Goal: Task Accomplishment & Management: Manage account settings

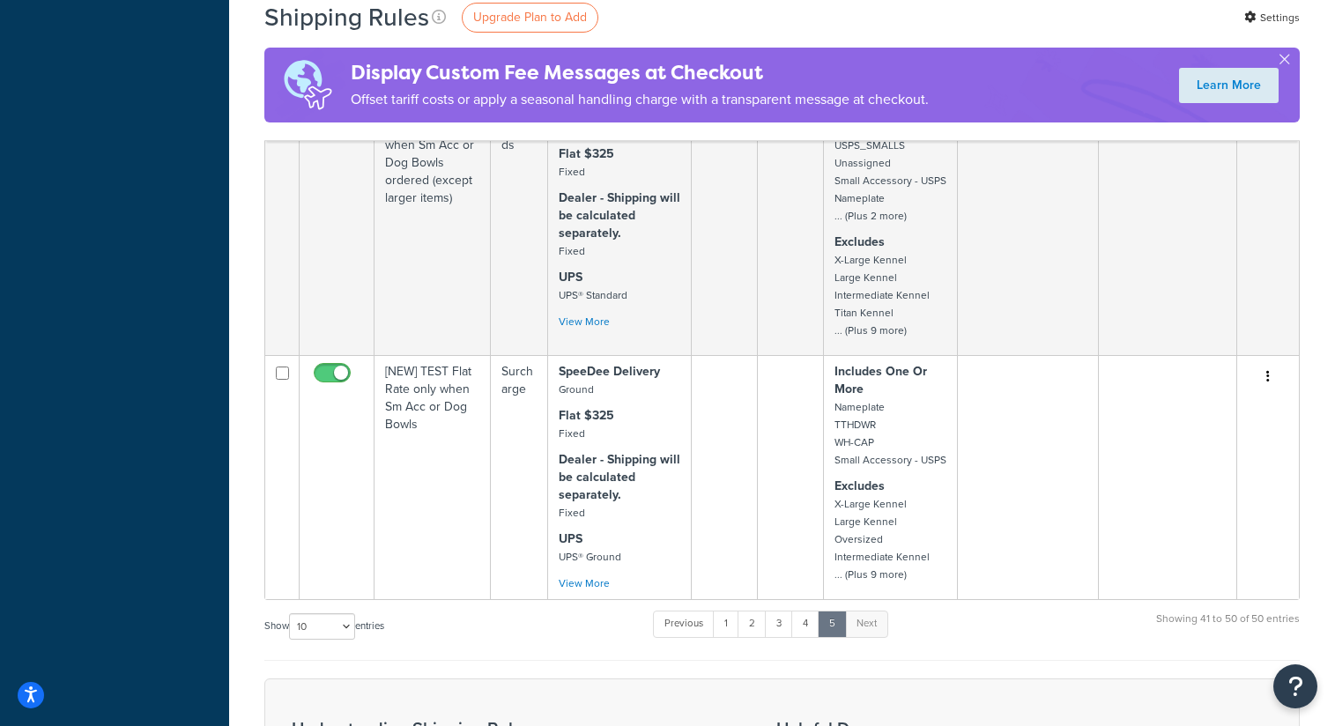
scroll to position [1828, 0]
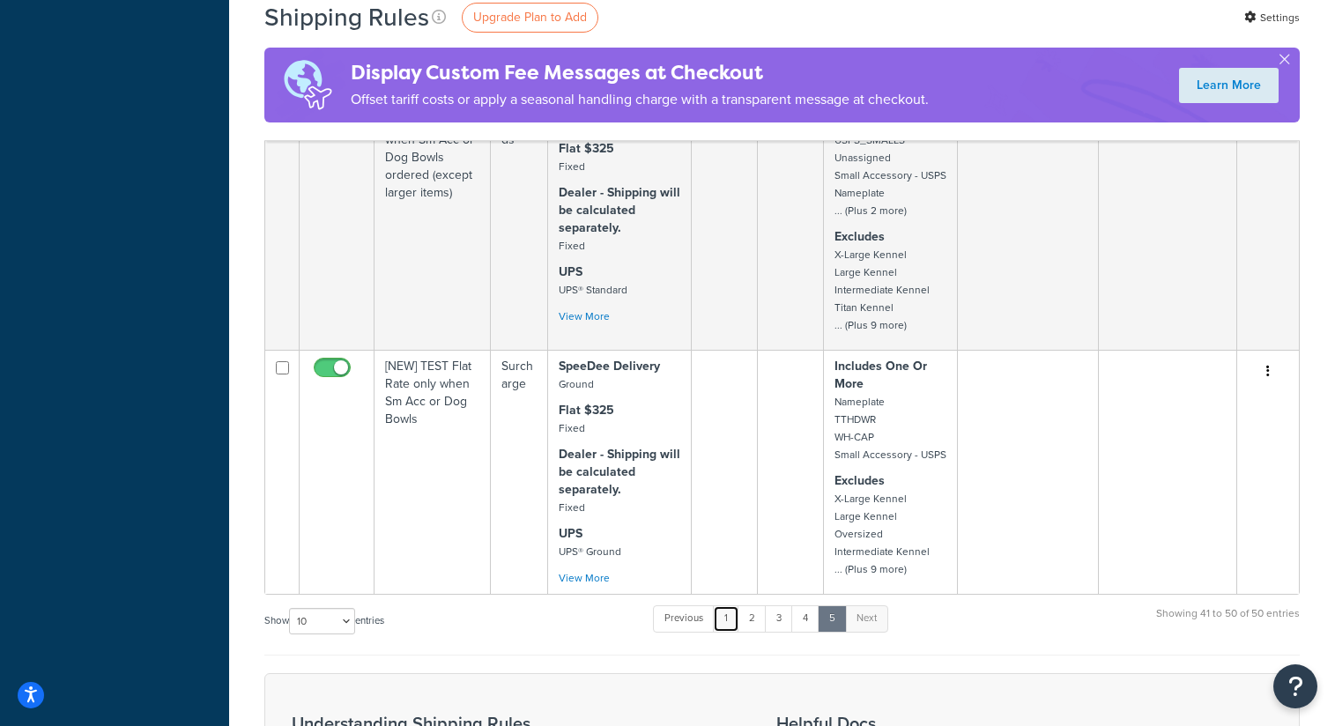
click at [737, 632] on link "1" at bounding box center [726, 618] width 26 height 26
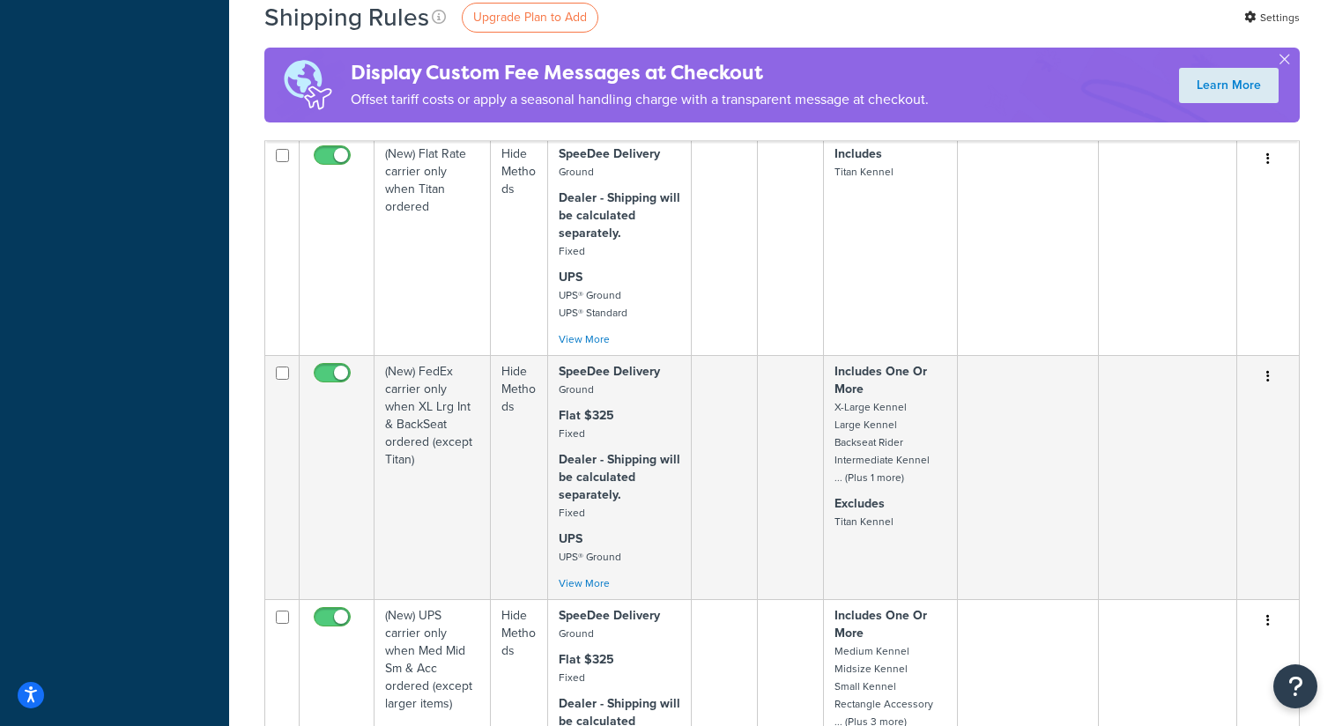
scroll to position [1057, 0]
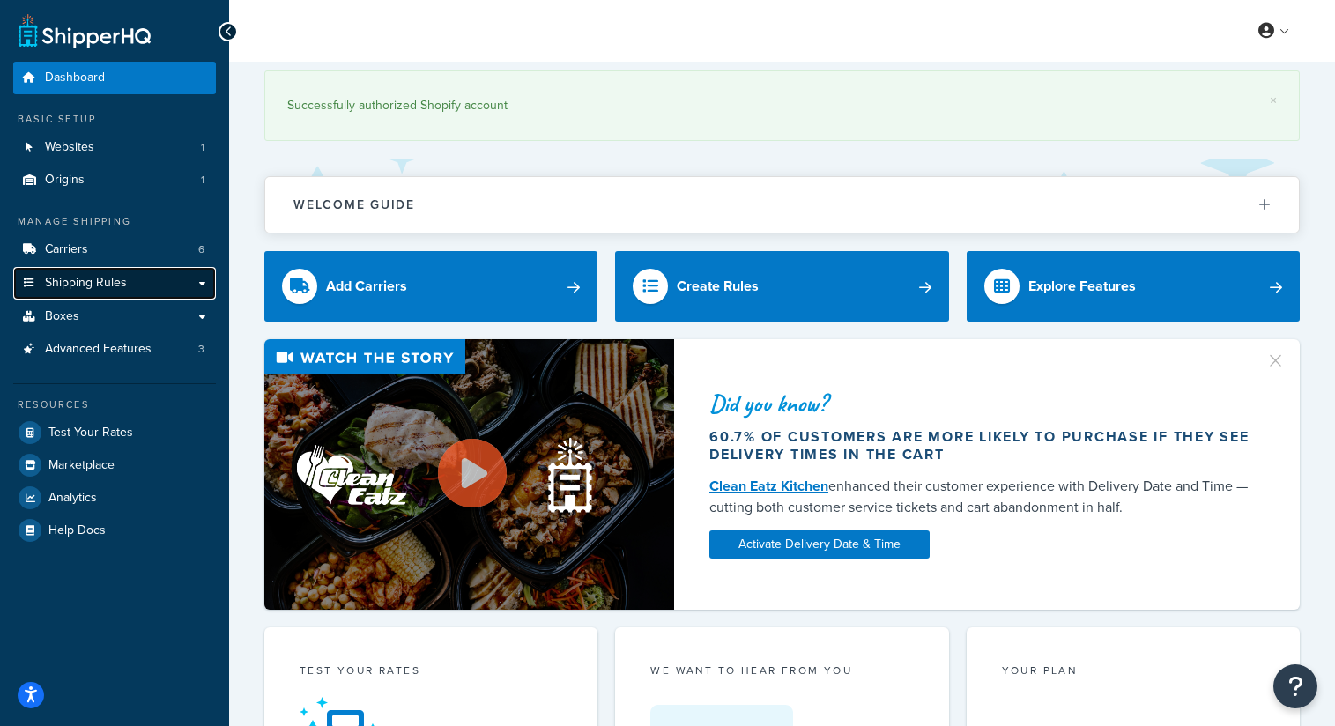
click at [120, 279] on span "Shipping Rules" at bounding box center [86, 283] width 82 height 15
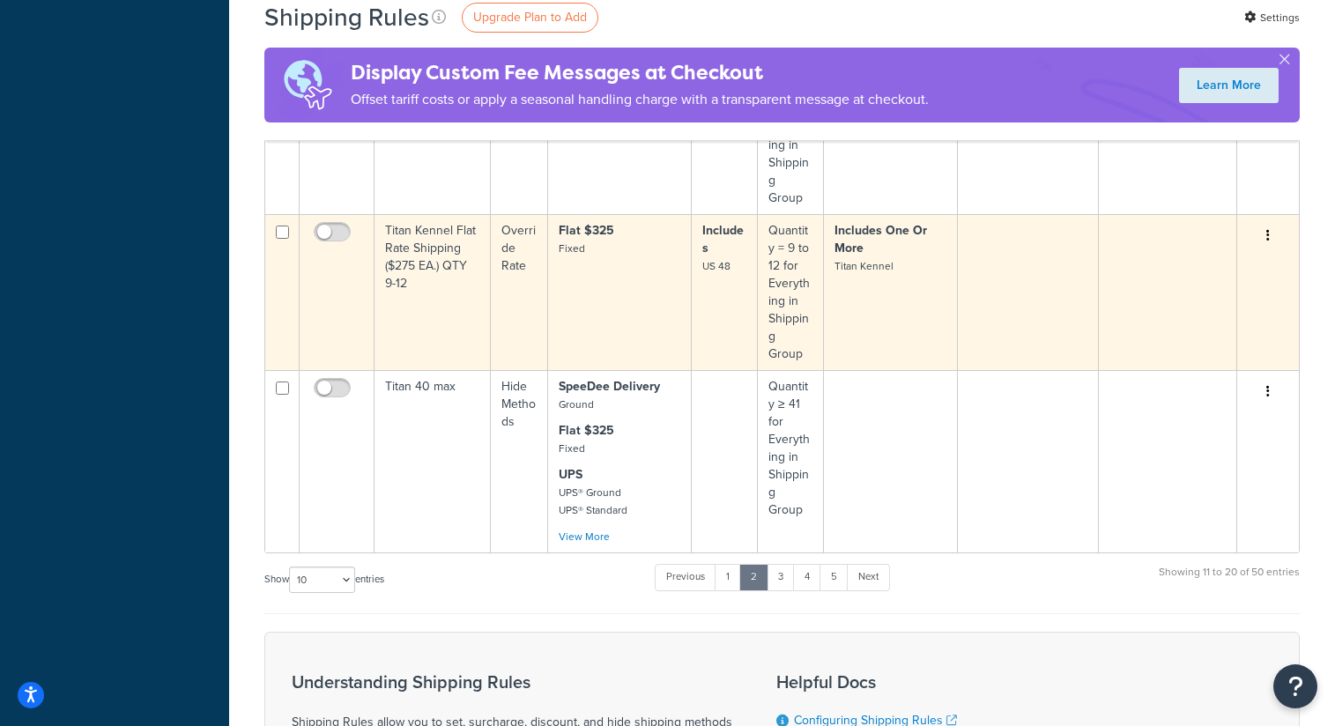
scroll to position [1308, 0]
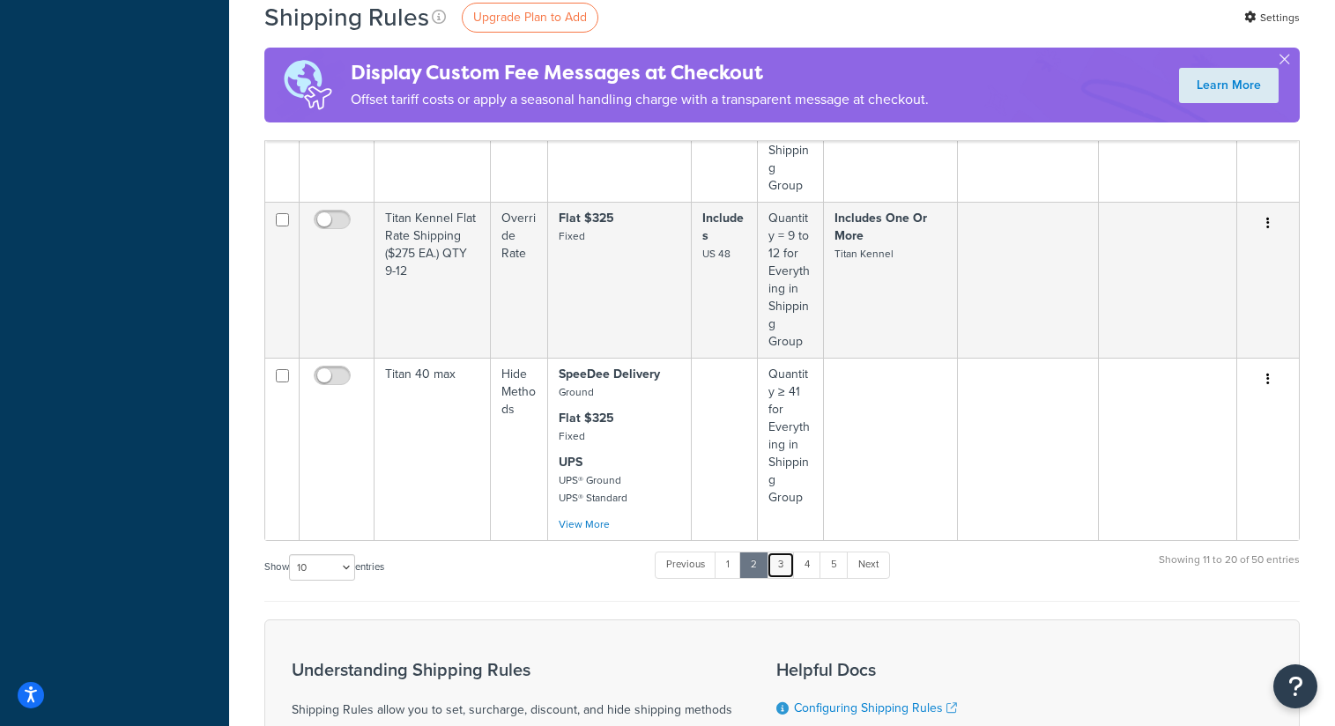
click at [778, 578] on link "3" at bounding box center [781, 565] width 28 height 26
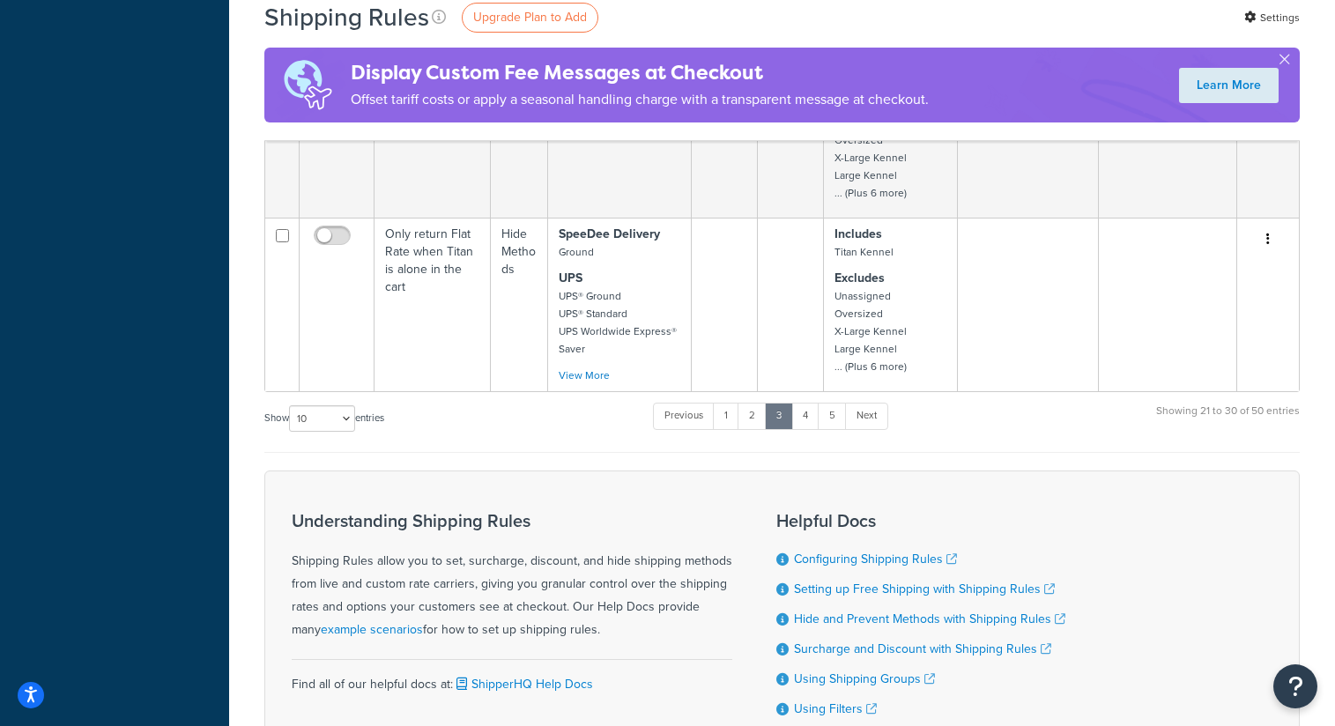
scroll to position [1861, 0]
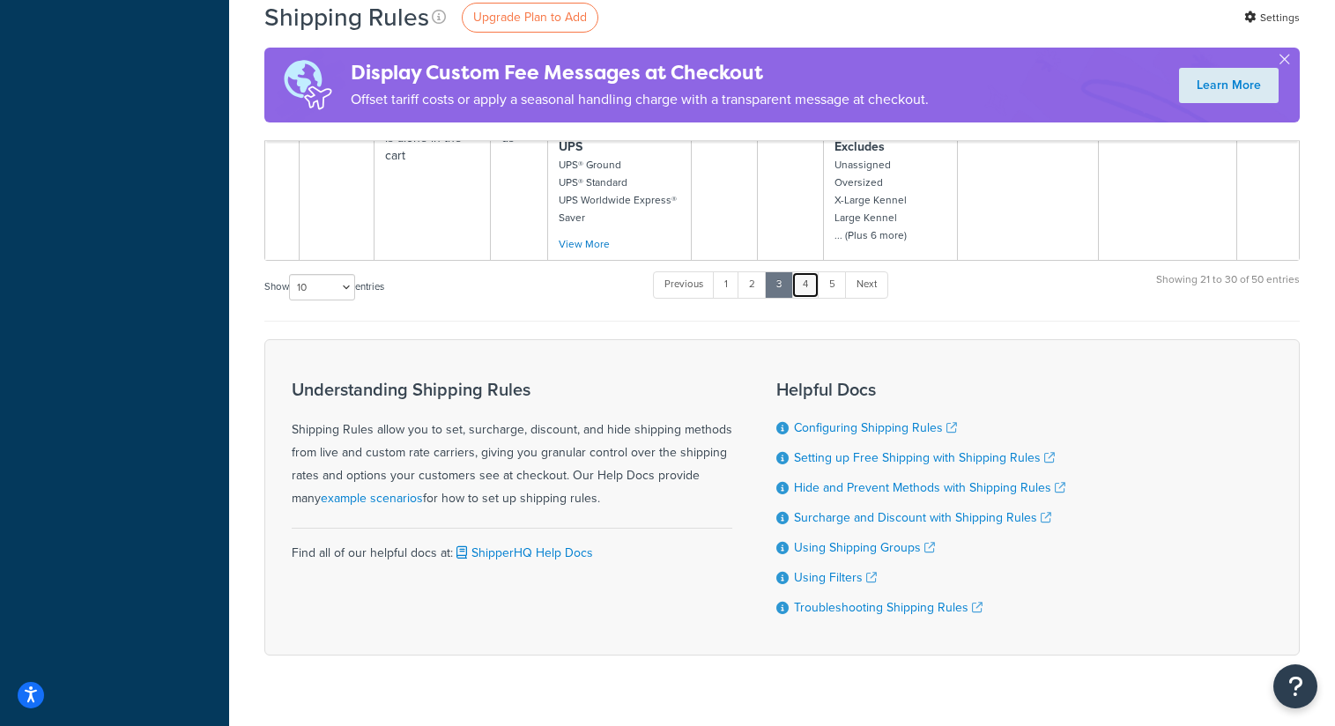
click at [814, 271] on link "4" at bounding box center [805, 284] width 28 height 26
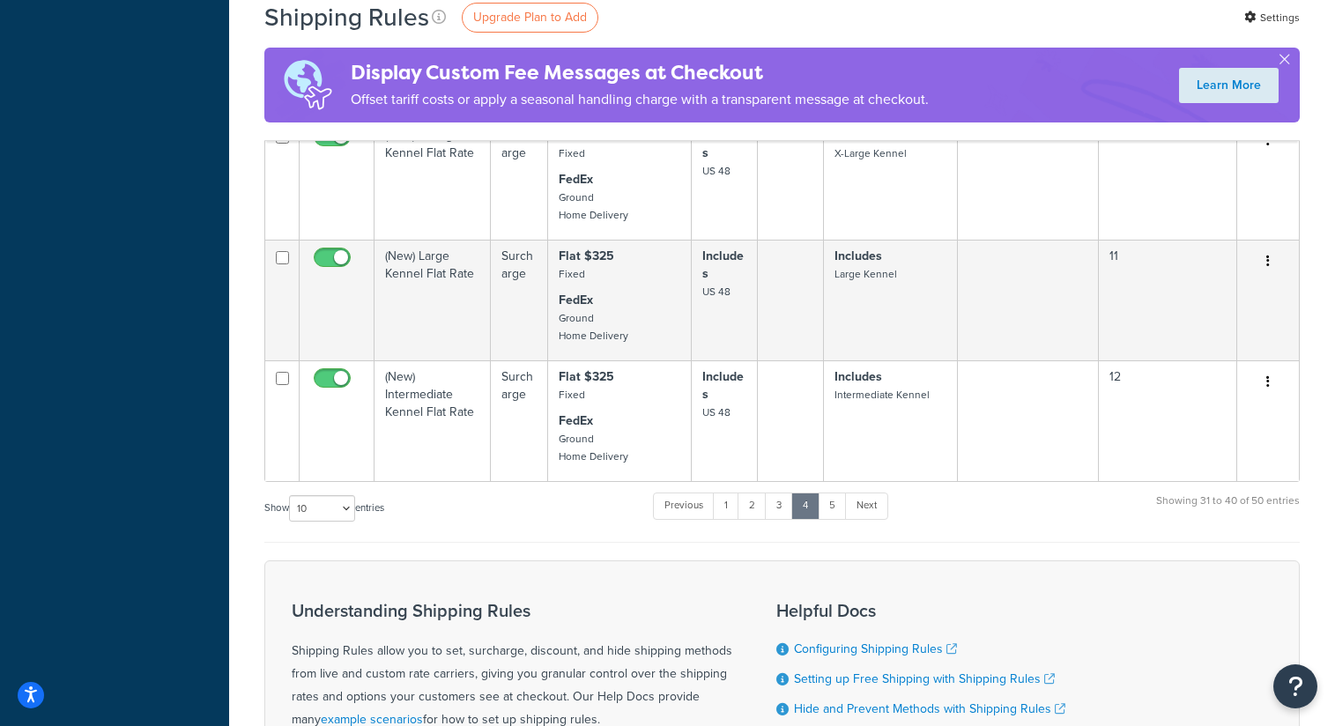
scroll to position [1154, 0]
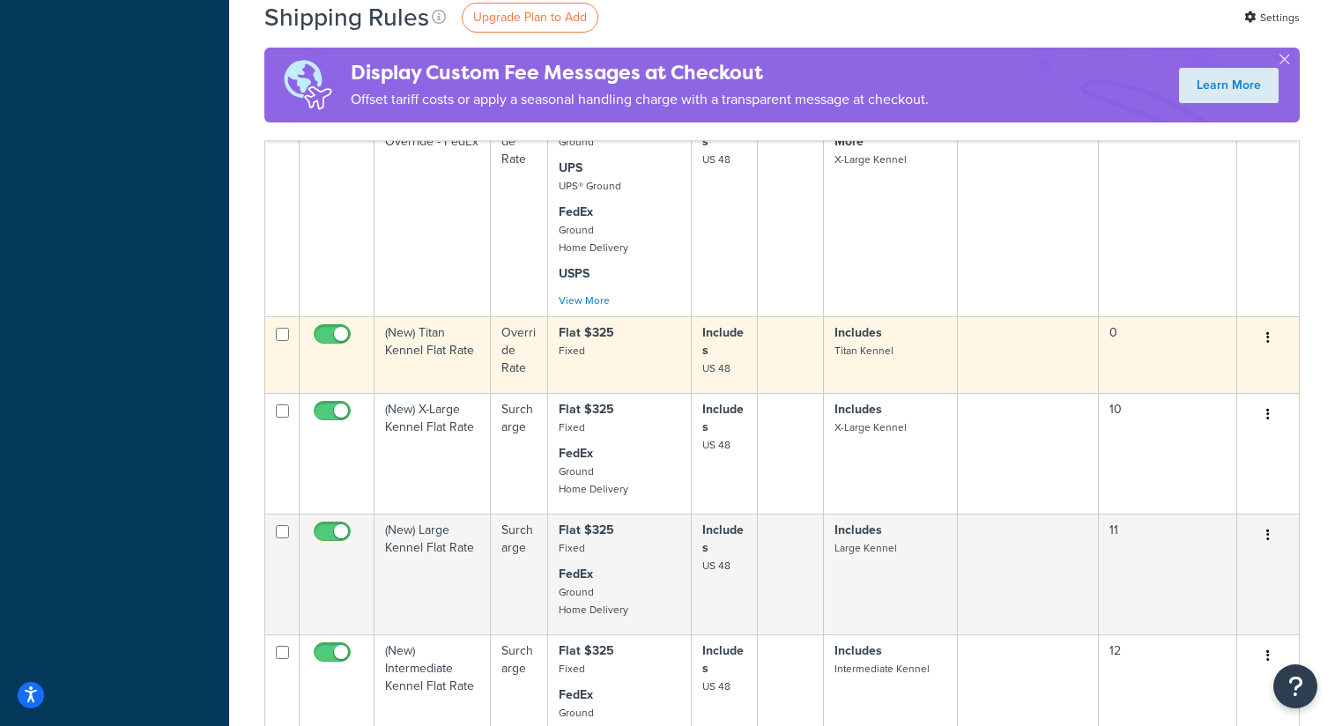
click at [655, 379] on td "Flat $325 Fixed" at bounding box center [620, 354] width 144 height 77
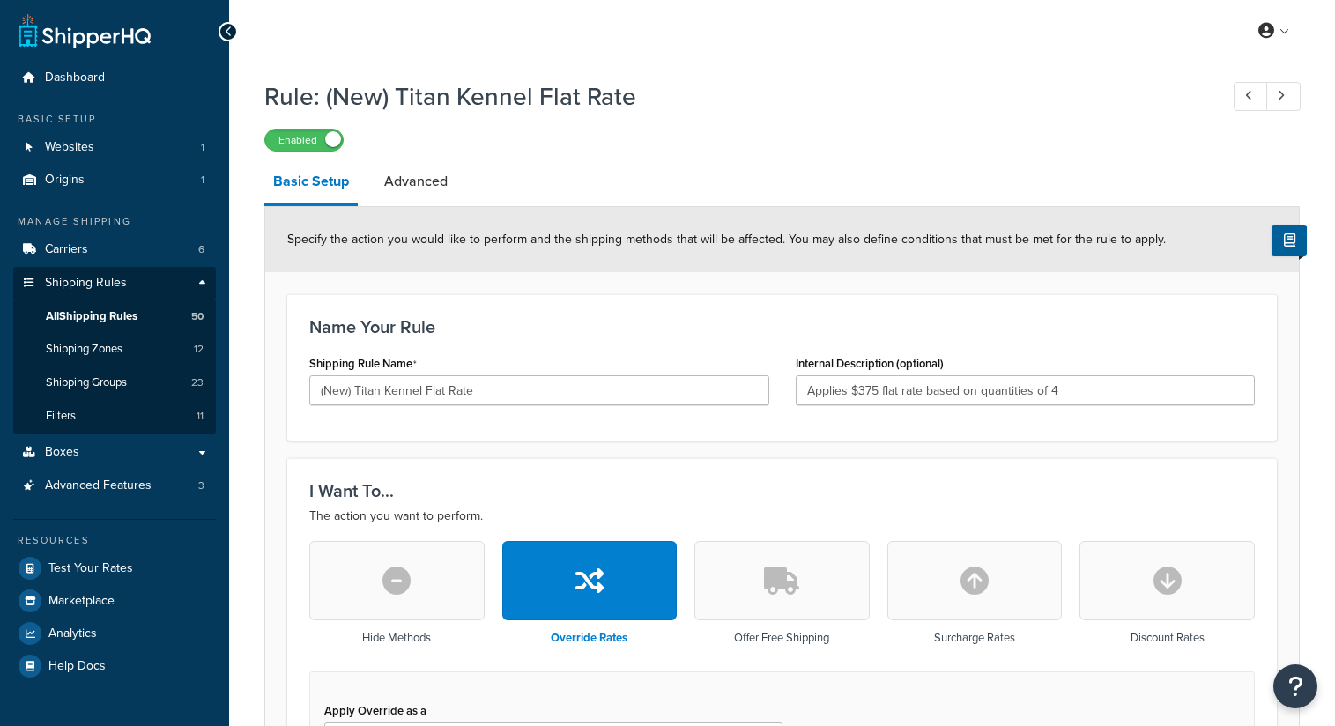
select select "SHIPPING_GROUP"
click at [406, 184] on link "Advanced" at bounding box center [415, 181] width 81 height 42
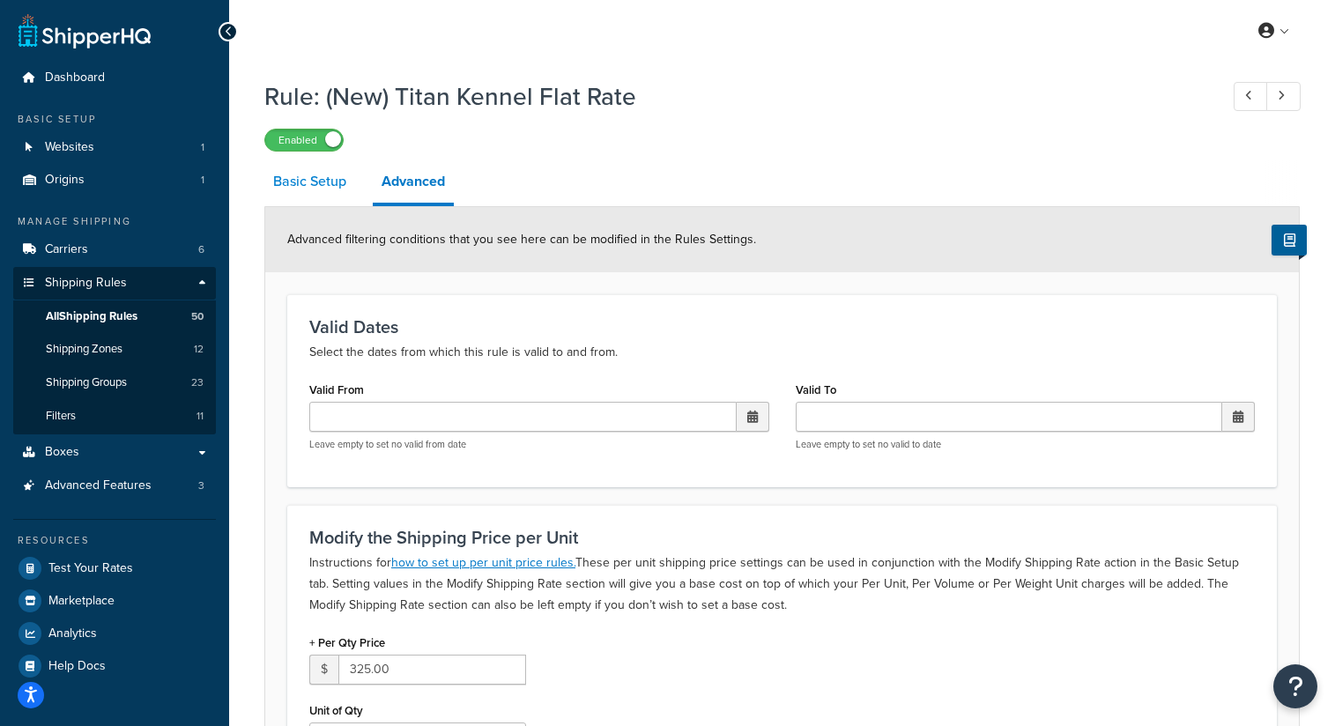
click at [327, 192] on link "Basic Setup" at bounding box center [309, 181] width 91 height 42
select select "SHIPPING_GROUP"
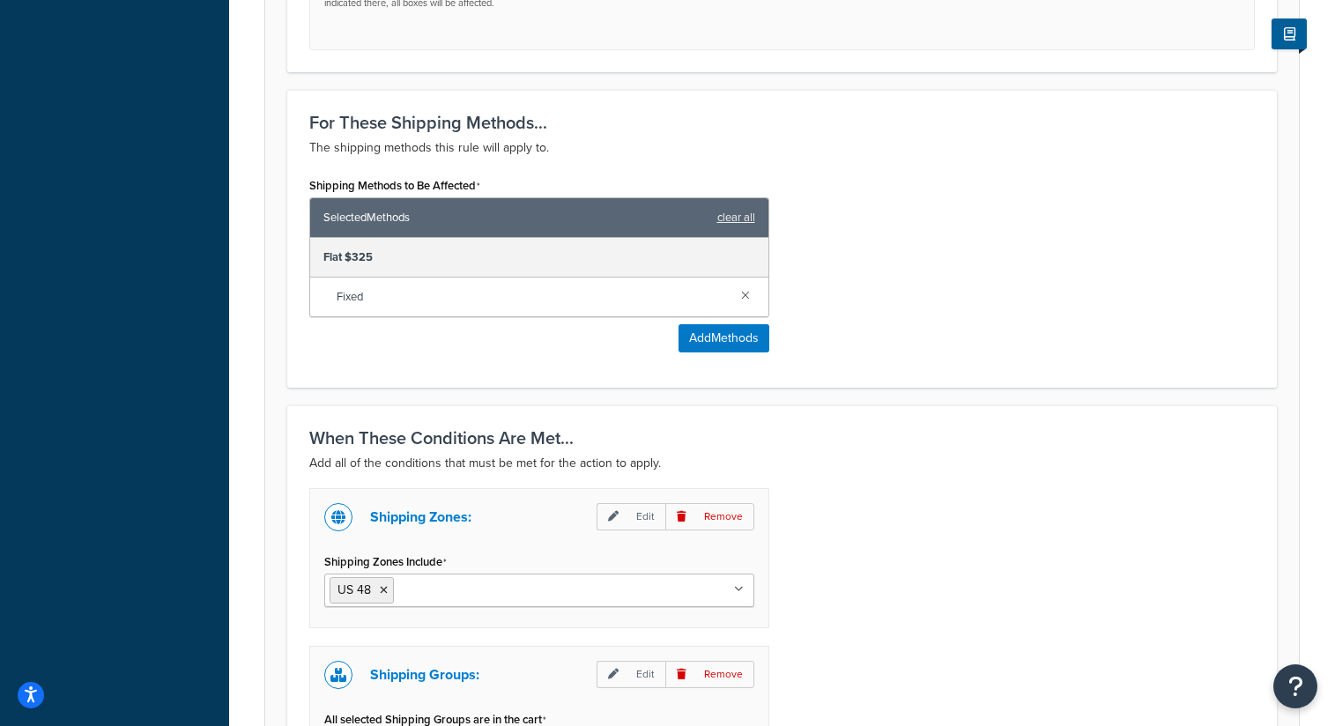
scroll to position [1261, 0]
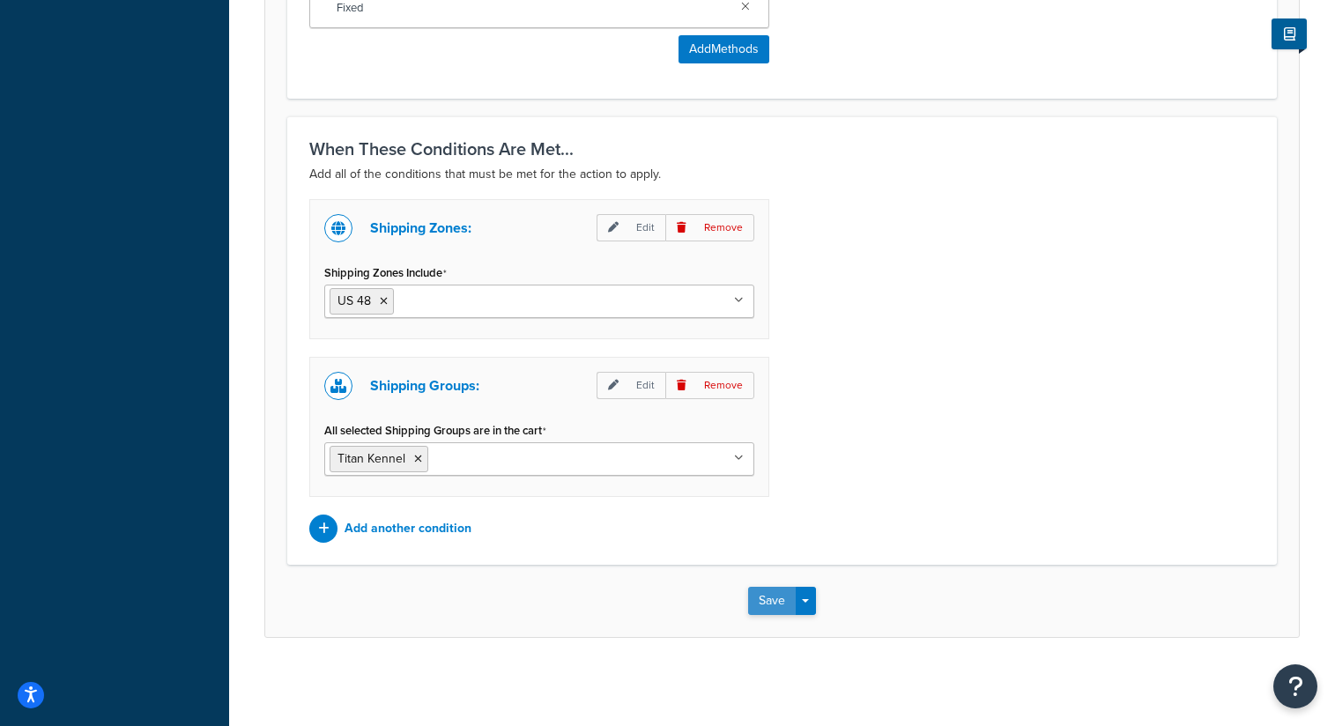
click at [755, 606] on button "Save" at bounding box center [772, 601] width 48 height 28
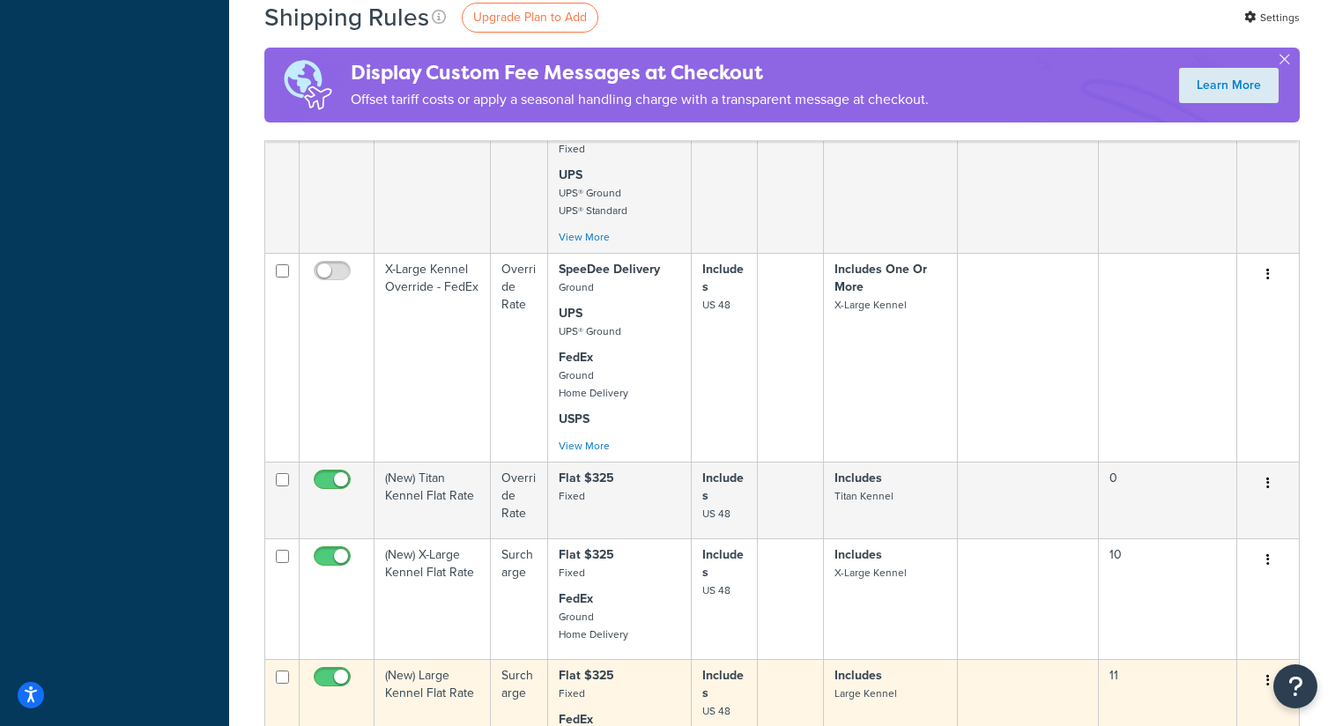
scroll to position [1102, 0]
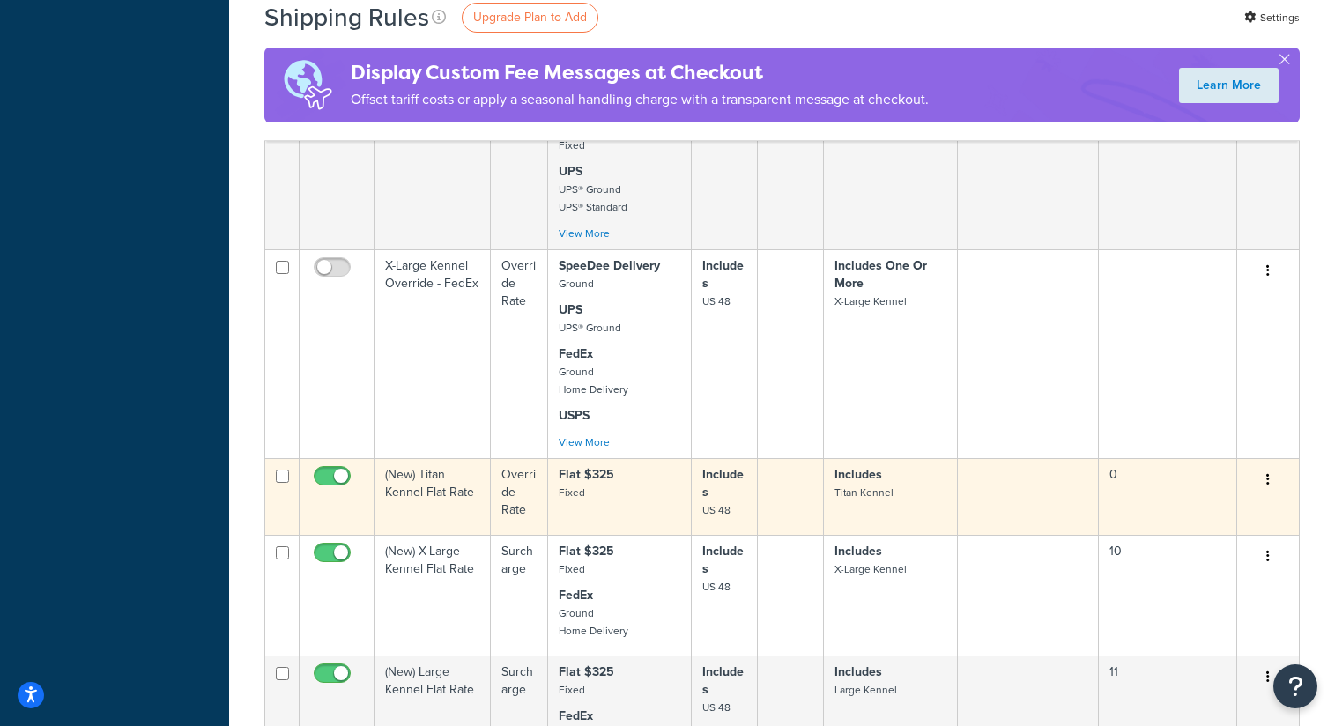
click at [454, 500] on td "(New) Titan Kennel Flat Rate" at bounding box center [432, 496] width 116 height 77
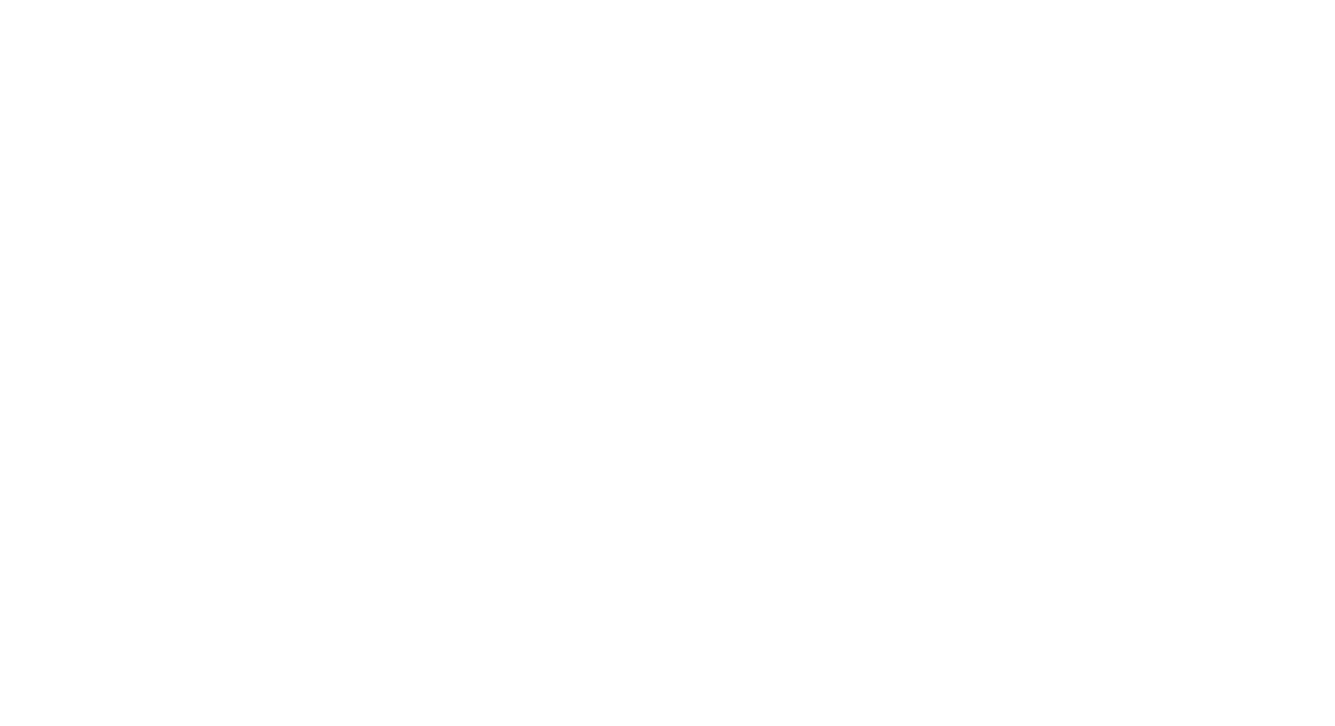
select select "SHIPPING_GROUP"
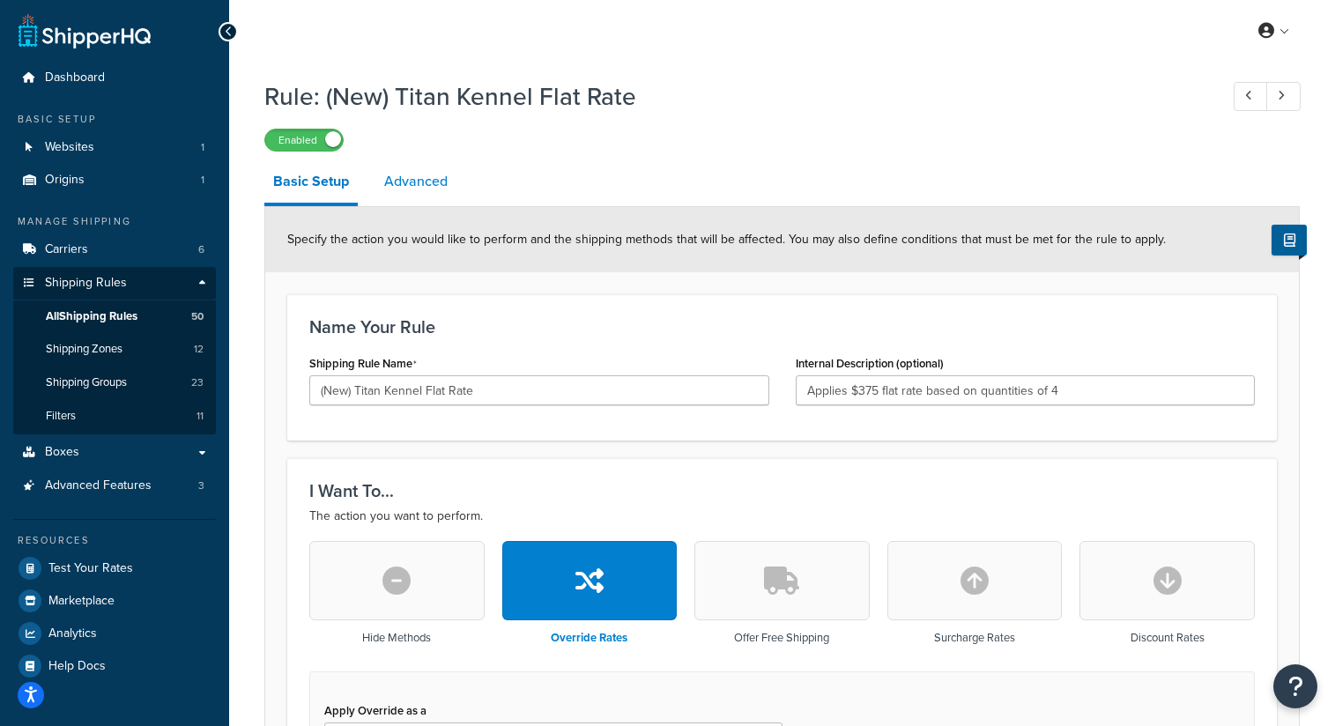
click at [426, 182] on link "Advanced" at bounding box center [415, 181] width 81 height 42
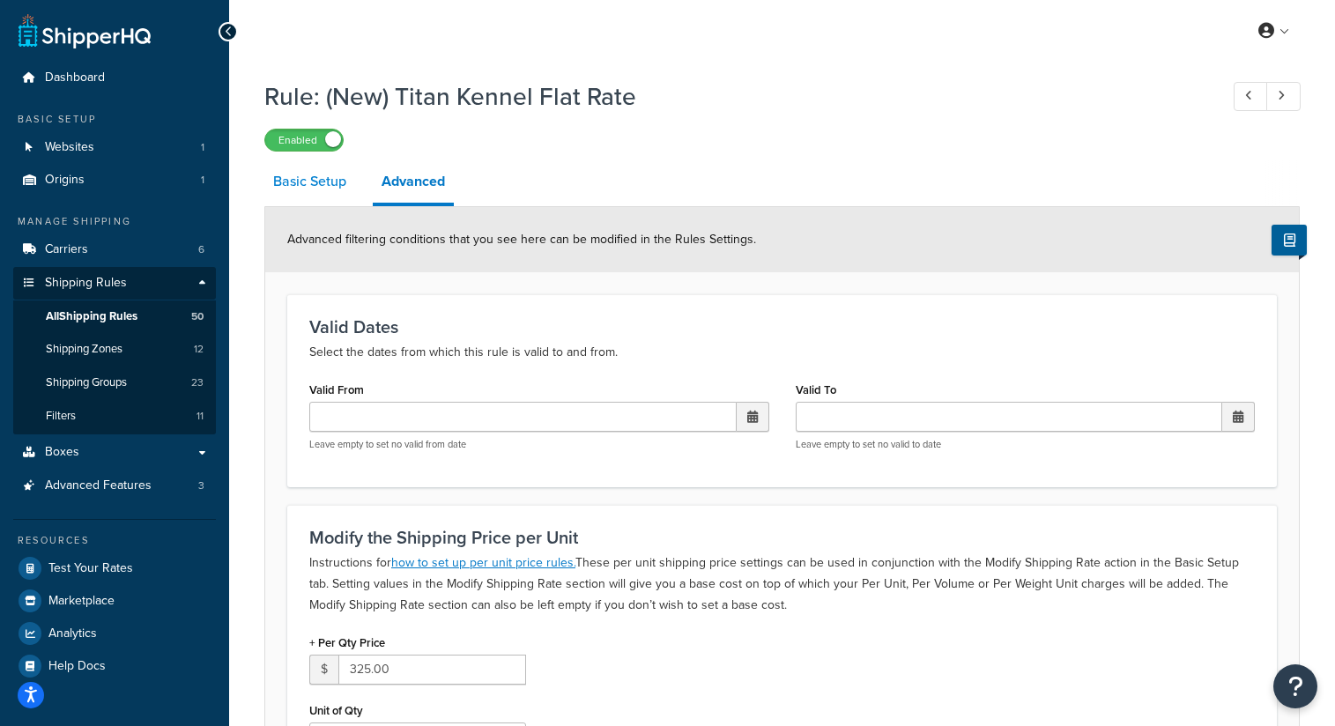
click at [337, 184] on link "Basic Setup" at bounding box center [309, 181] width 91 height 42
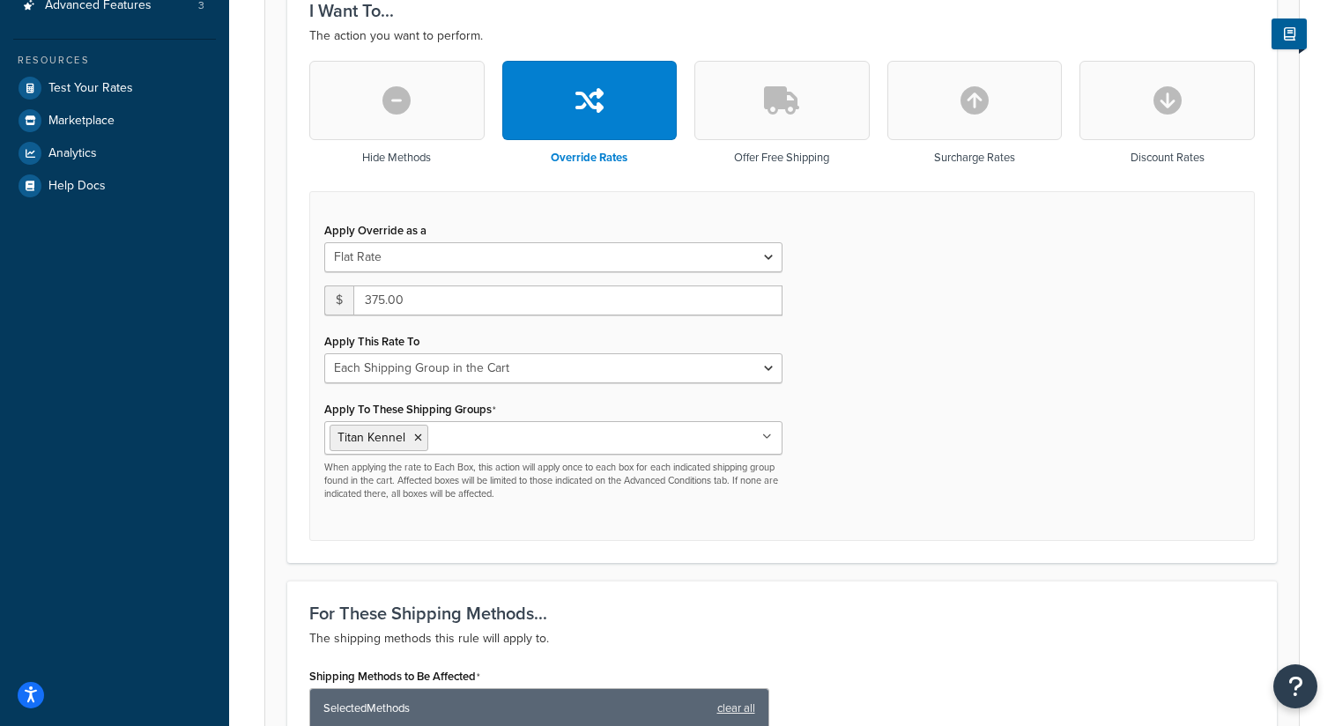
scroll to position [478, 0]
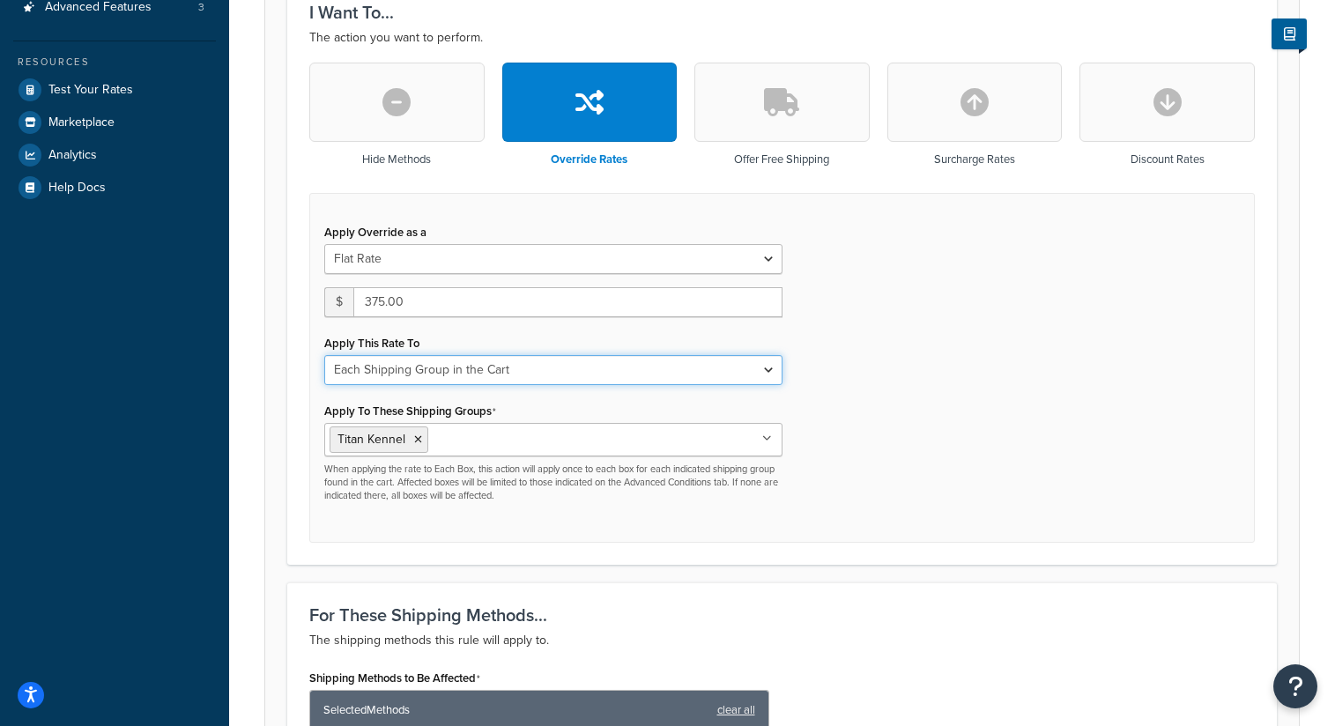
click at [646, 367] on select "Each Shipment in the Cart Each Shipping Group in the Cart Each Item within a Sh…" at bounding box center [553, 370] width 458 height 30
select select "ITEM"
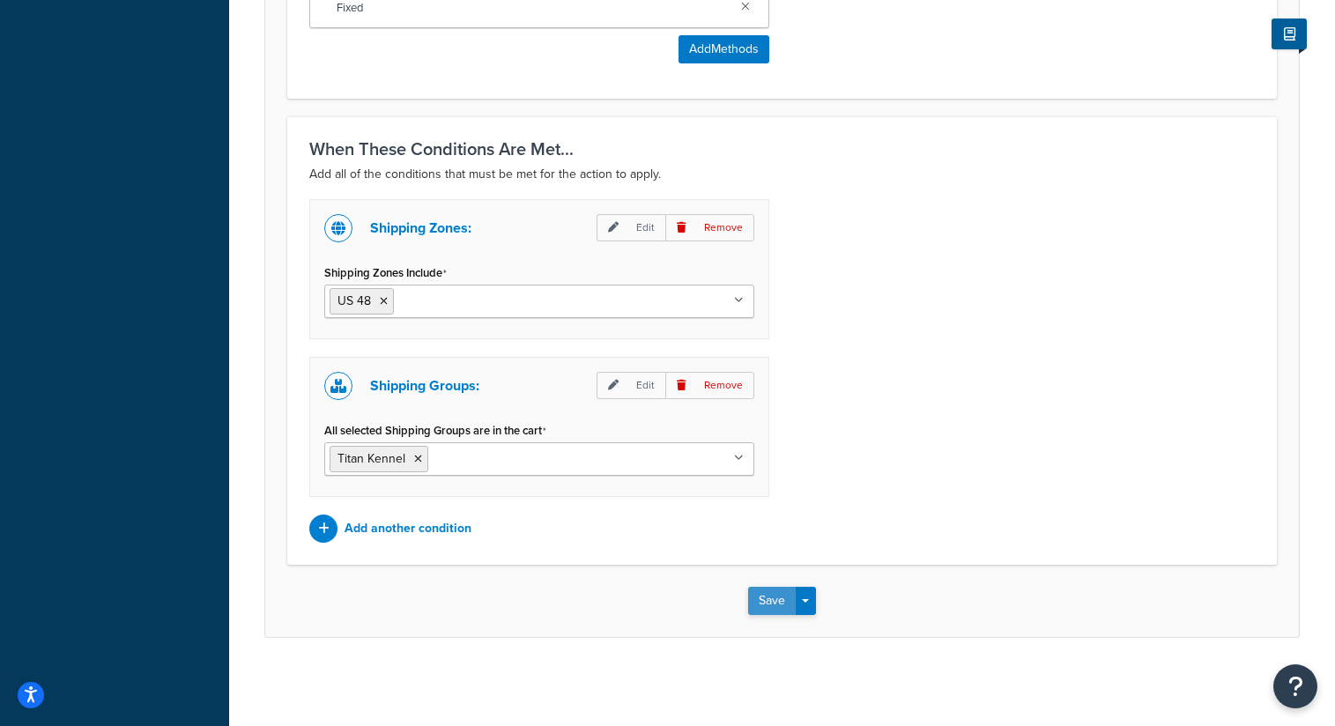
click at [771, 594] on button "Save" at bounding box center [772, 601] width 48 height 28
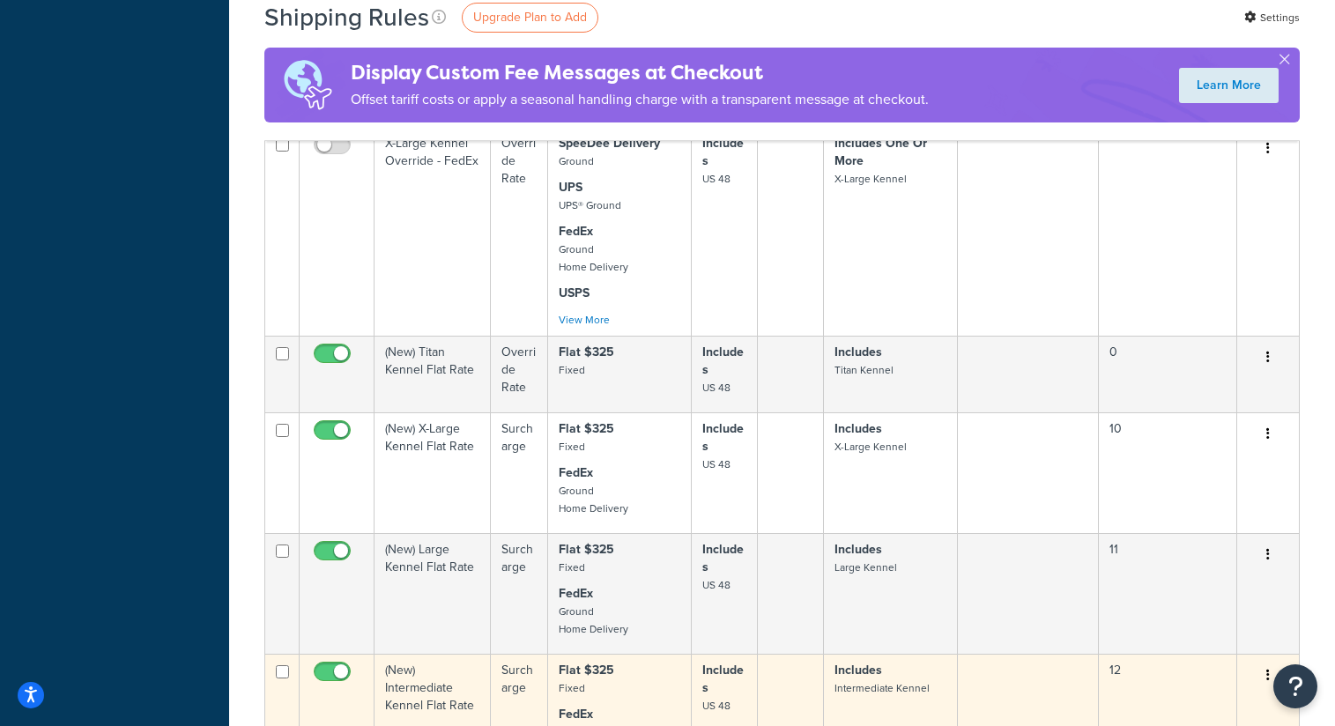
scroll to position [1224, 0]
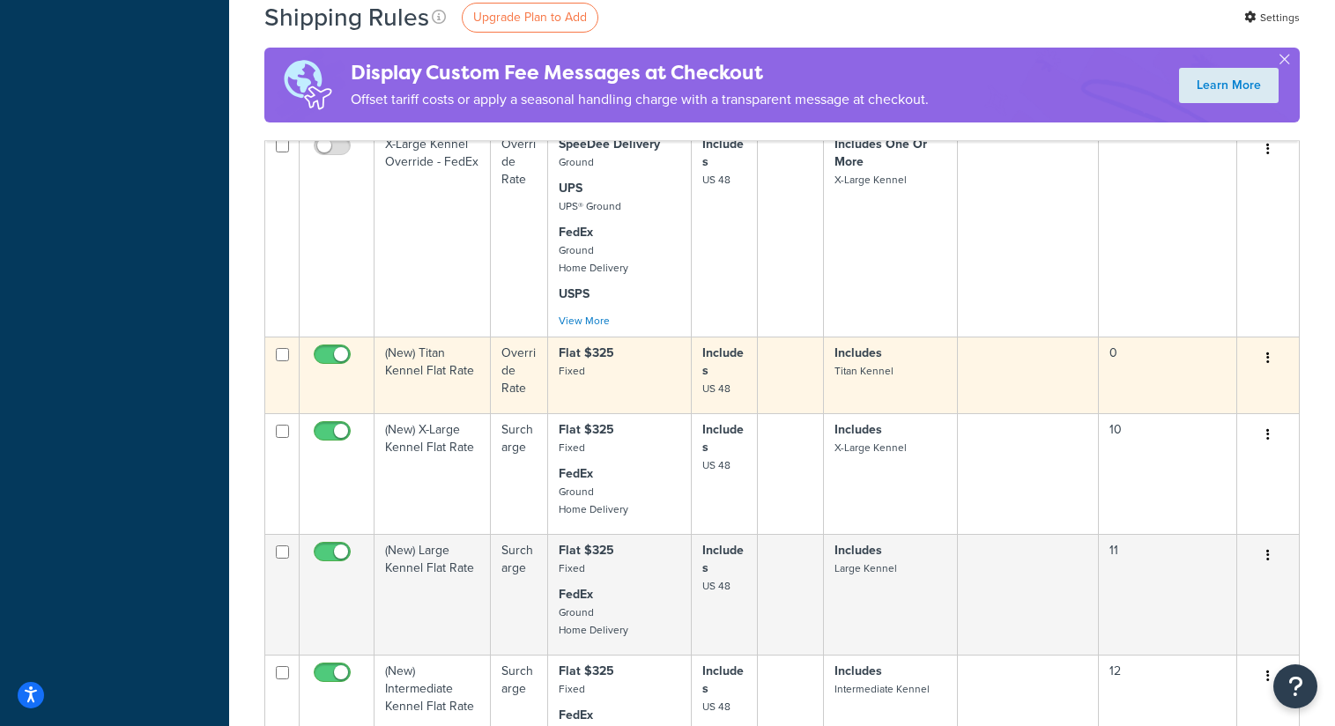
click at [803, 407] on td at bounding box center [791, 375] width 66 height 77
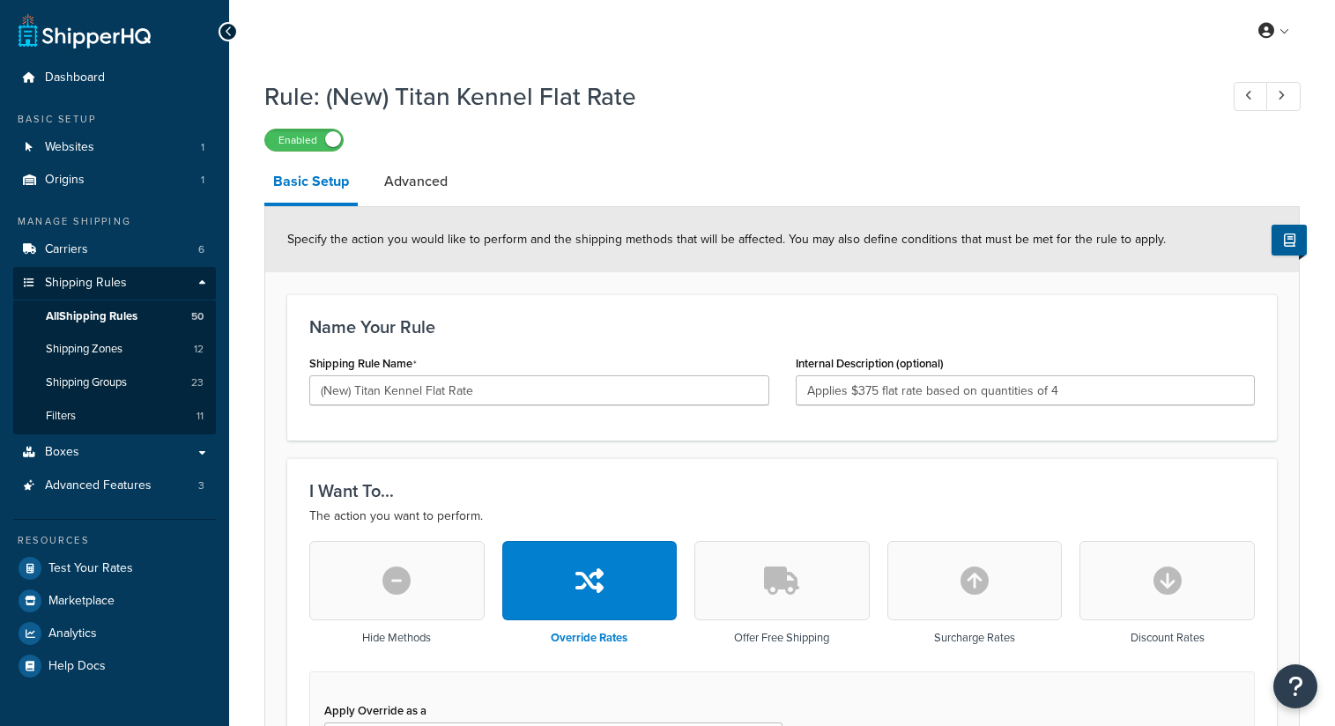
select select "ITEM"
click at [458, 188] on li "Advanced" at bounding box center [424, 181] width 99 height 42
click at [436, 182] on link "Advanced" at bounding box center [415, 181] width 81 height 42
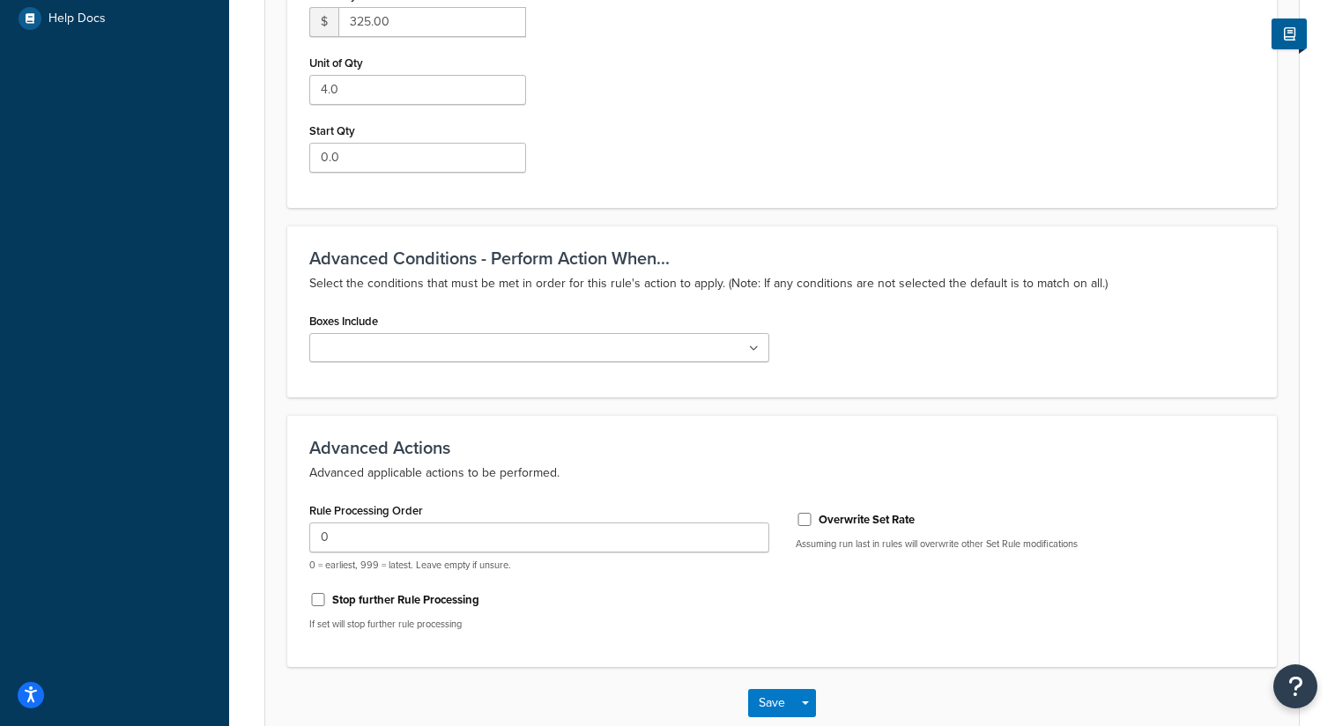
scroll to position [751, 0]
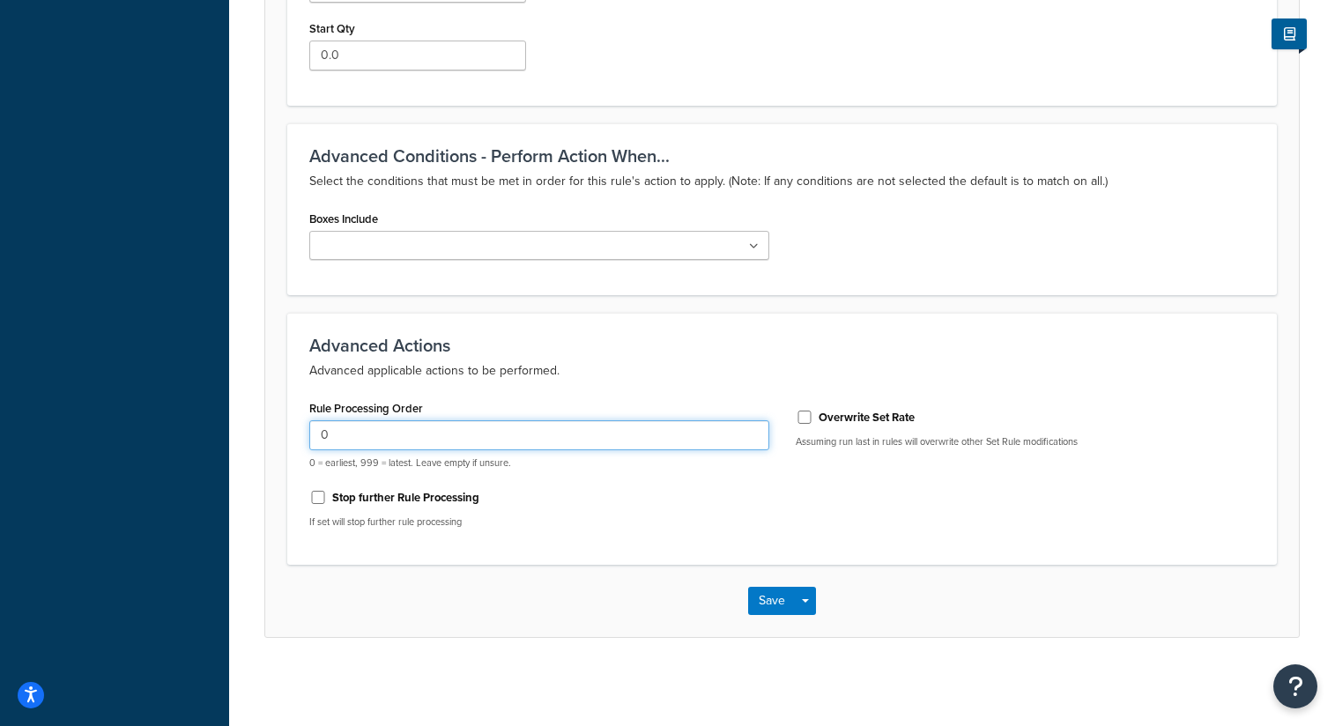
click at [541, 440] on input "0" at bounding box center [539, 435] width 460 height 30
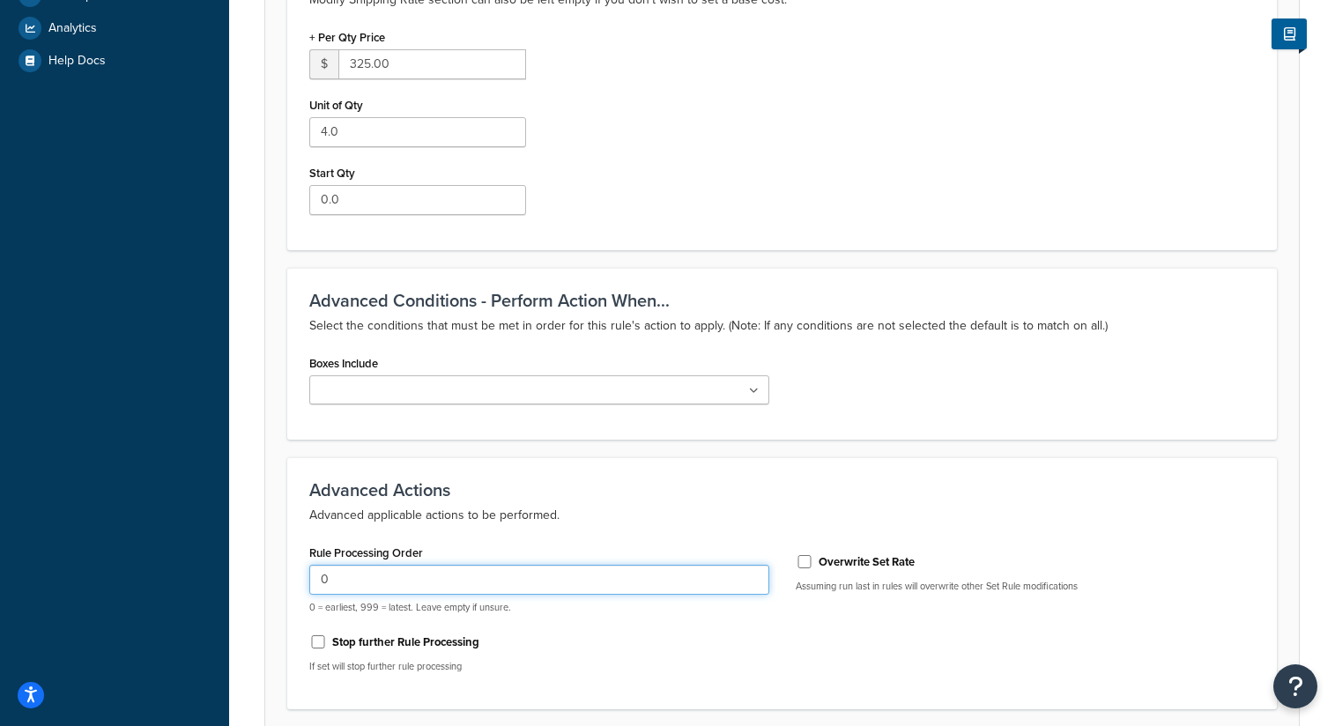
scroll to position [603, 0]
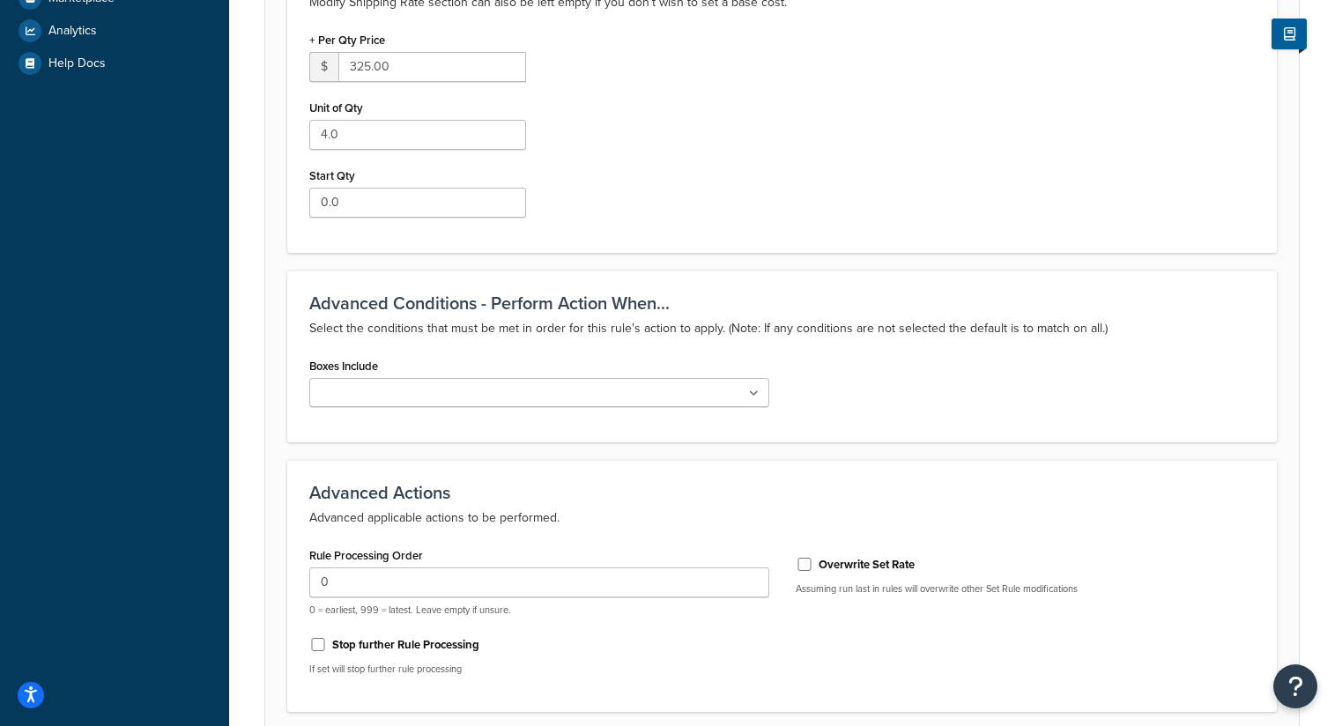
click at [558, 400] on ul at bounding box center [539, 392] width 460 height 29
click at [832, 335] on p "Select the conditions that must be met in order for this rule's action to apply…" at bounding box center [781, 328] width 945 height 21
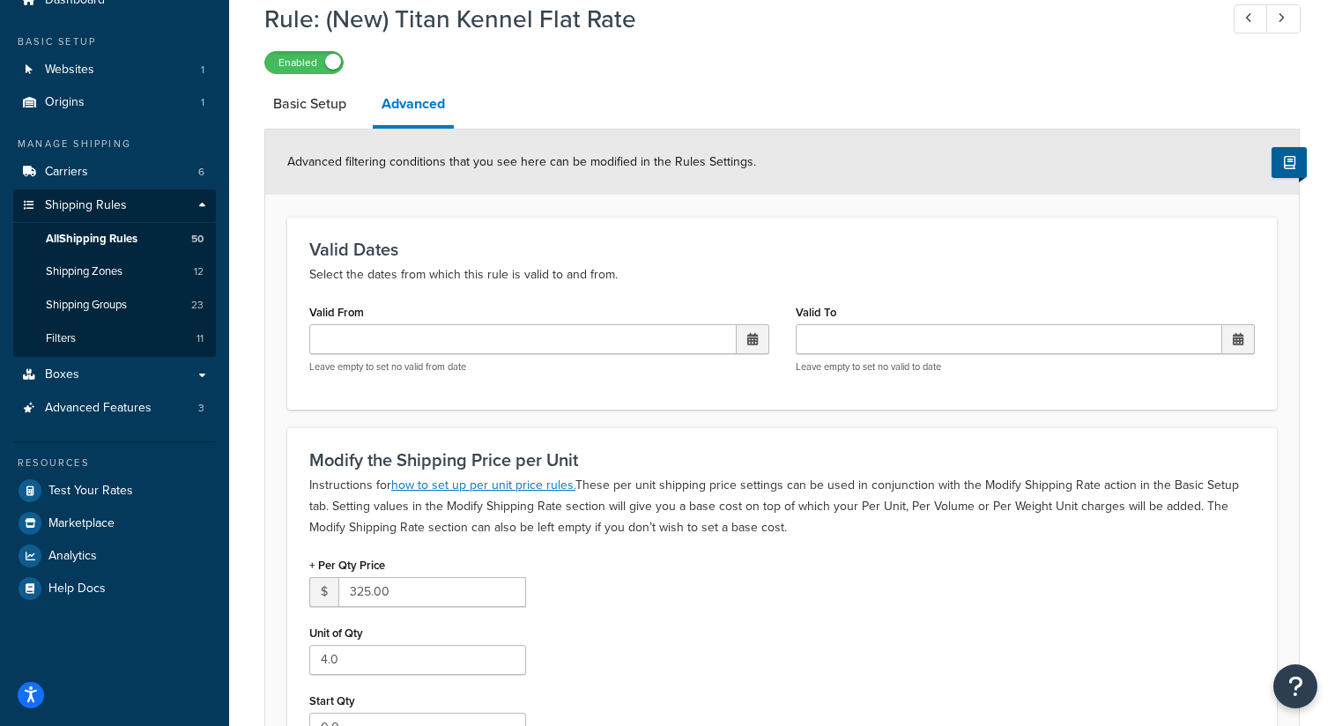
scroll to position [78, 0]
click at [328, 63] on span at bounding box center [333, 61] width 16 height 16
click at [312, 63] on label "Disabled" at bounding box center [304, 61] width 78 height 21
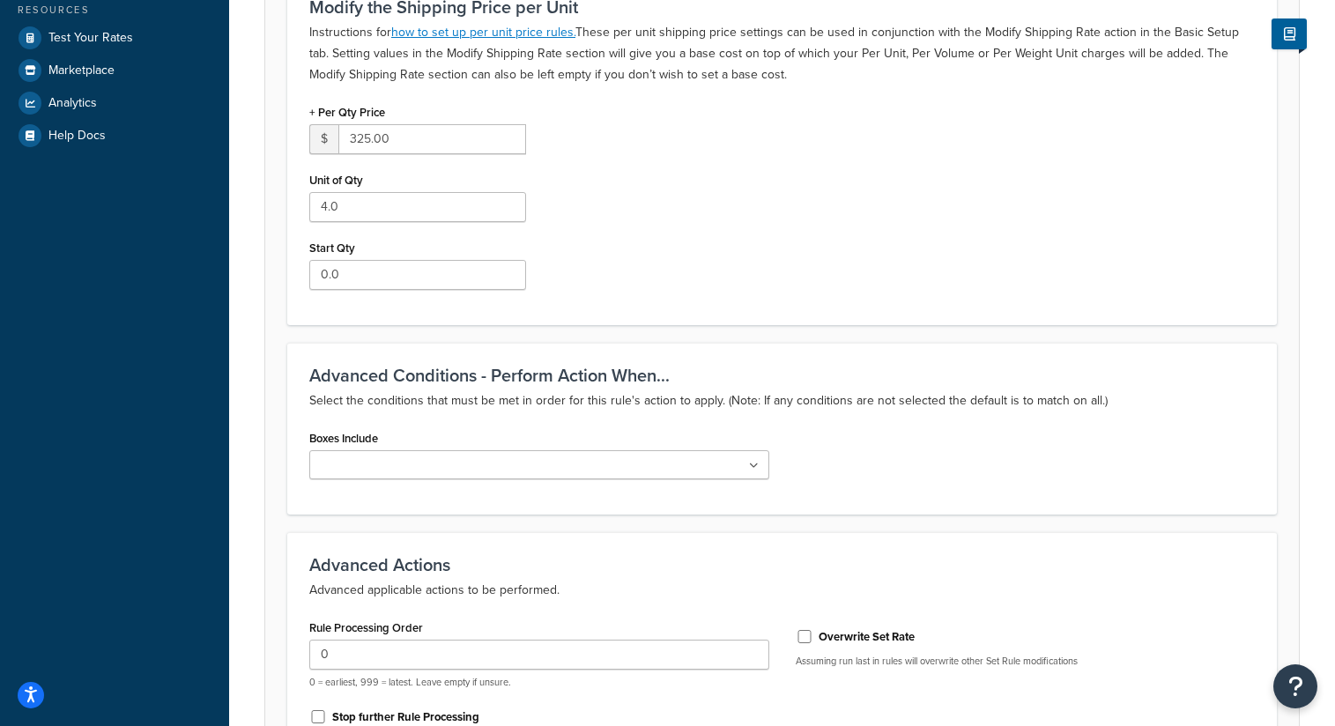
scroll to position [0, 0]
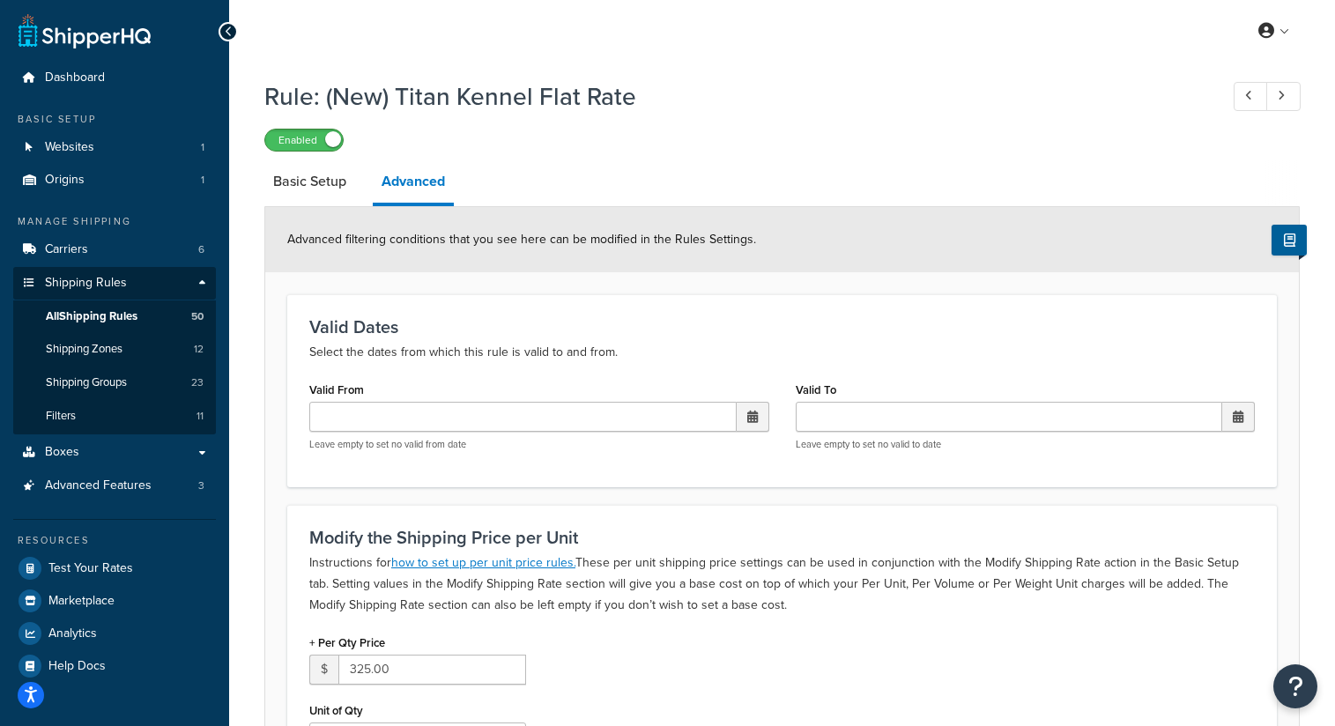
click at [331, 147] on span at bounding box center [333, 139] width 16 height 16
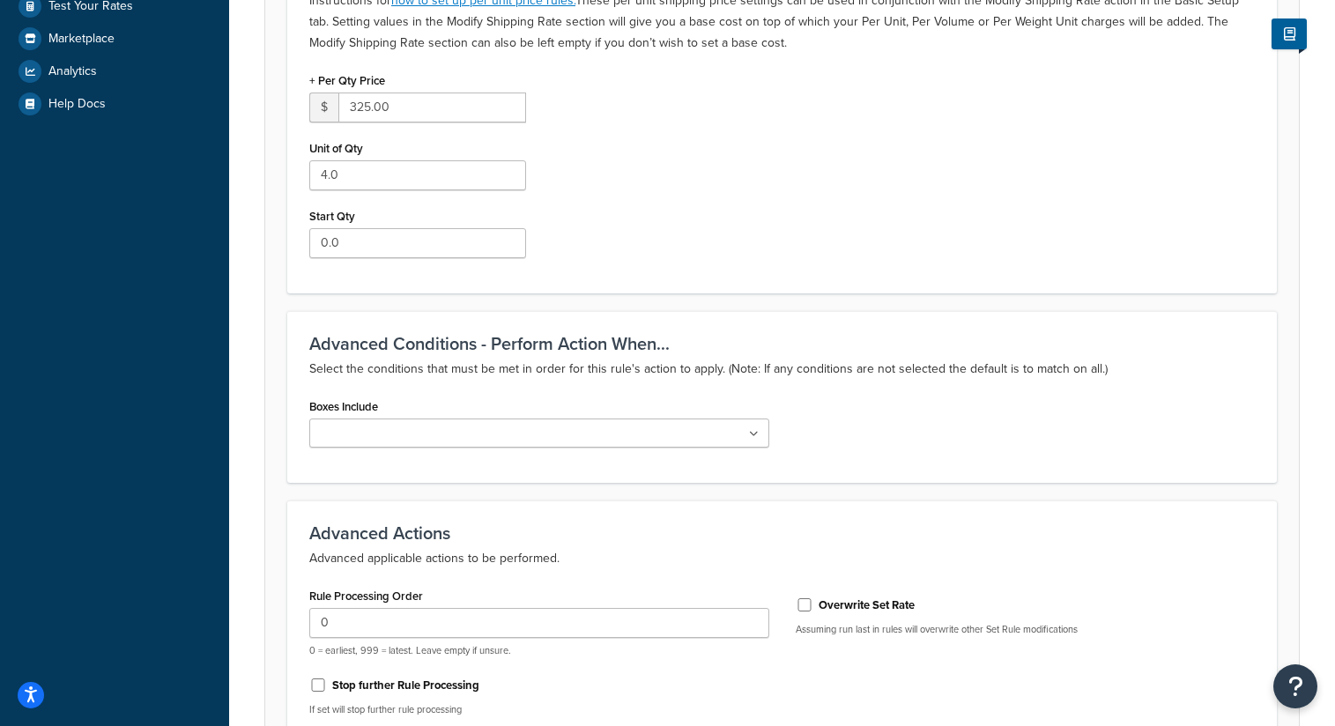
scroll to position [751, 0]
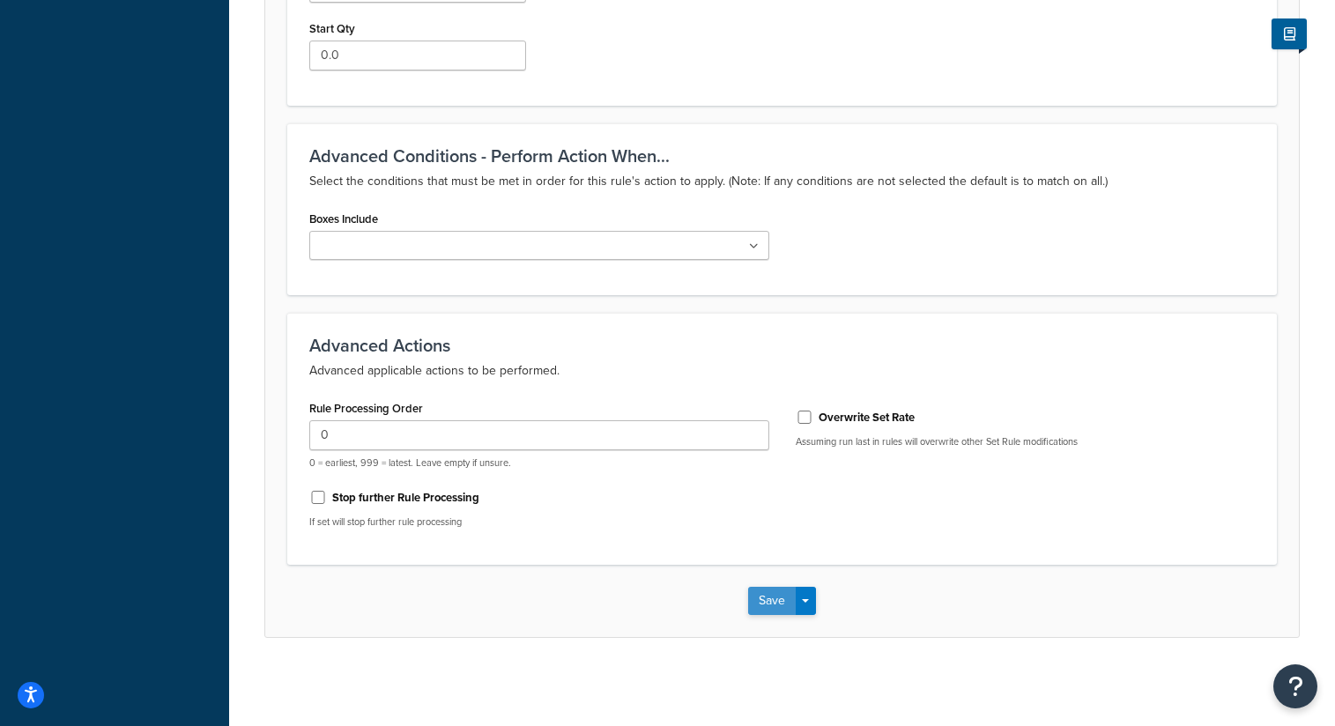
click at [782, 589] on button "Save" at bounding box center [772, 601] width 48 height 28
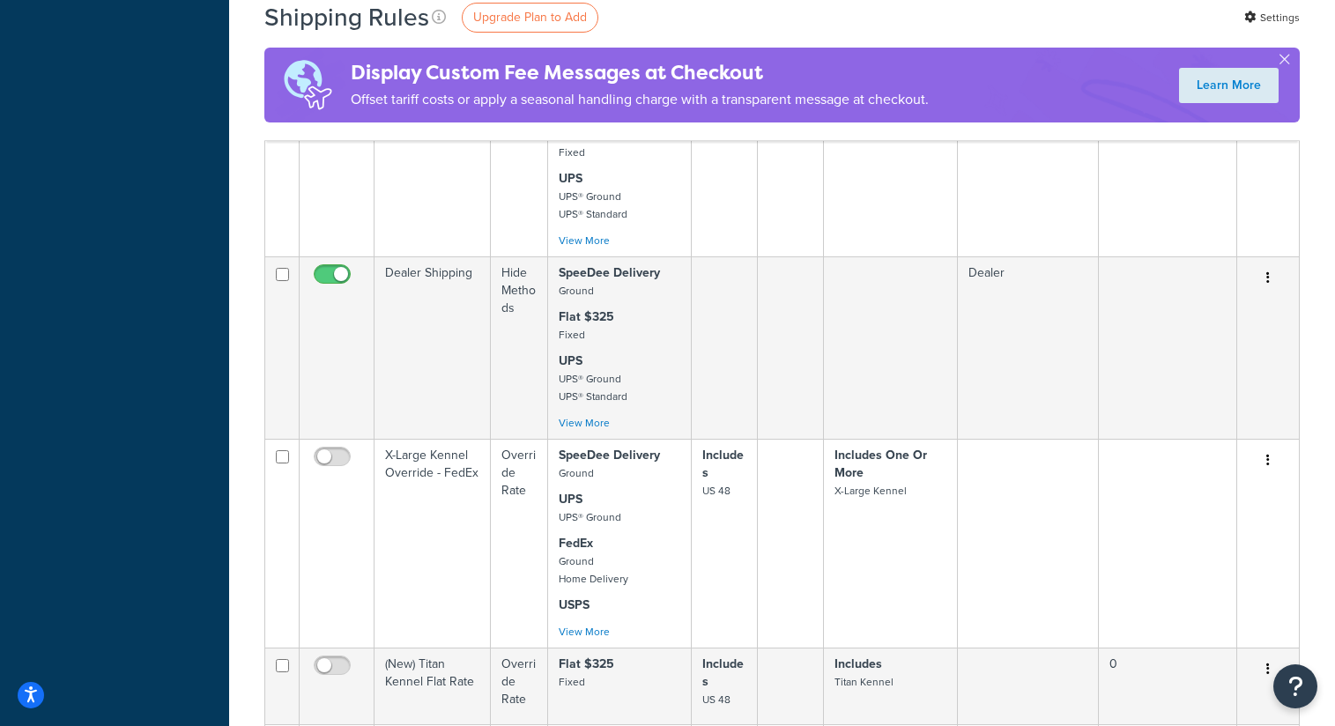
scroll to position [1183, 0]
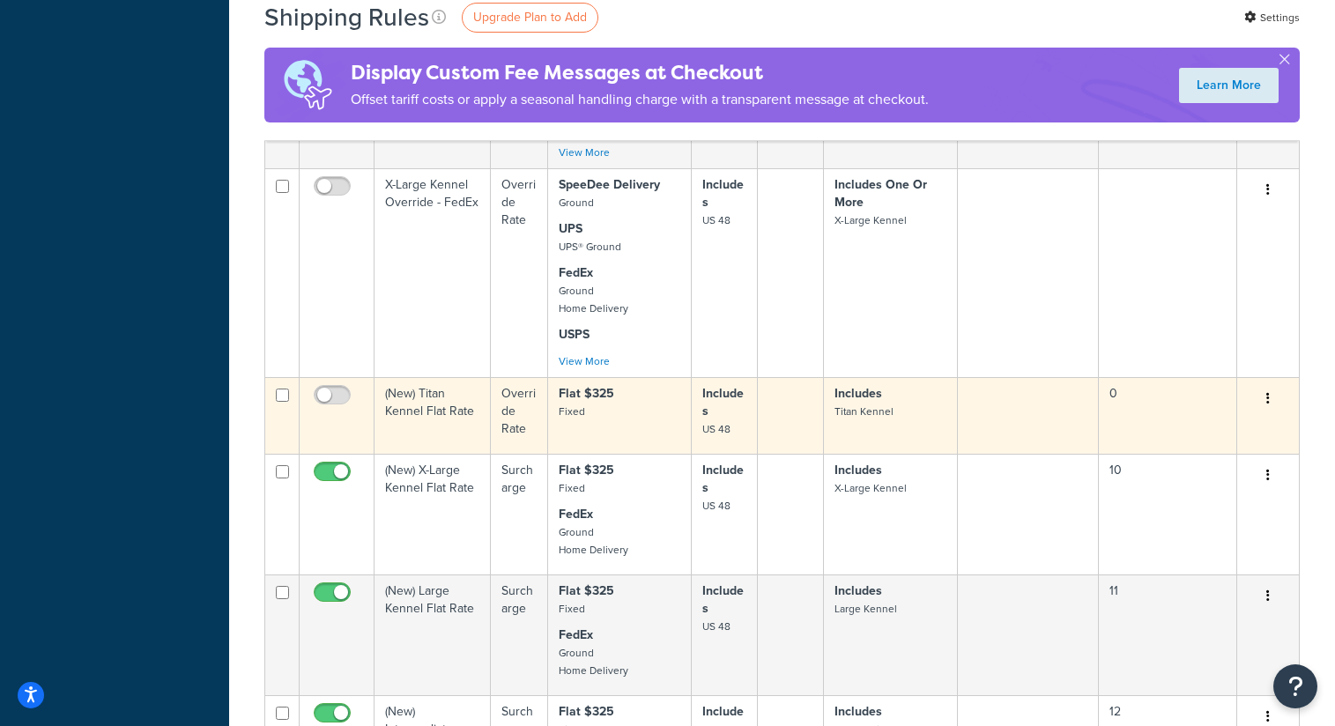
click at [427, 428] on td "(New) Titan Kennel Flat Rate" at bounding box center [432, 415] width 116 height 77
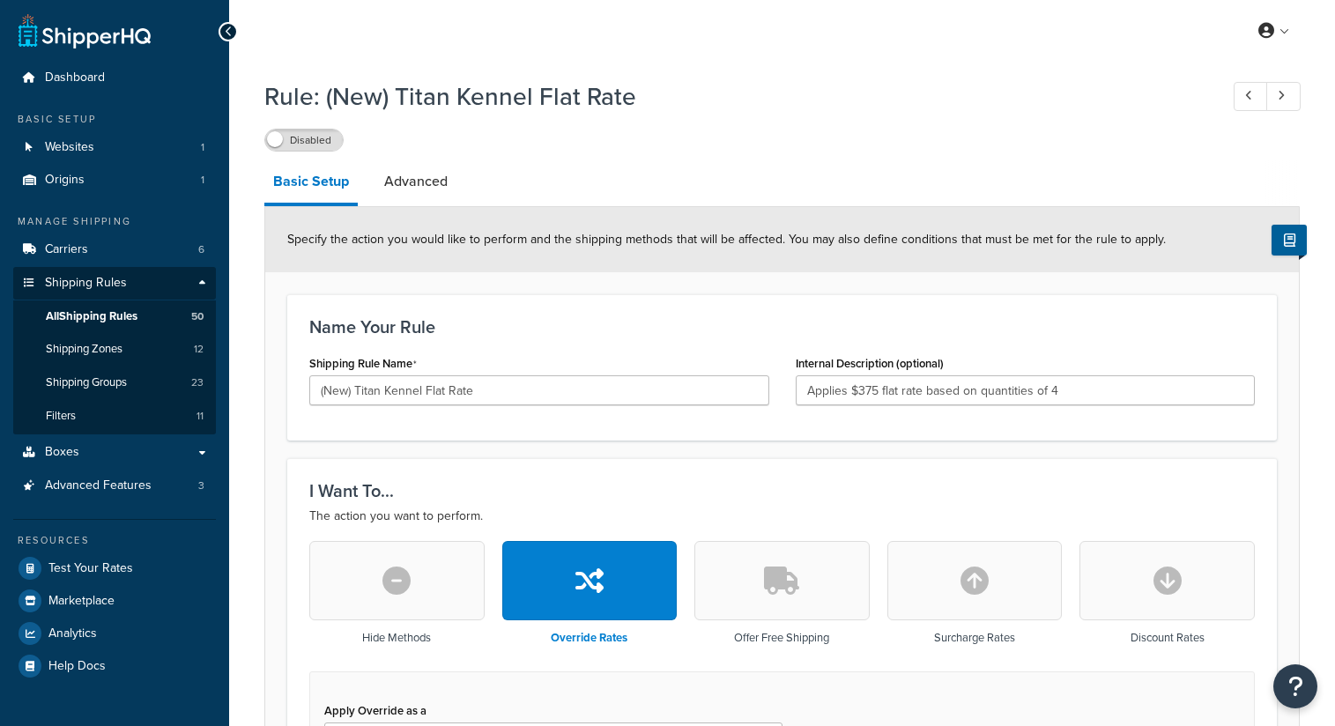
select select "ITEM"
click at [295, 144] on label "Disabled" at bounding box center [304, 140] width 78 height 21
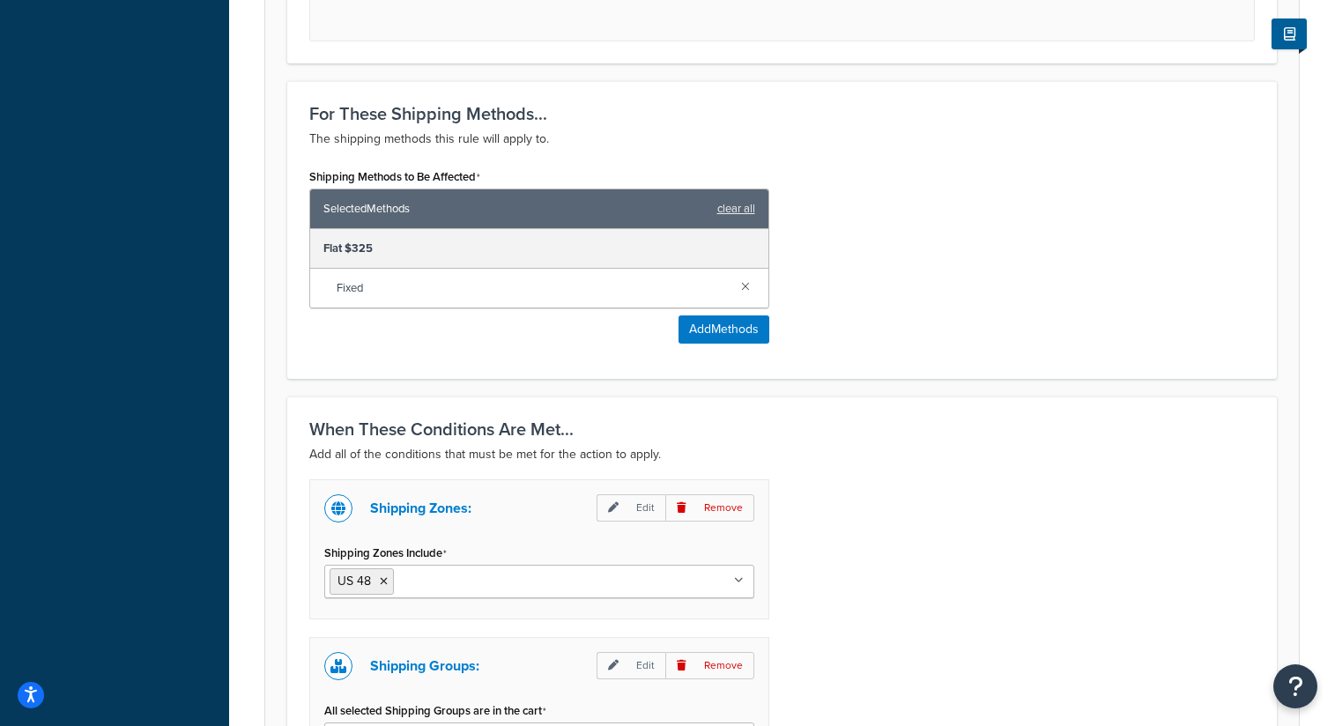
scroll to position [1261, 0]
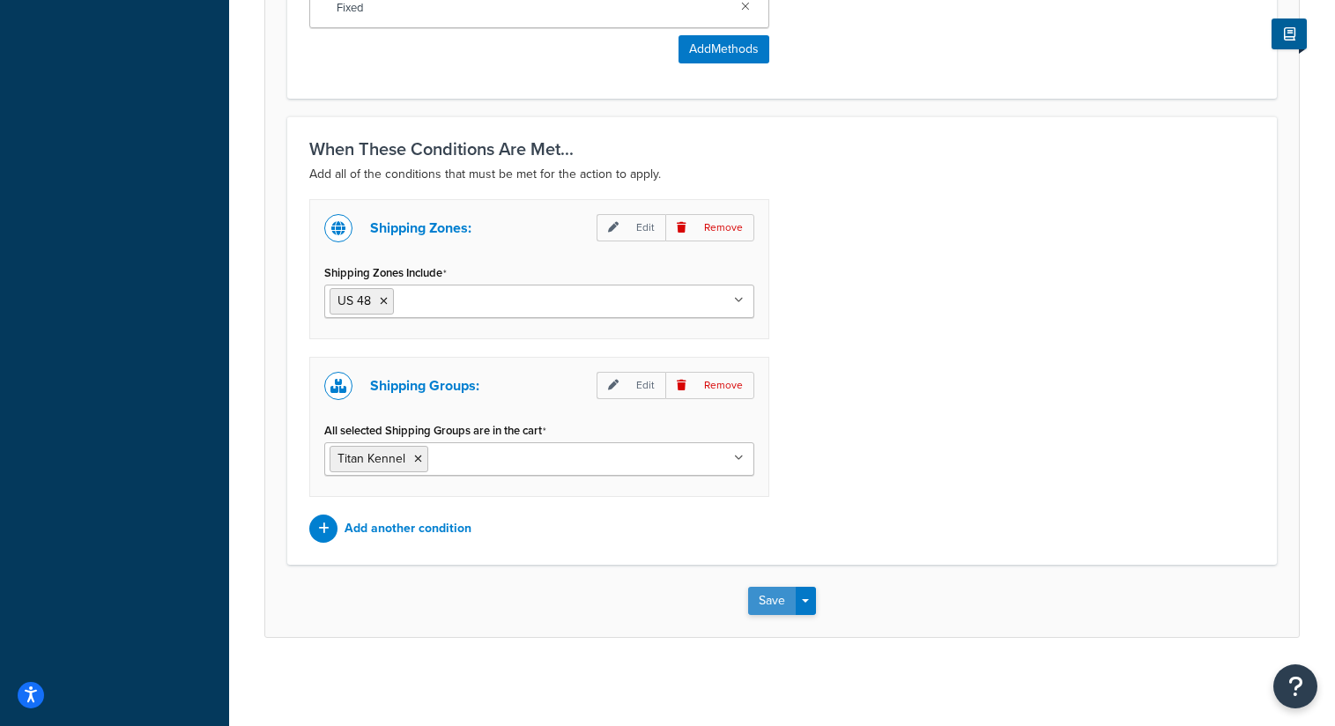
click at [761, 599] on button "Save" at bounding box center [772, 601] width 48 height 28
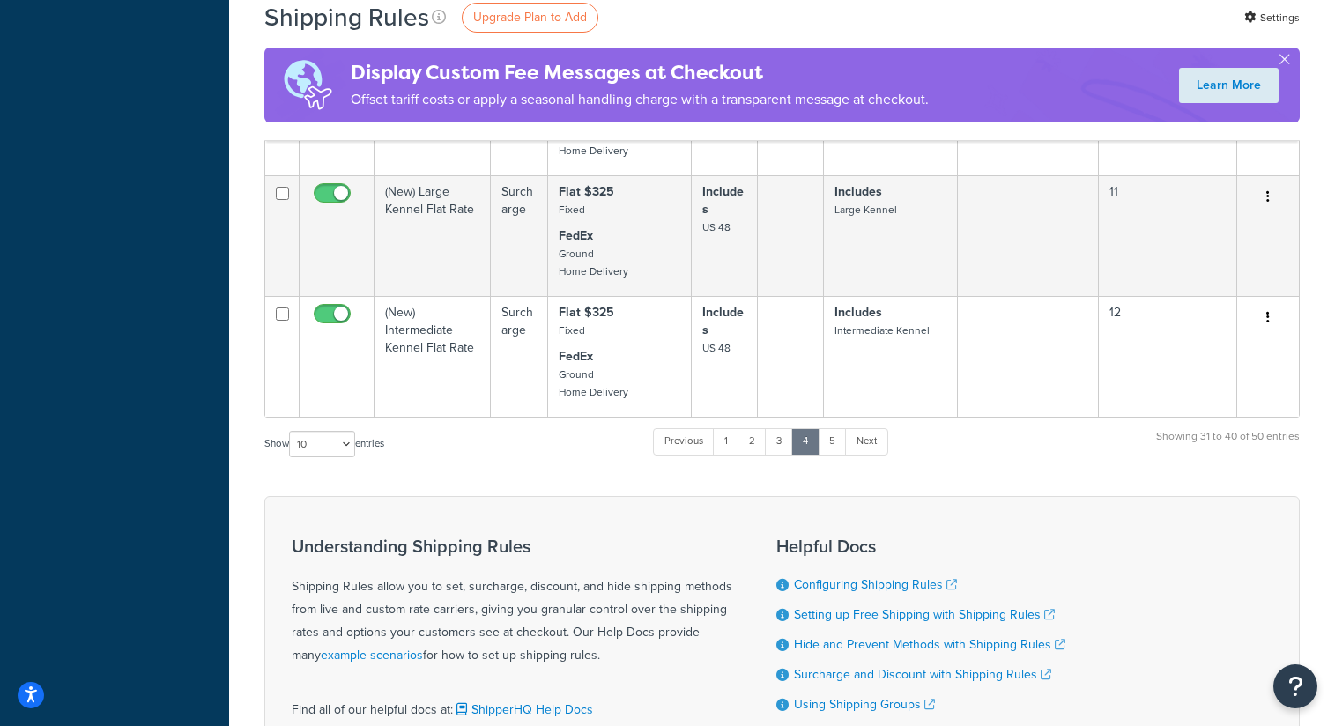
scroll to position [1606, 0]
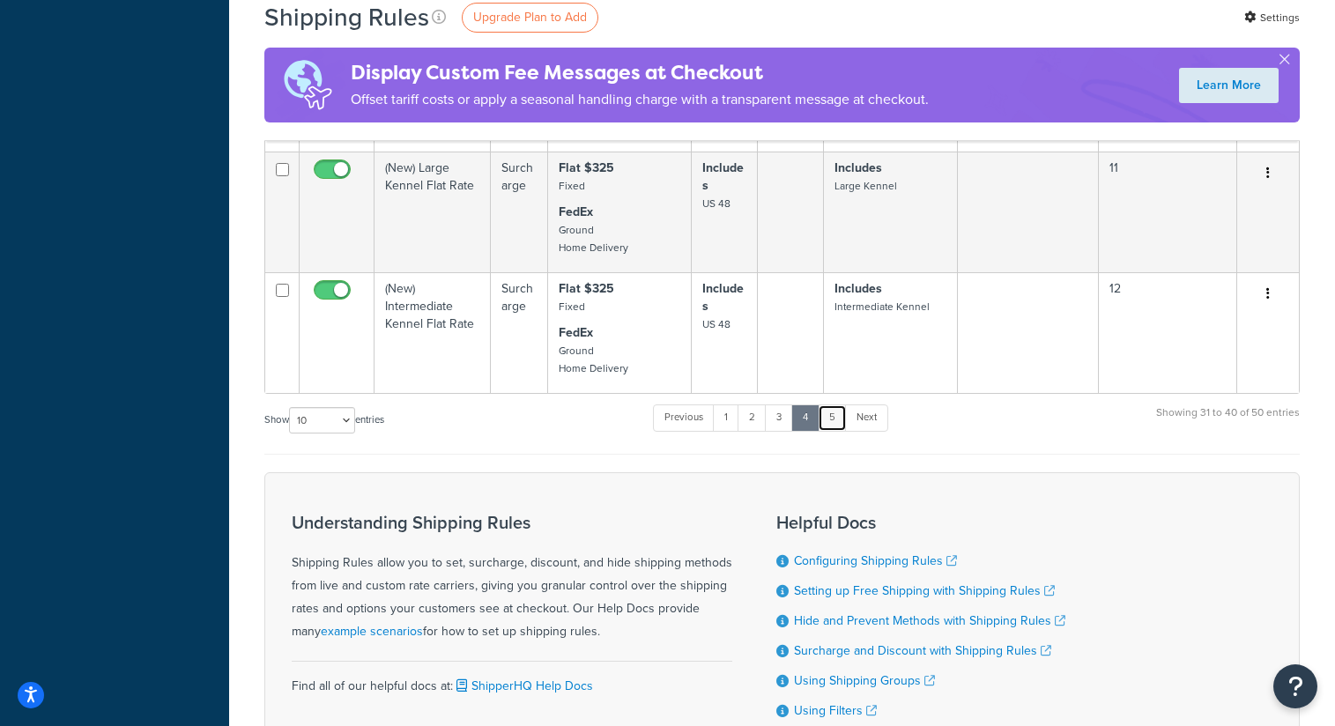
click at [841, 431] on link "5" at bounding box center [832, 417] width 29 height 26
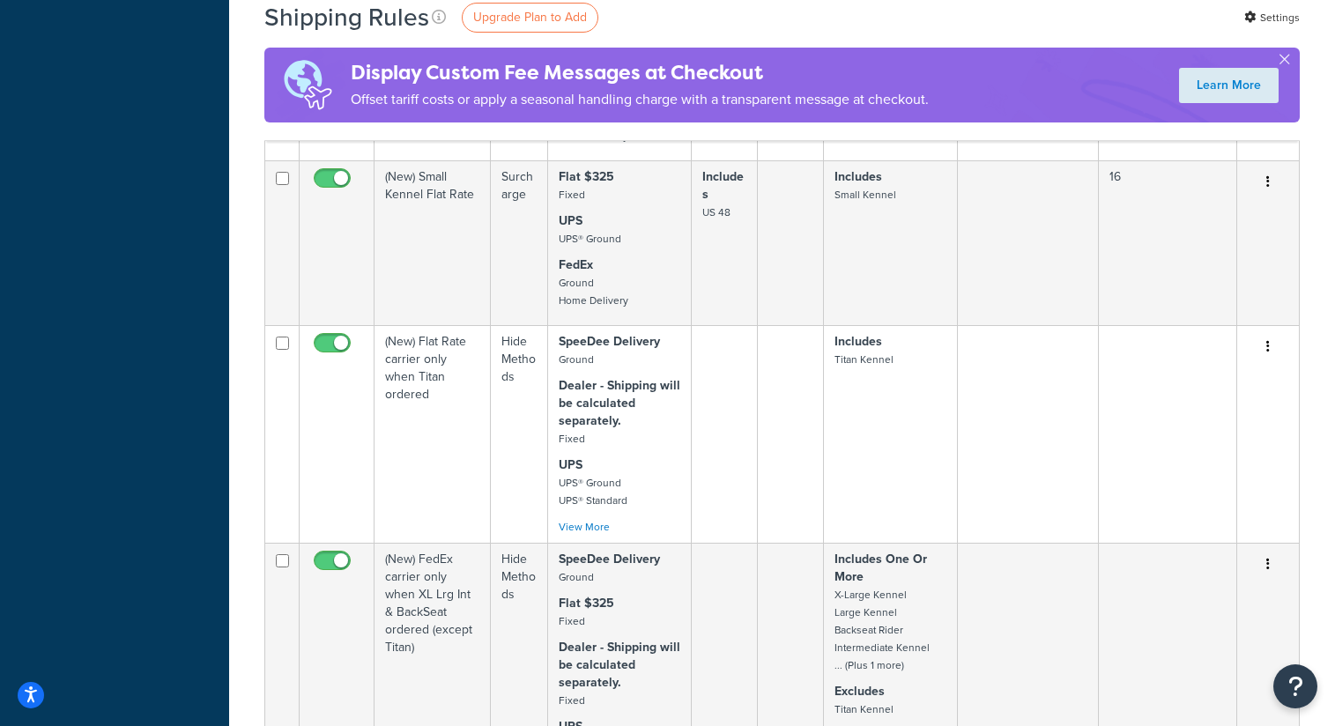
scroll to position [865, 0]
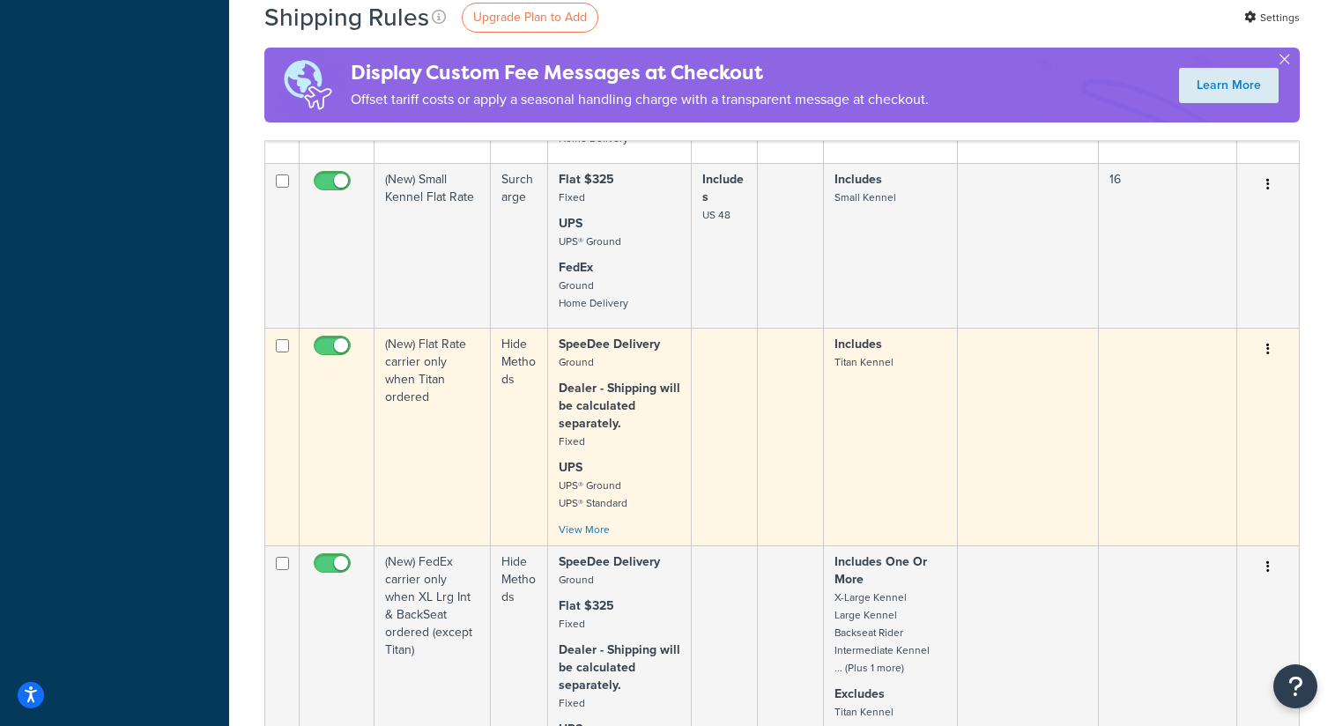
click at [453, 449] on td "(New) Flat Rate carrier only when Titan ordered" at bounding box center [432, 437] width 116 height 218
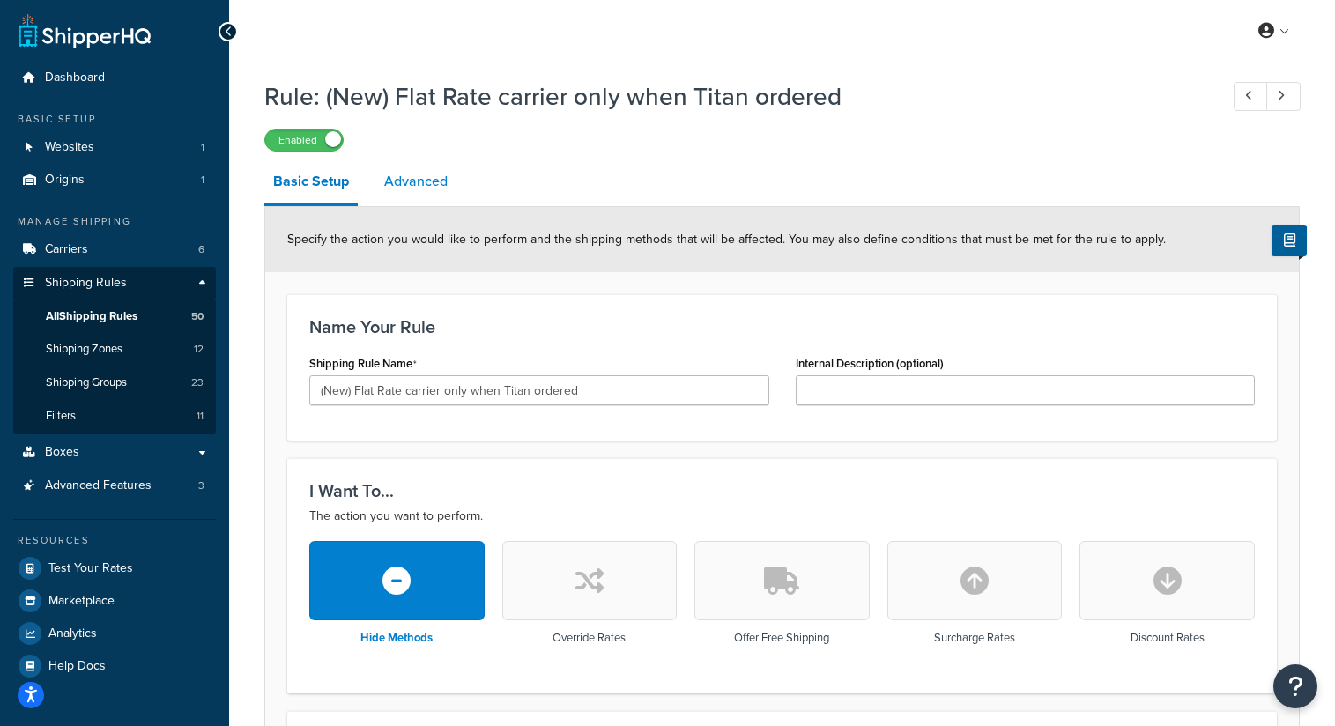
click at [436, 182] on link "Advanced" at bounding box center [415, 181] width 81 height 42
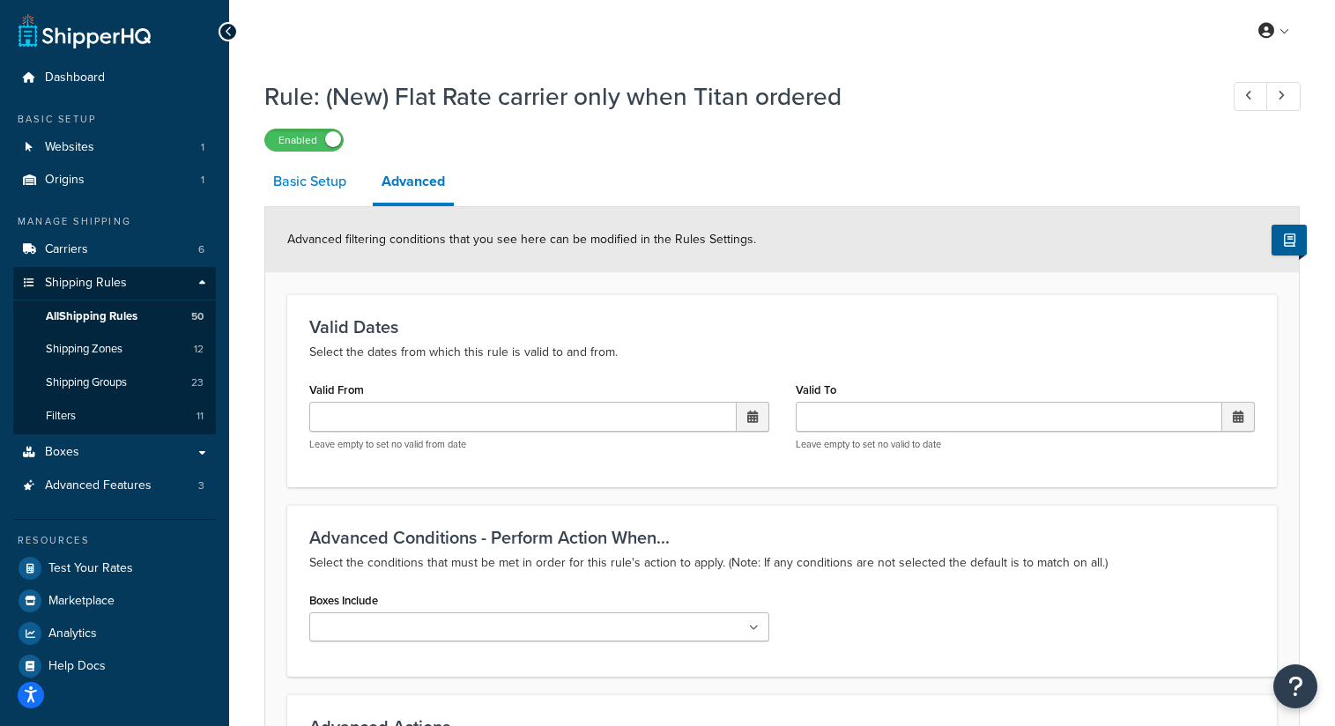
click at [315, 184] on link "Basic Setup" at bounding box center [309, 181] width 91 height 42
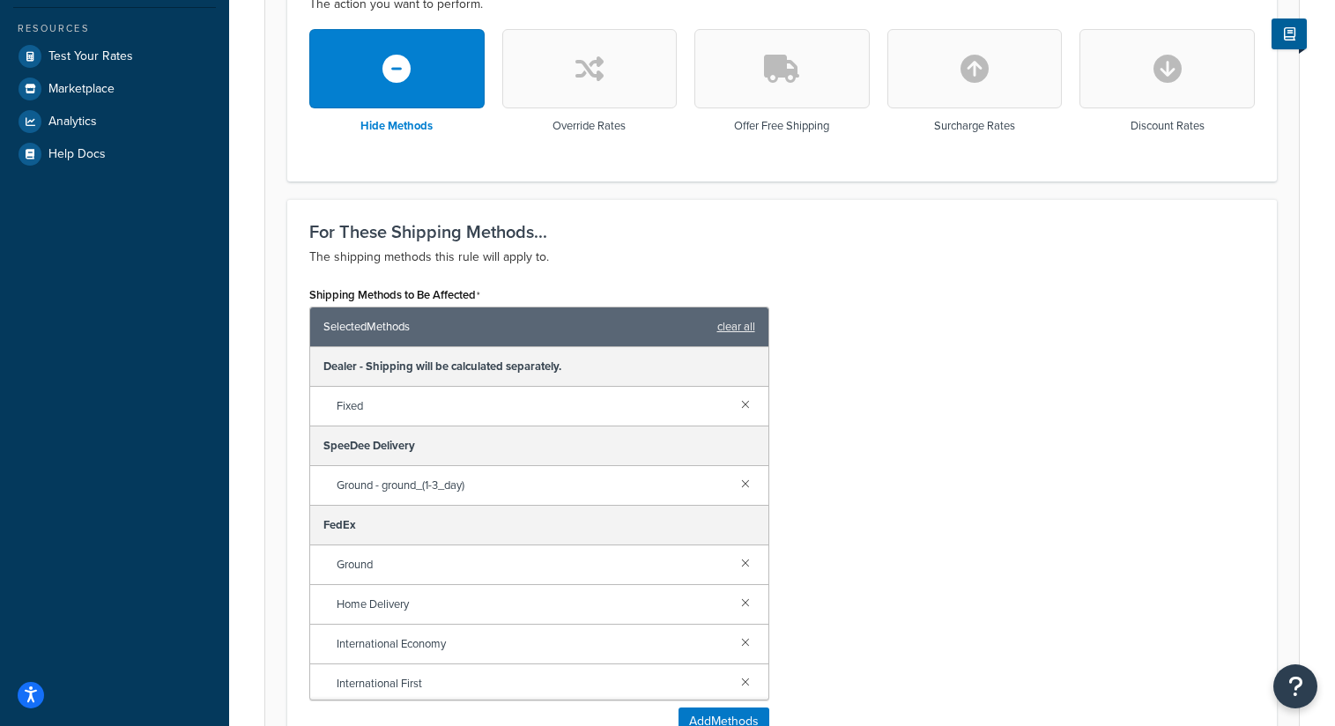
scroll to position [559, 0]
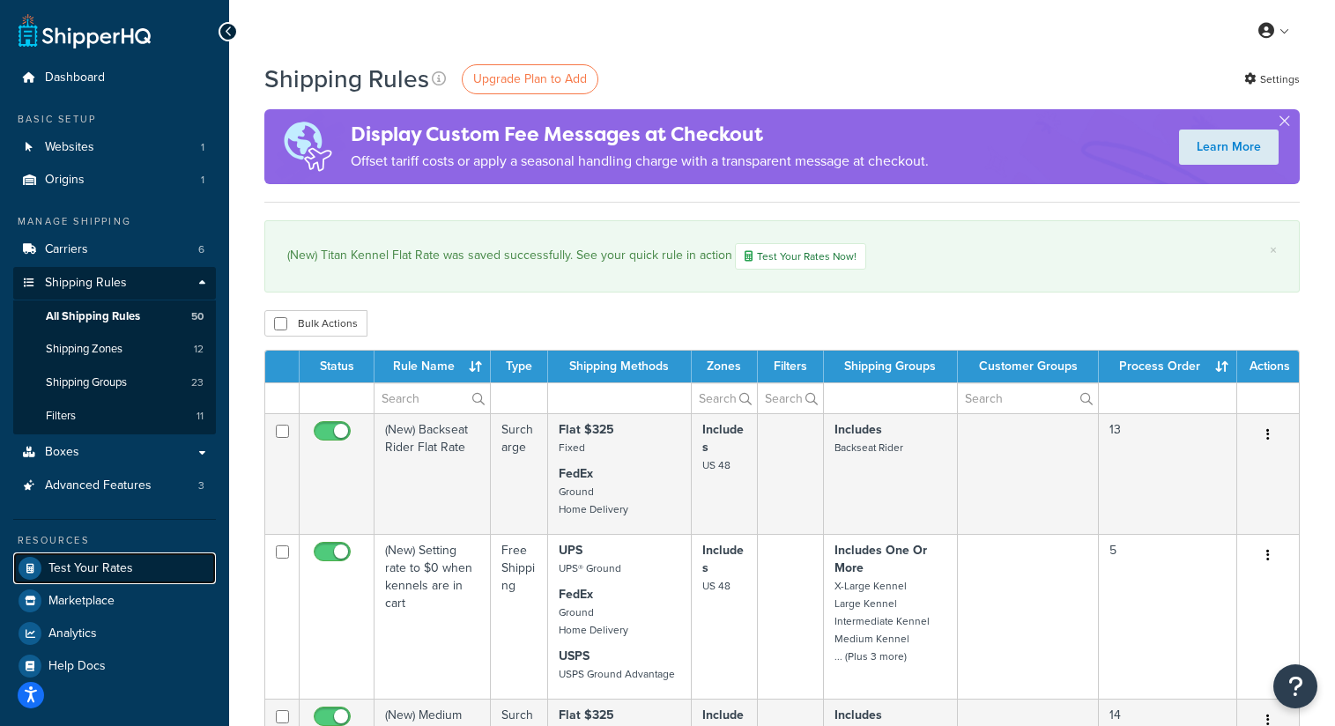
click at [120, 565] on span "Test Your Rates" at bounding box center [90, 568] width 85 height 15
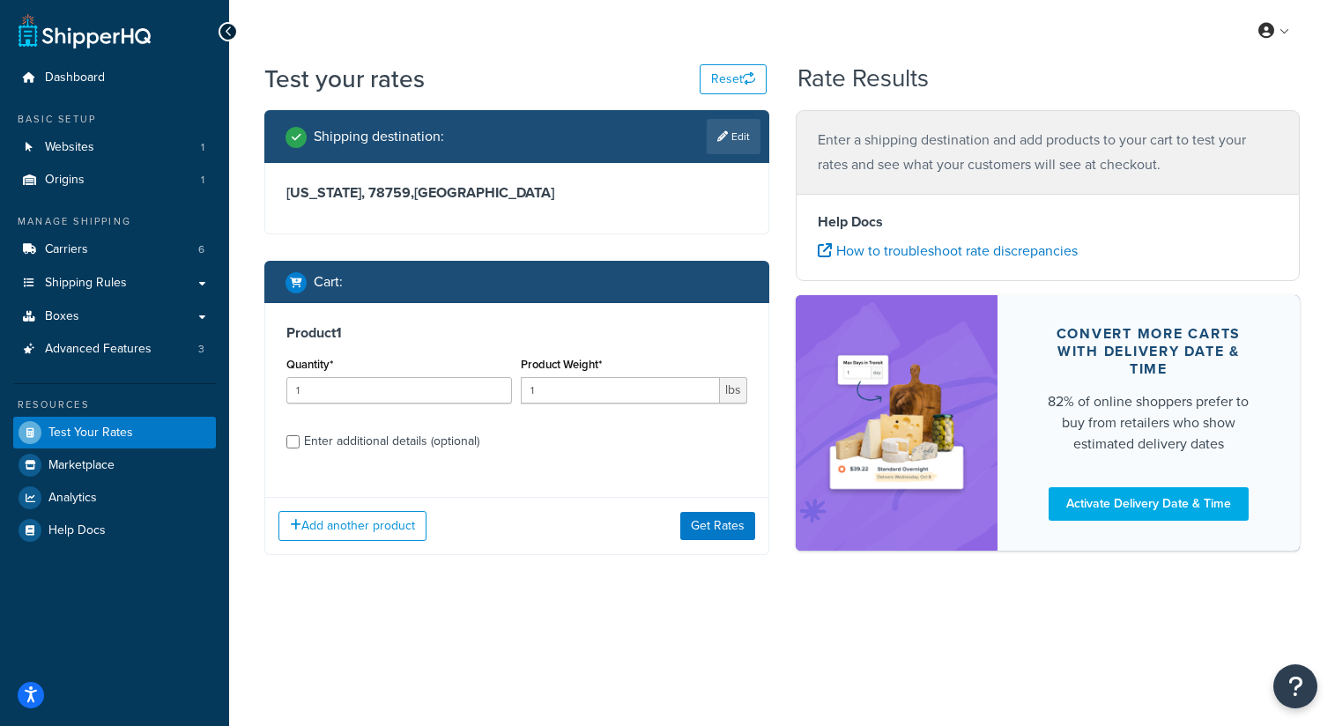
click at [440, 446] on div "Enter additional details (optional)" at bounding box center [391, 441] width 175 height 25
click at [300, 446] on input "Enter additional details (optional)" at bounding box center [292, 441] width 13 height 13
checkbox input "true"
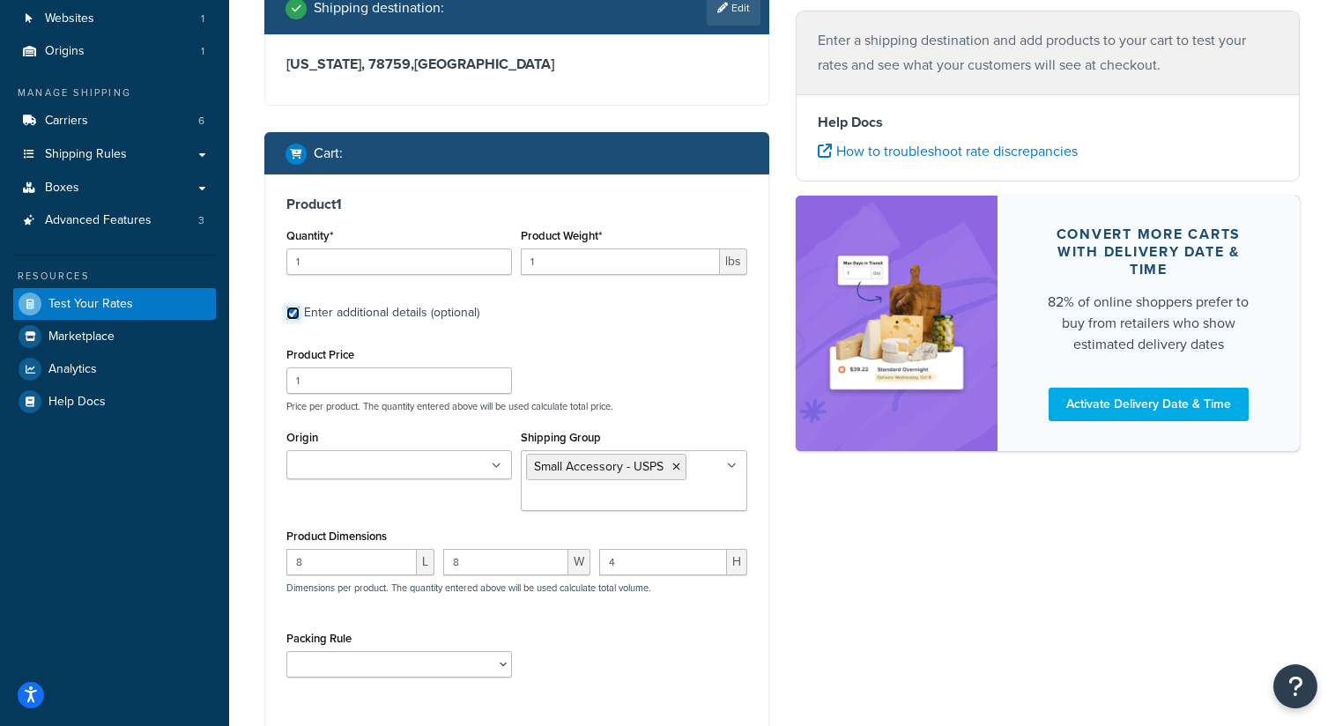
scroll to position [130, 0]
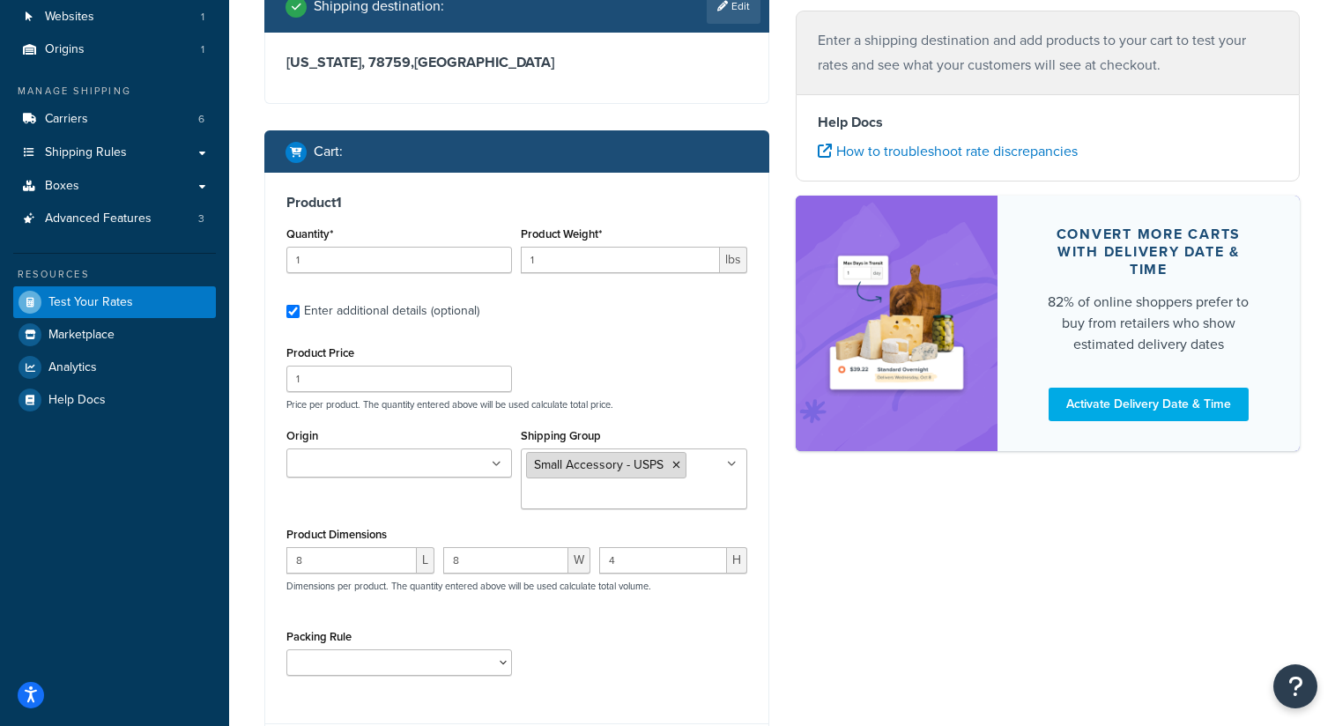
click at [672, 467] on icon at bounding box center [676, 465] width 8 height 11
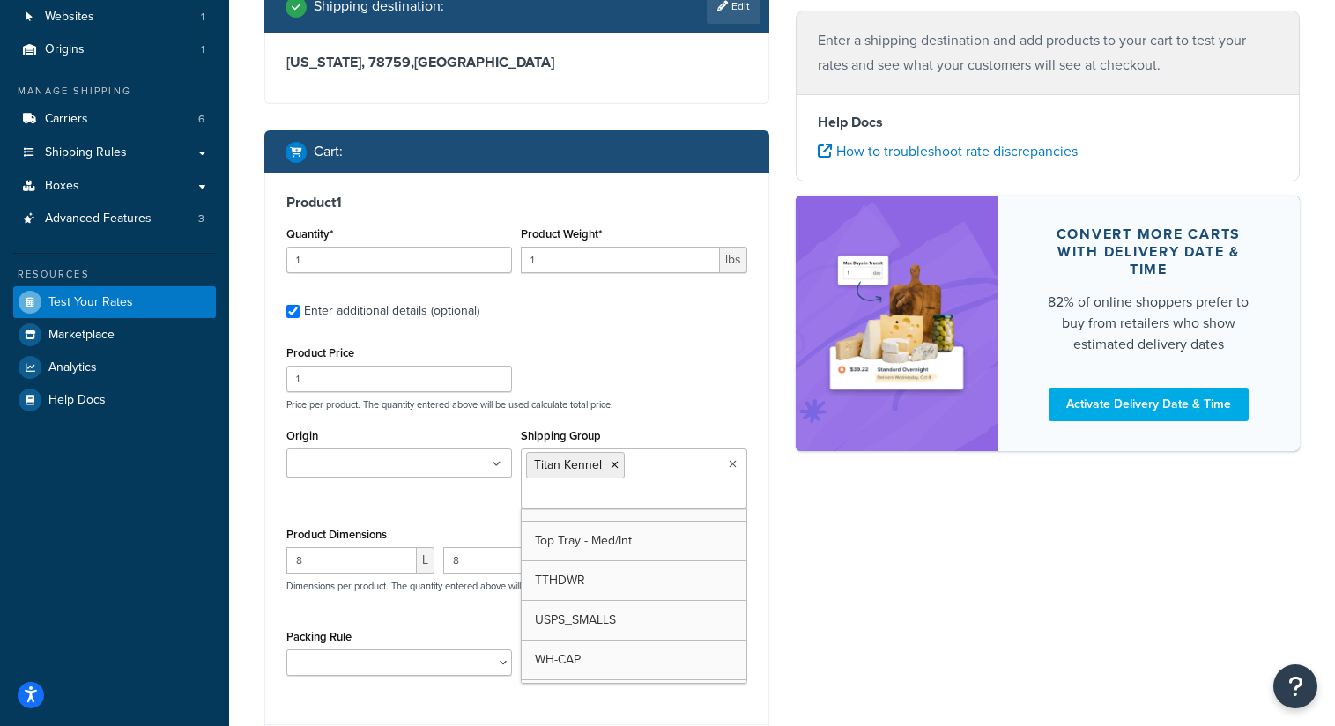
scroll to position [567, 0]
click at [691, 409] on p "Price per product. The quantity entered above will be used calculate total pric…" at bounding box center [517, 404] width 470 height 12
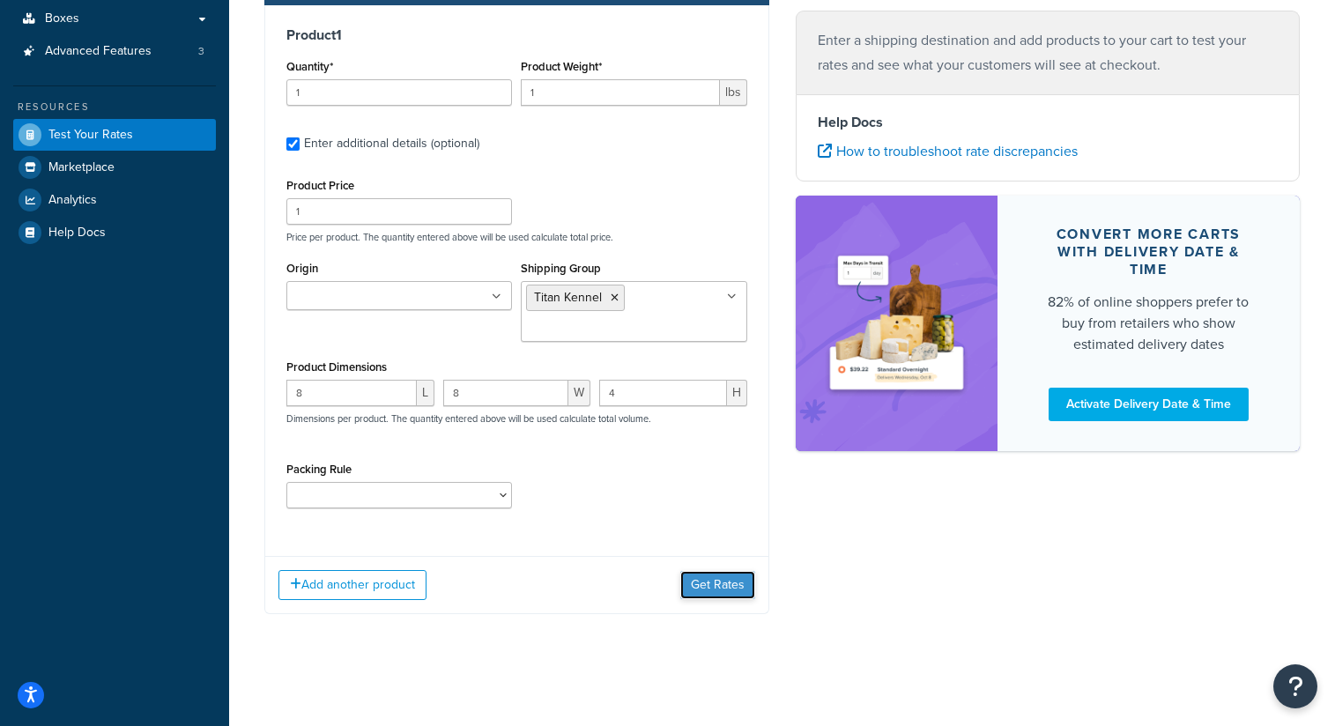
click at [705, 587] on button "Get Rates" at bounding box center [717, 585] width 75 height 28
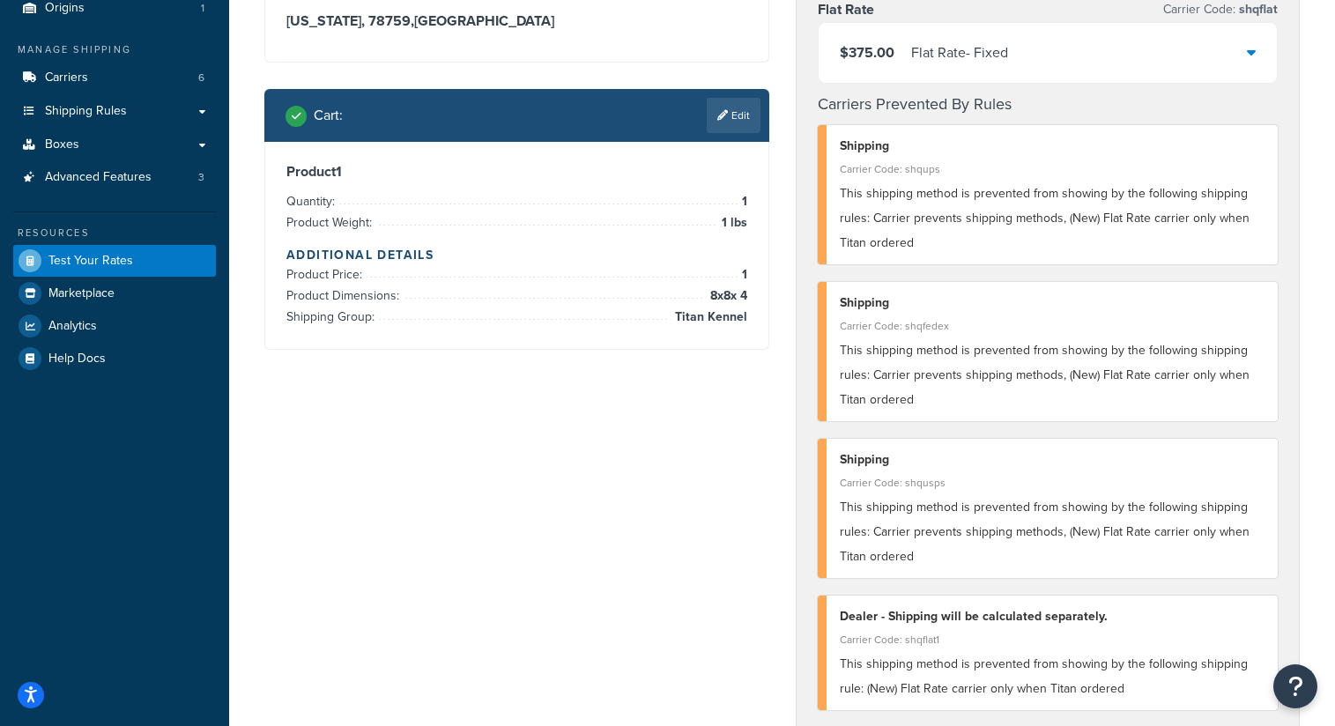
scroll to position [100, 0]
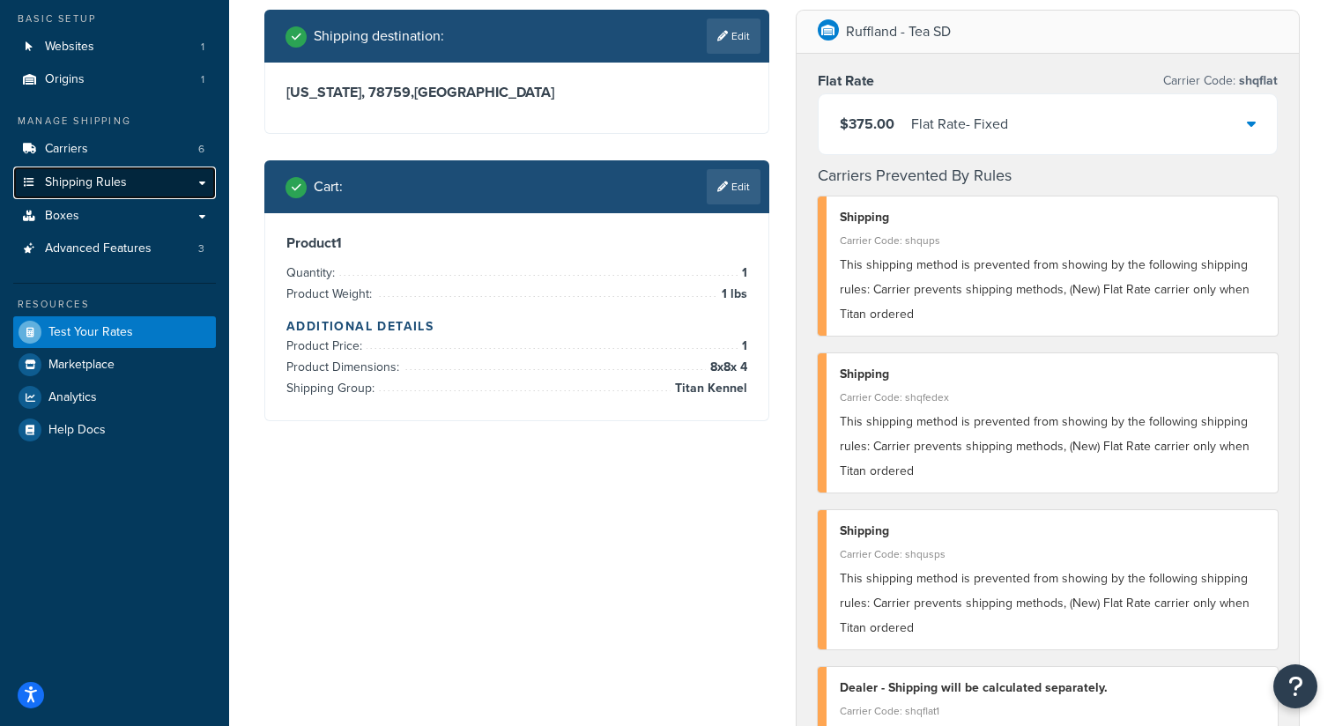
click at [129, 177] on link "Shipping Rules" at bounding box center [114, 183] width 203 height 33
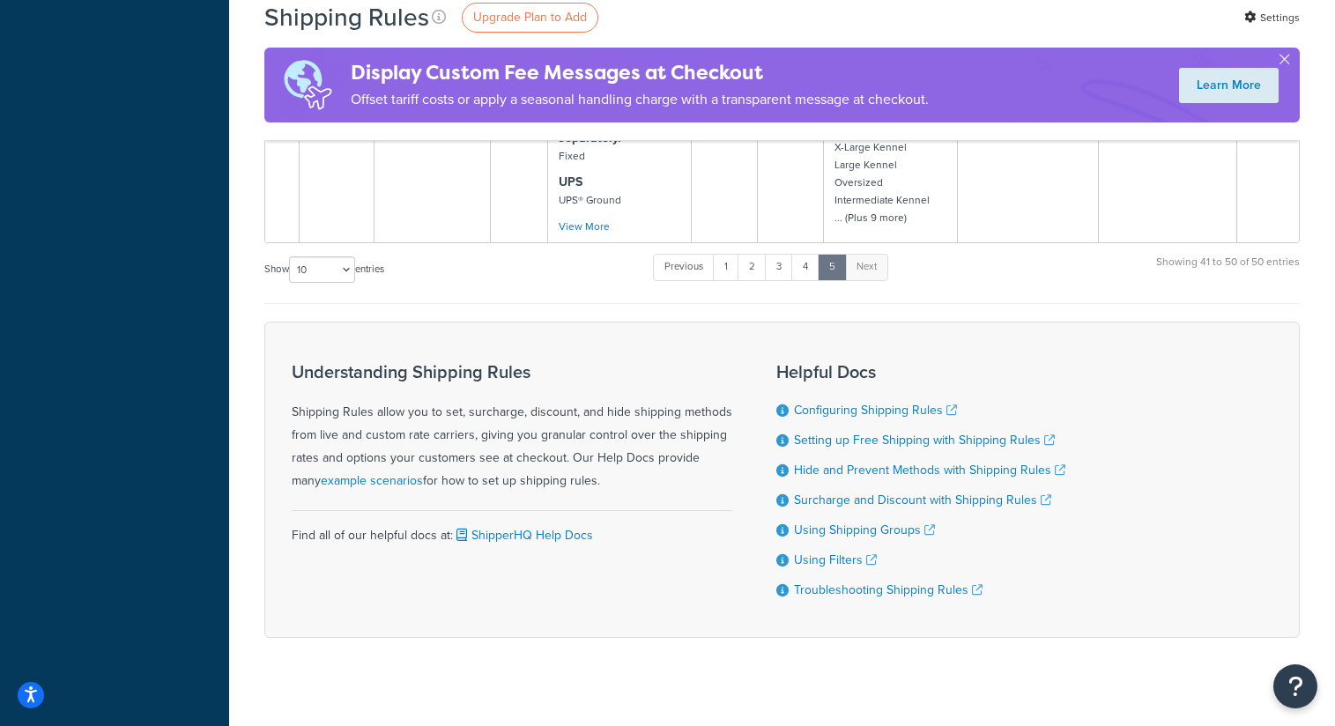
scroll to position [2146, 0]
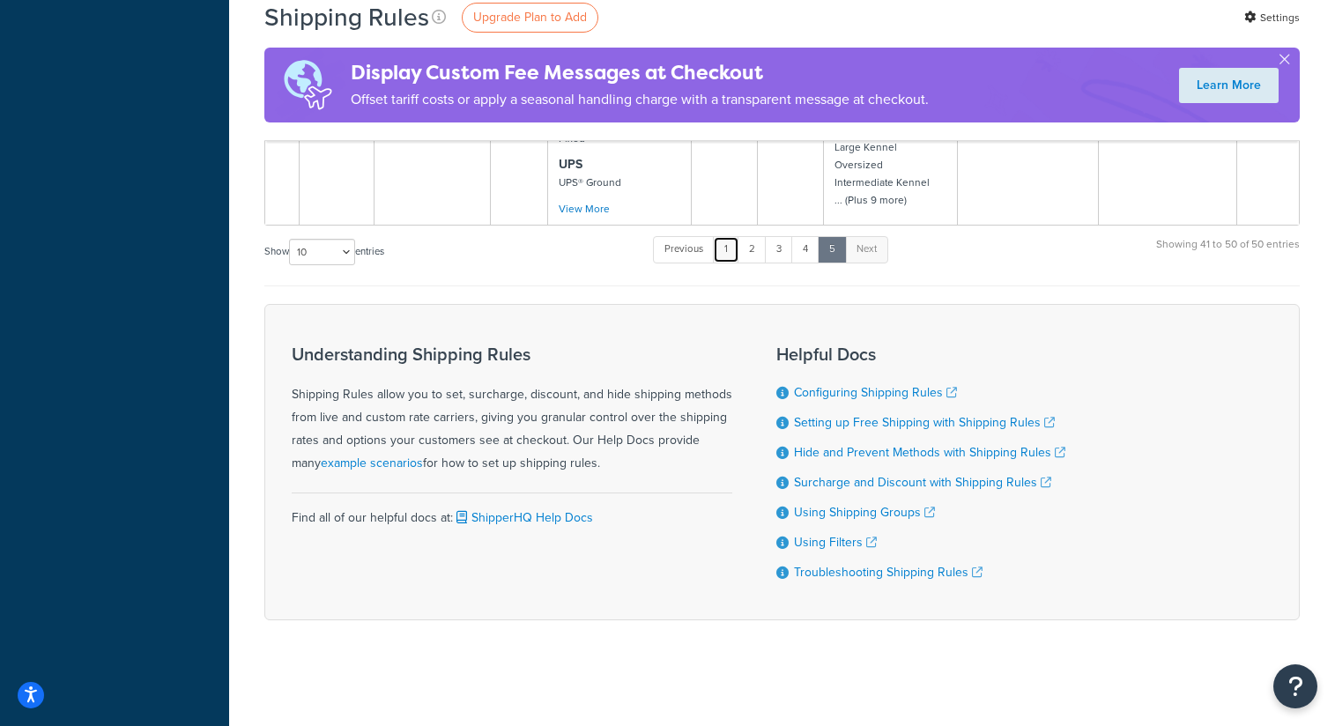
click at [734, 257] on link "1" at bounding box center [726, 249] width 26 height 26
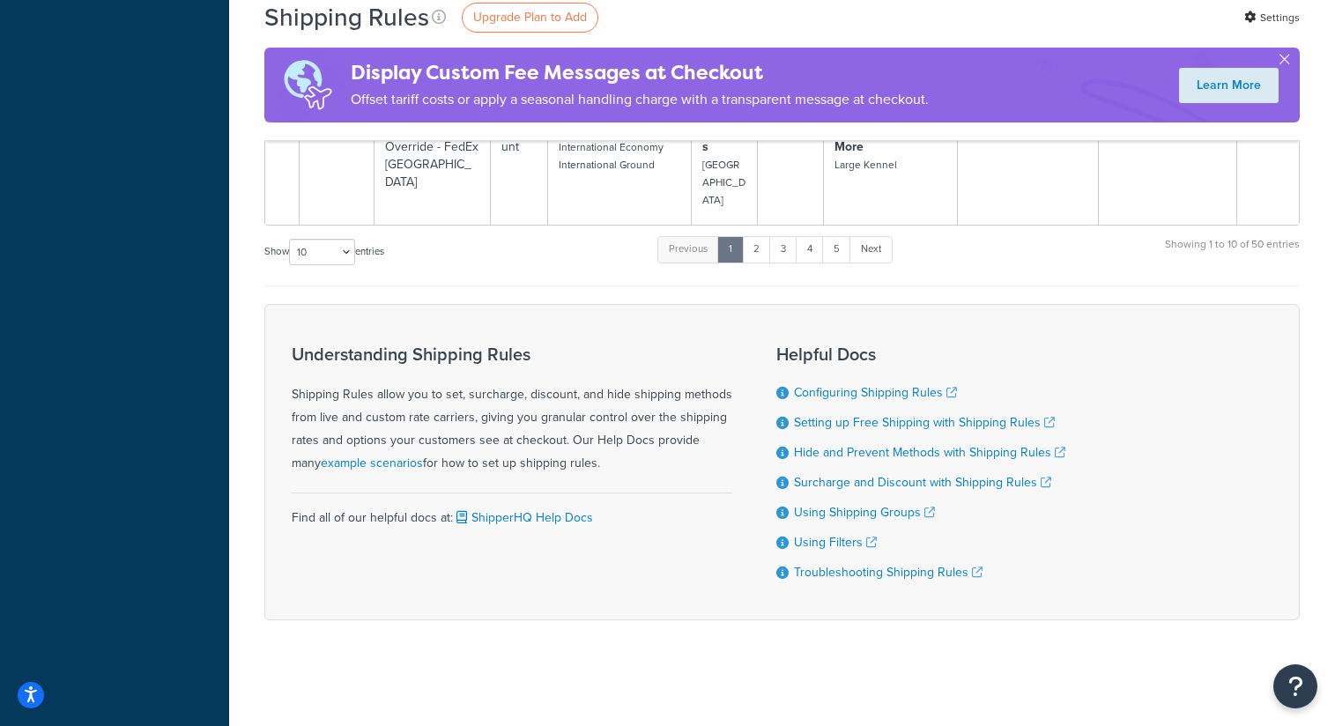
scroll to position [1241, 0]
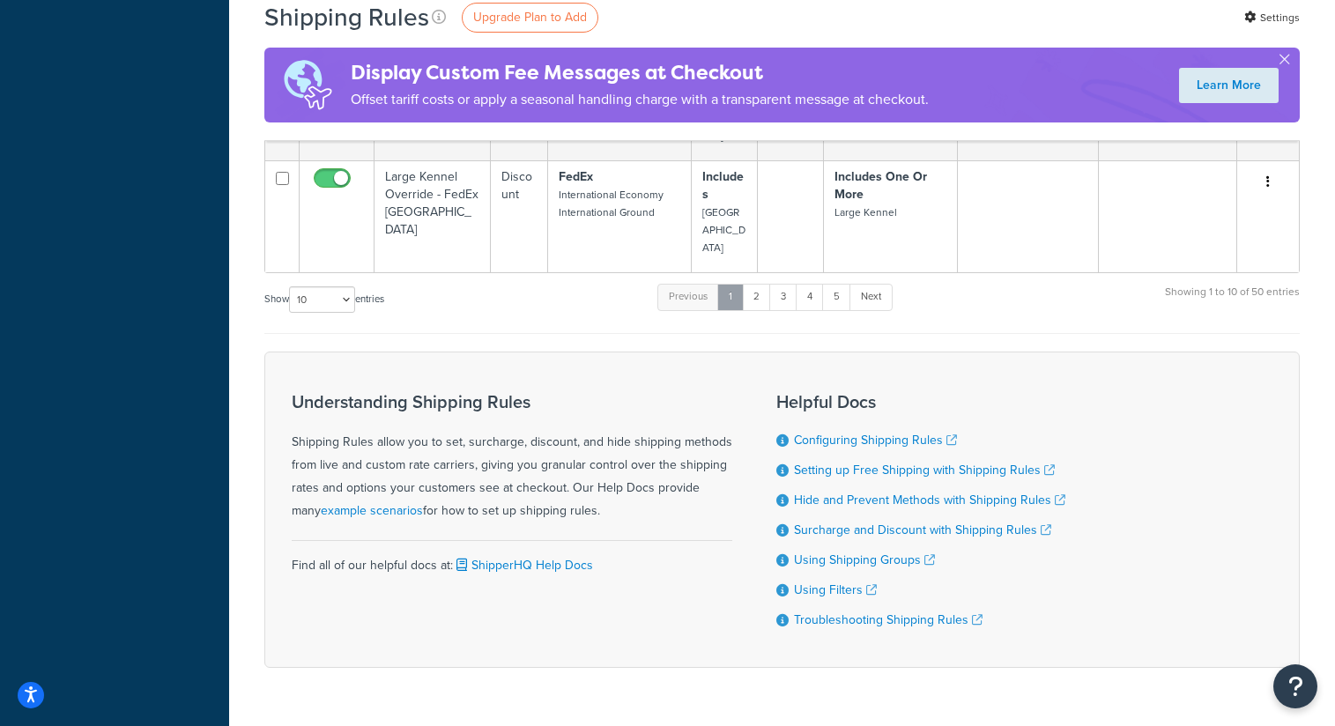
click at [733, 284] on link "1" at bounding box center [730, 297] width 26 height 26
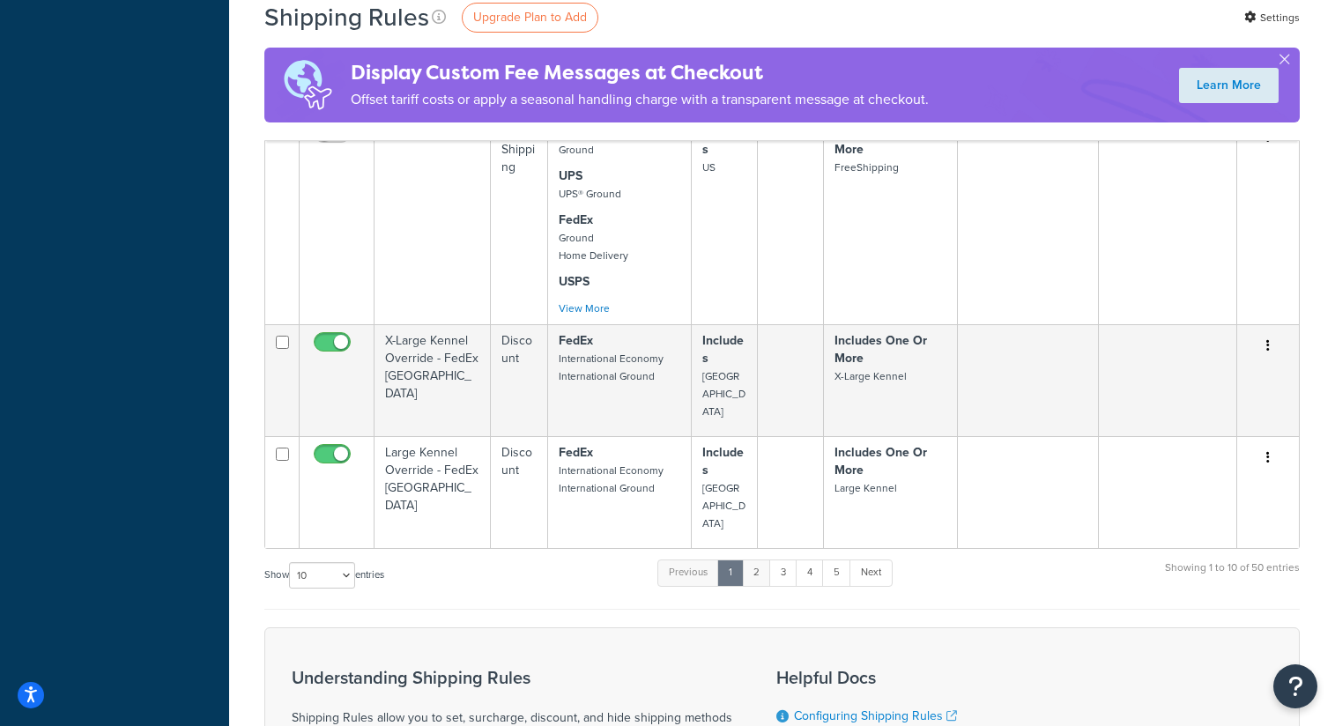
scroll to position [967, 0]
click at [760, 557] on link "2" at bounding box center [756, 570] width 29 height 26
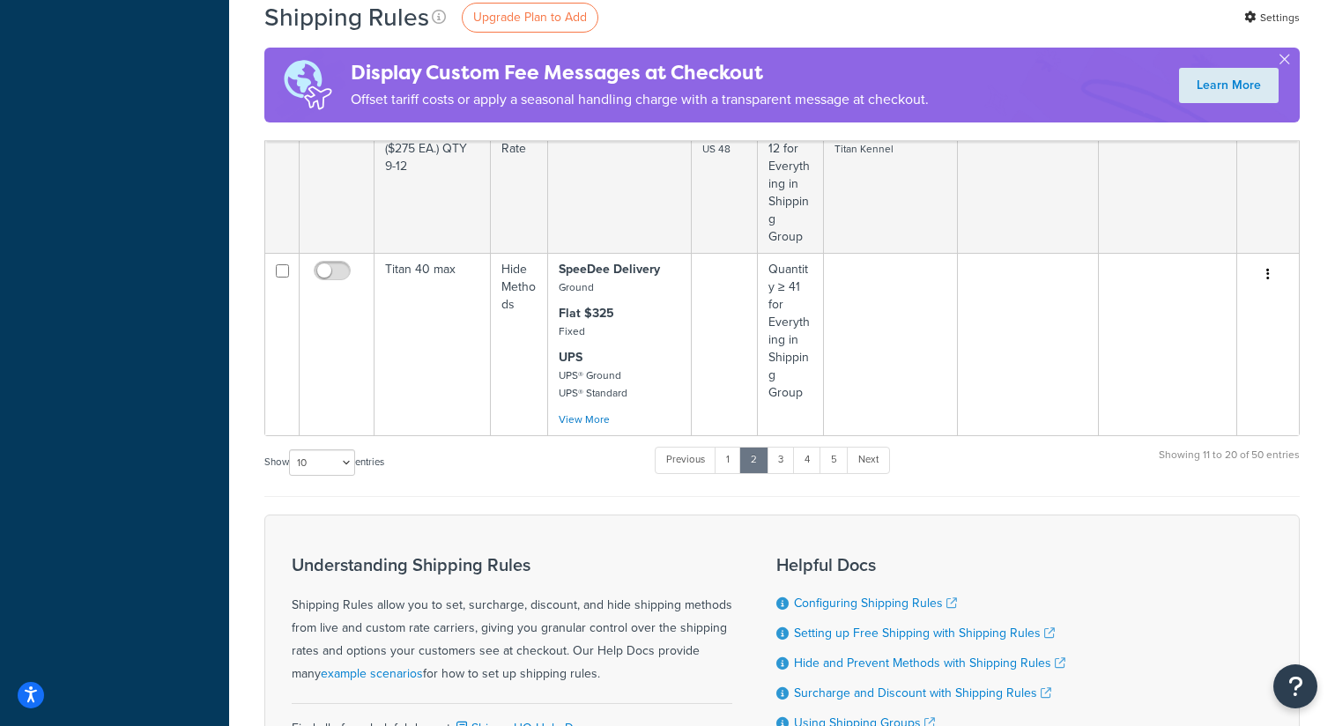
scroll to position [1643, 0]
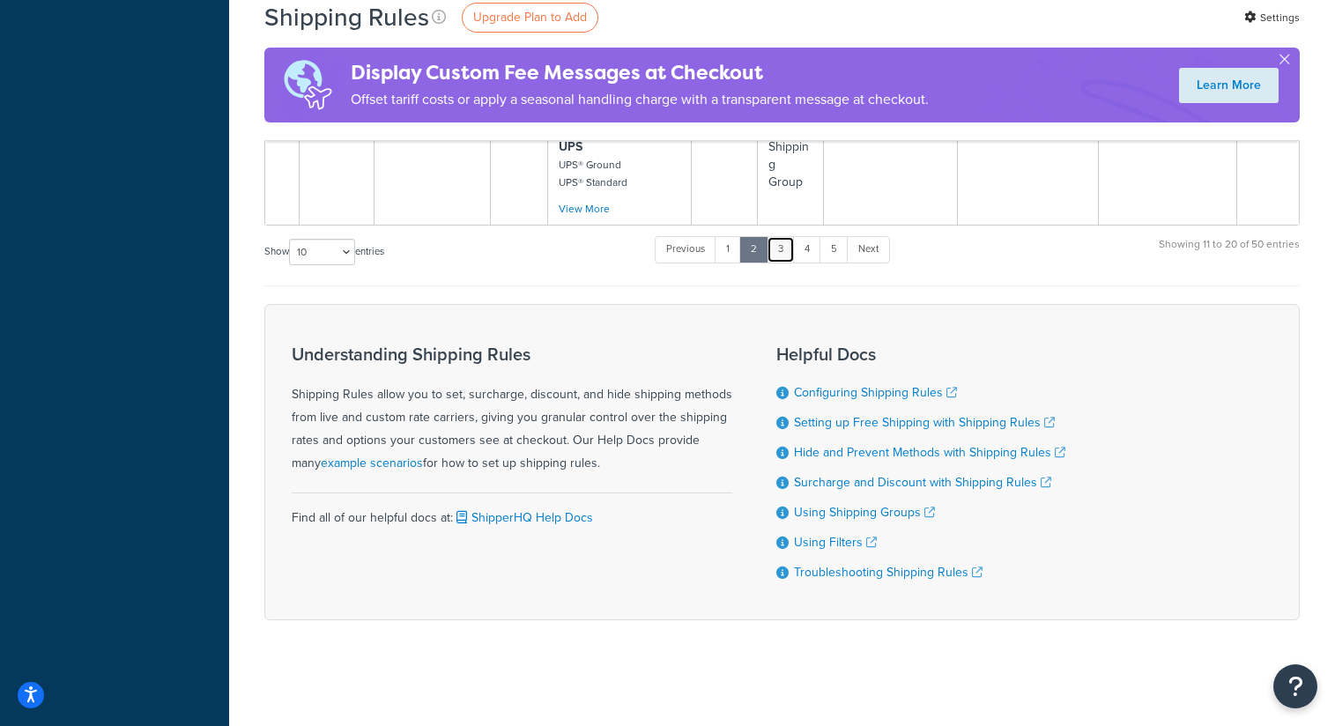
drag, startPoint x: 785, startPoint y: 241, endPoint x: 773, endPoint y: 255, distance: 18.7
click at [784, 241] on link "3" at bounding box center [781, 249] width 28 height 26
click at [783, 248] on link "3" at bounding box center [781, 249] width 28 height 26
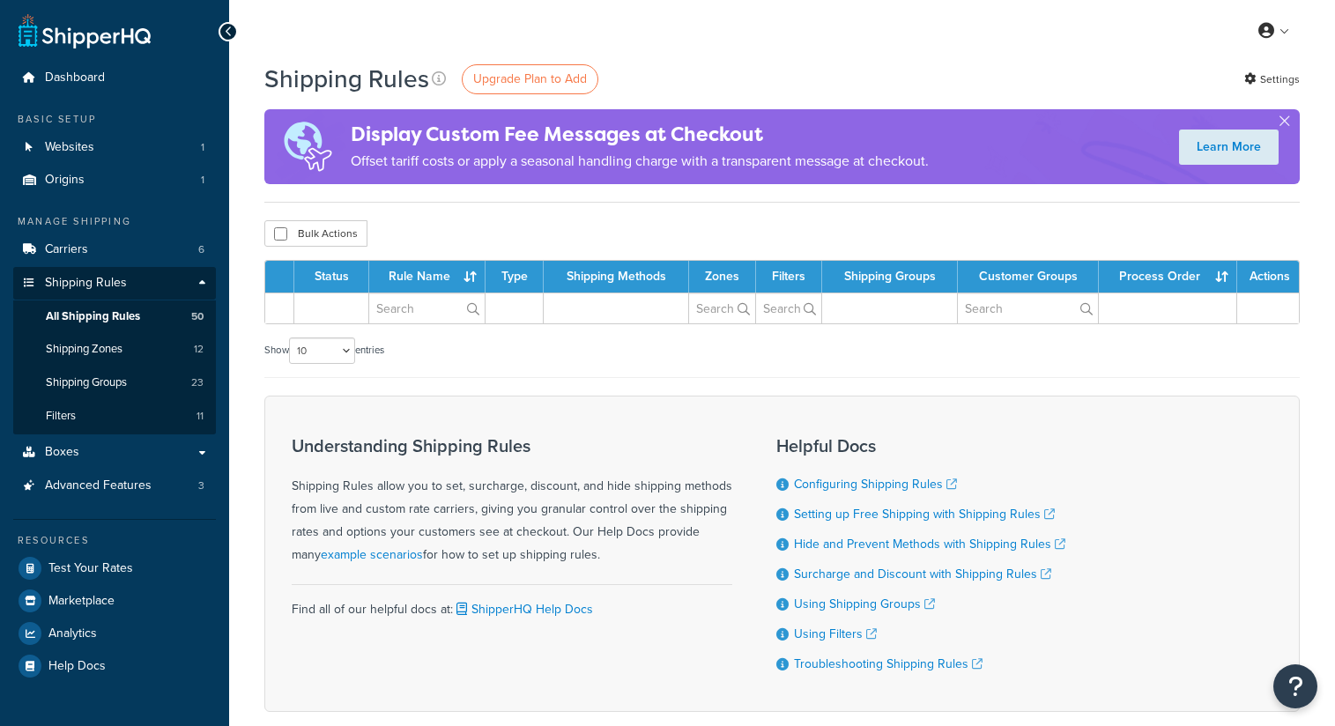
scroll to position [1643, 0]
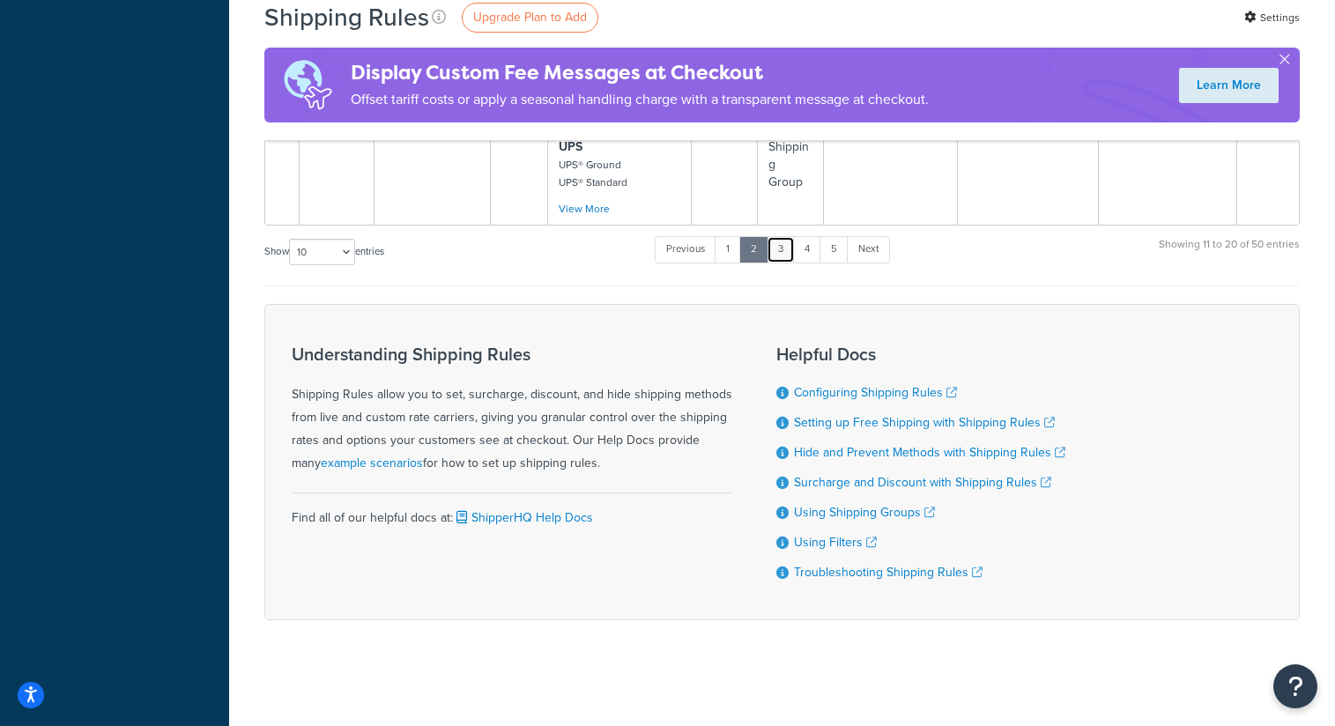
click at [783, 243] on link "3" at bounding box center [781, 249] width 28 height 26
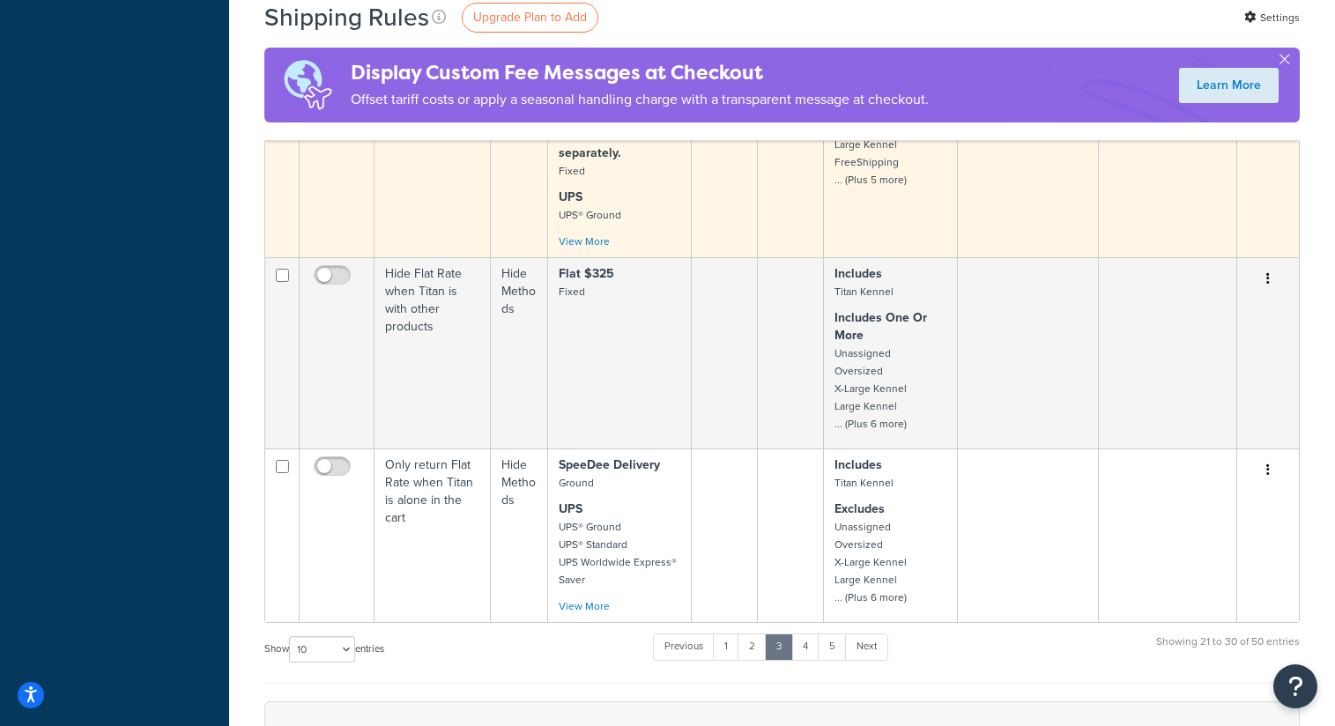
scroll to position [1861, 0]
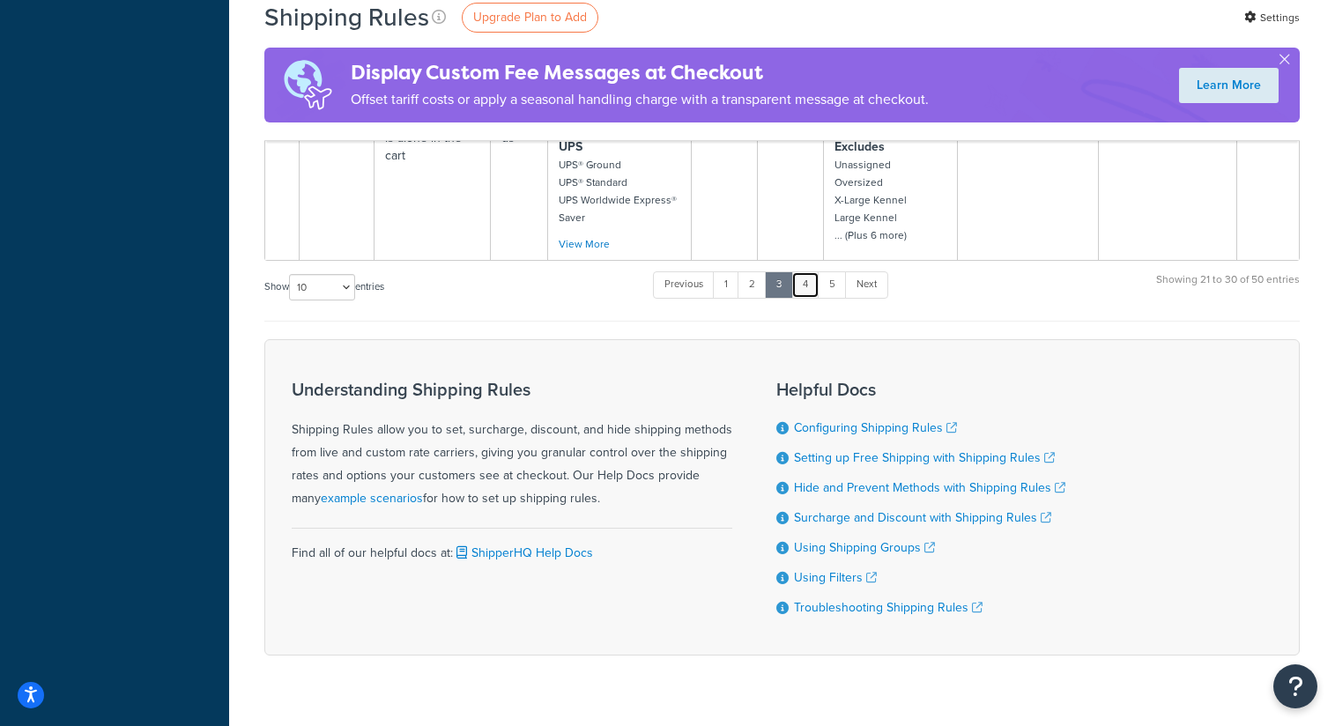
click at [814, 271] on link "4" at bounding box center [805, 284] width 28 height 26
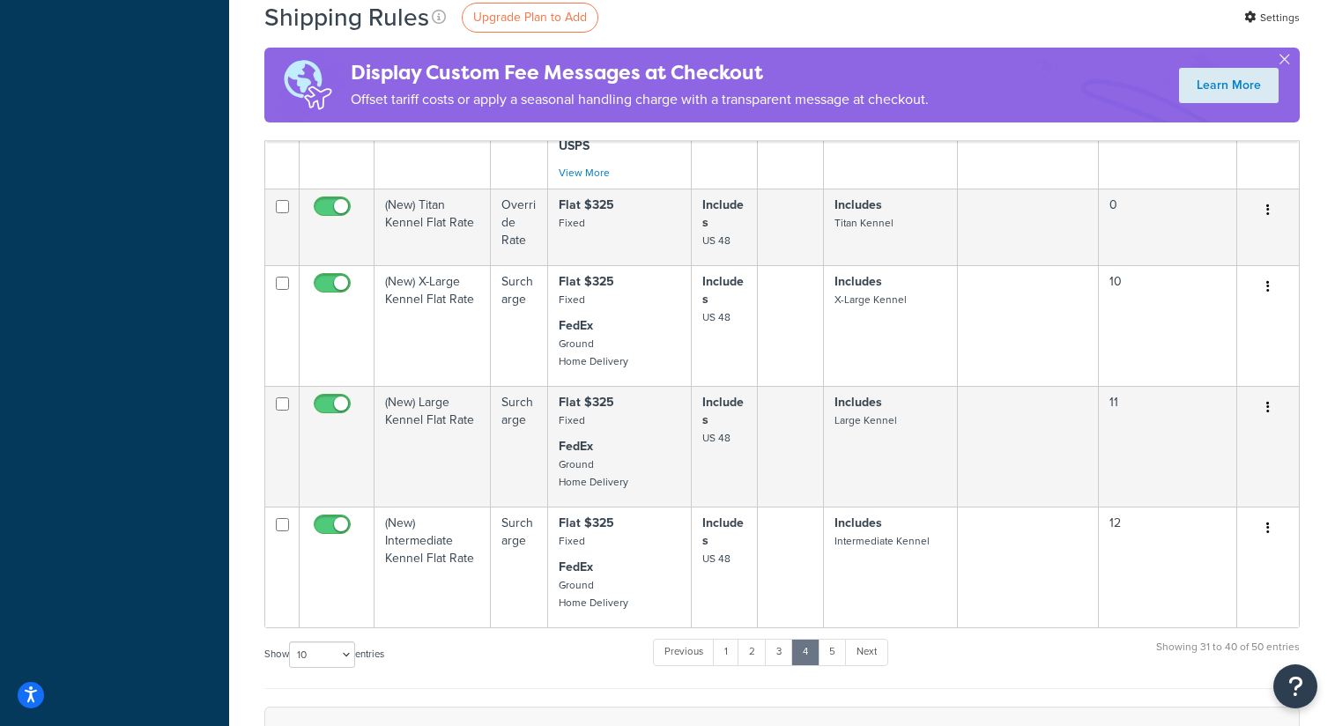
scroll to position [1108, 0]
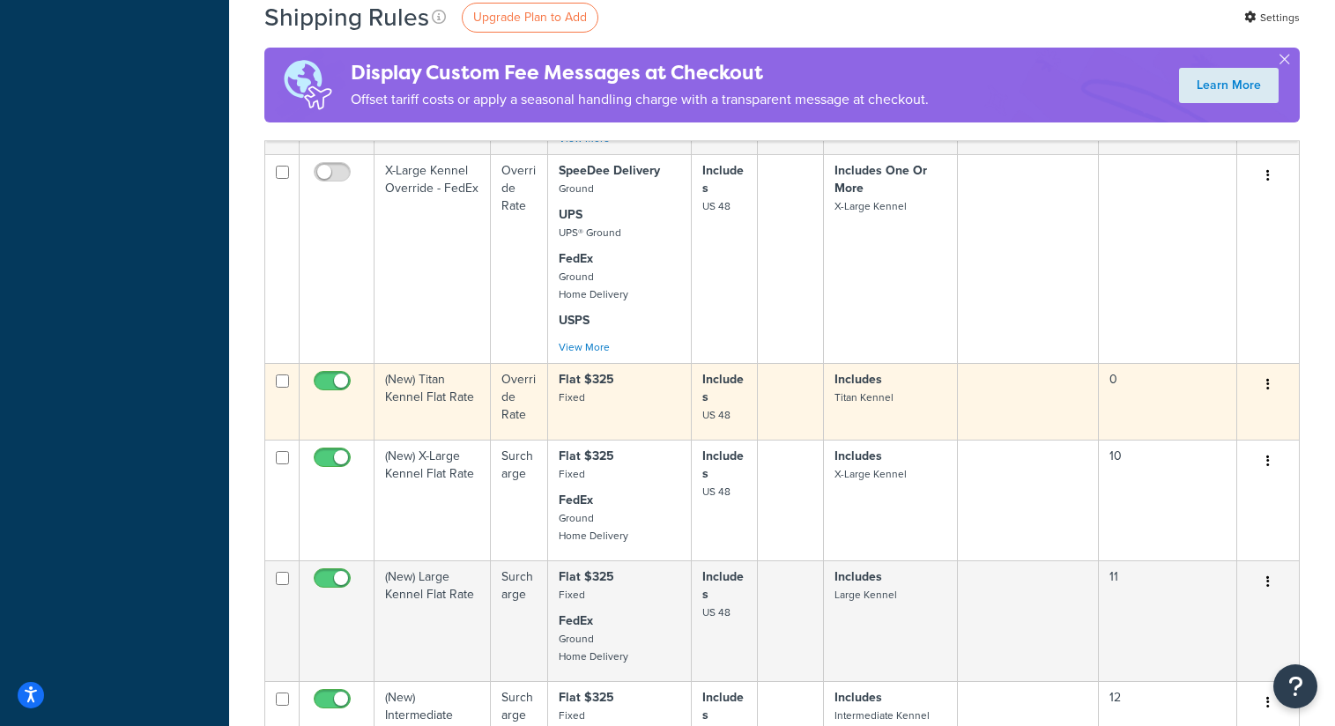
click at [638, 406] on p "Flat $325 Fixed" at bounding box center [620, 388] width 122 height 35
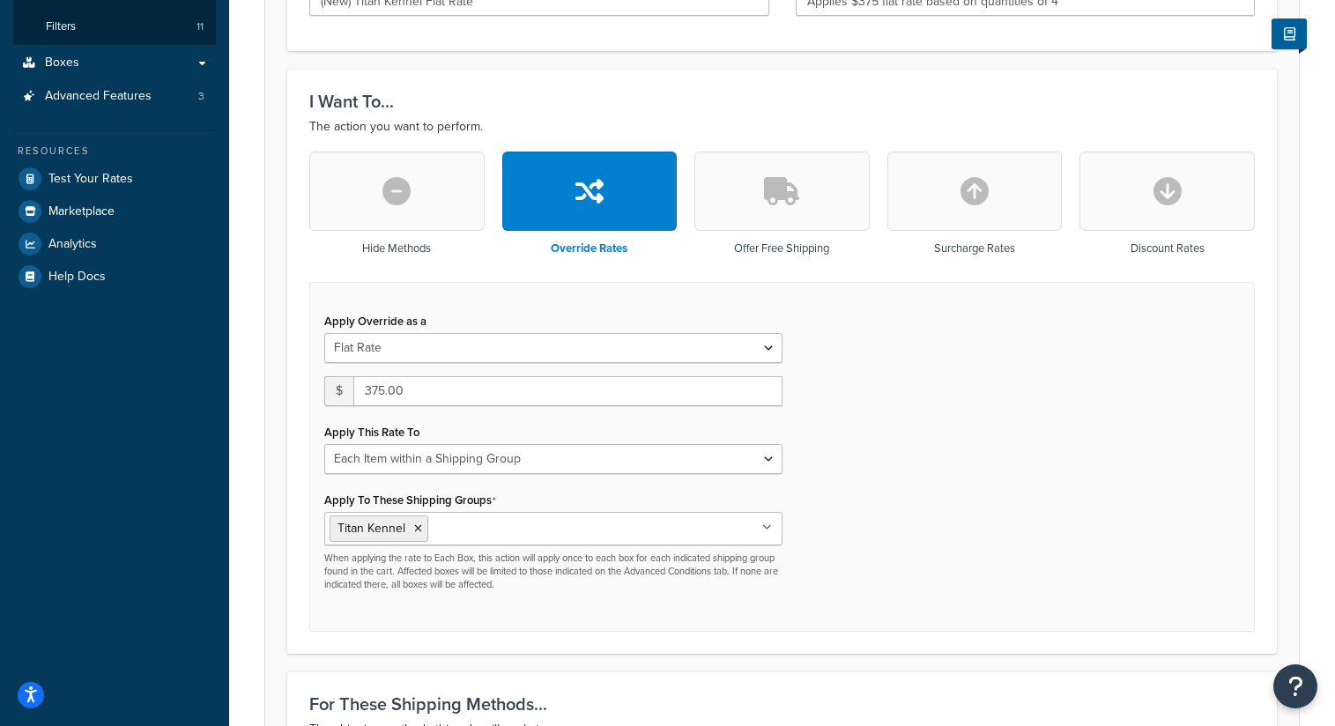
scroll to position [390, 0]
click at [633, 459] on select "Each Shipment in the Cart Each Shipping Group in the Cart Each Item within a Sh…" at bounding box center [553, 458] width 458 height 30
select select "SHIPPING_GROUP"
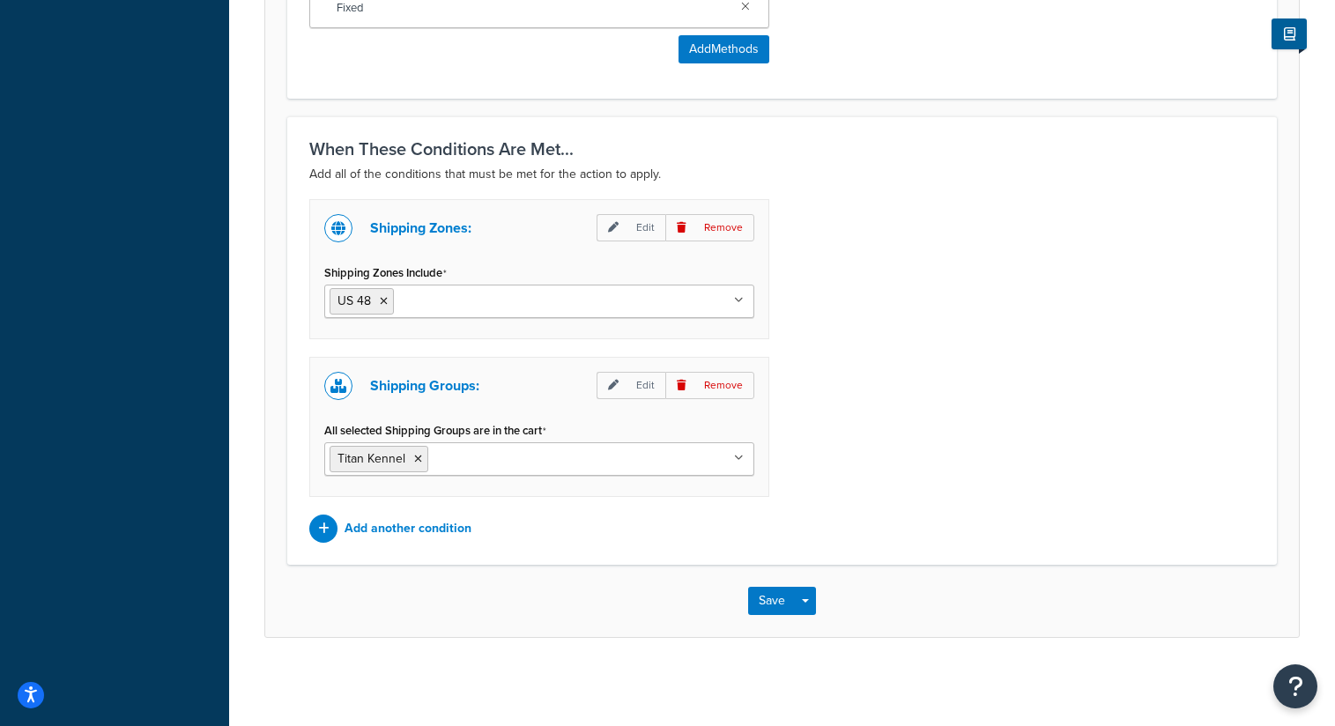
scroll to position [0, 0]
click at [770, 608] on button "Save" at bounding box center [772, 601] width 48 height 28
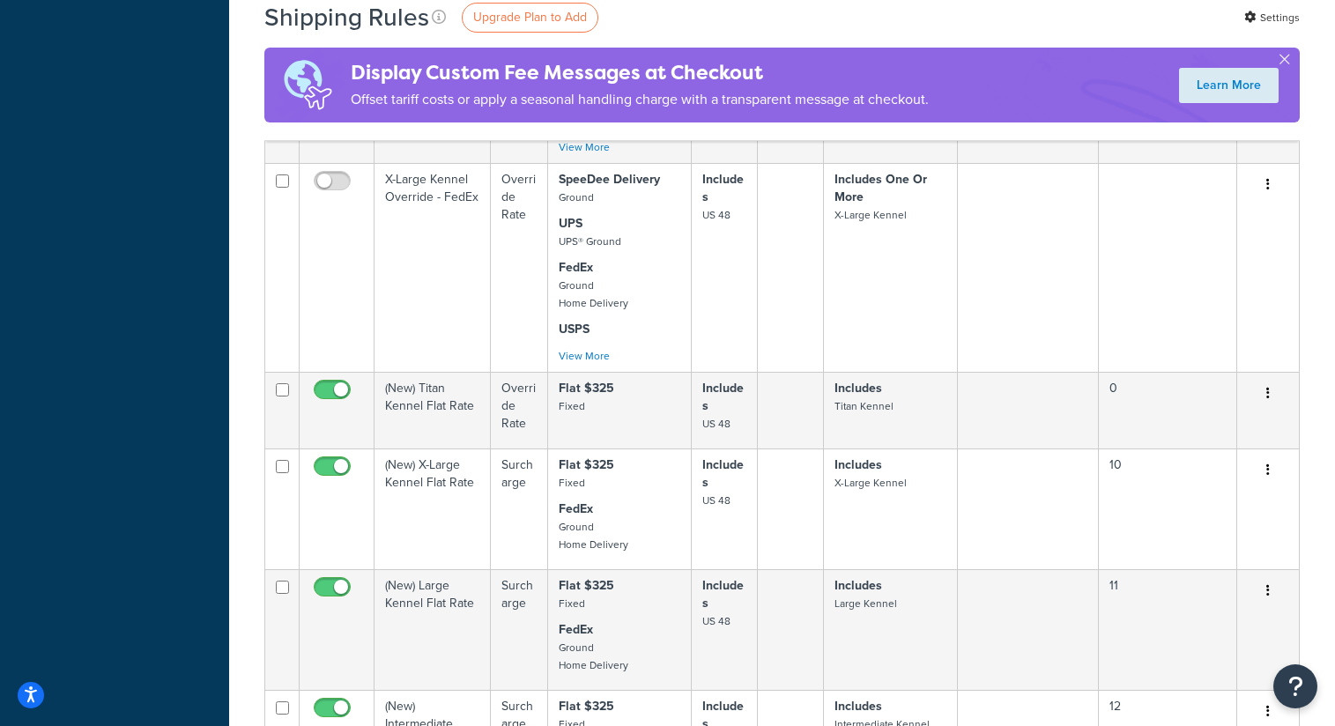
scroll to position [1104, 0]
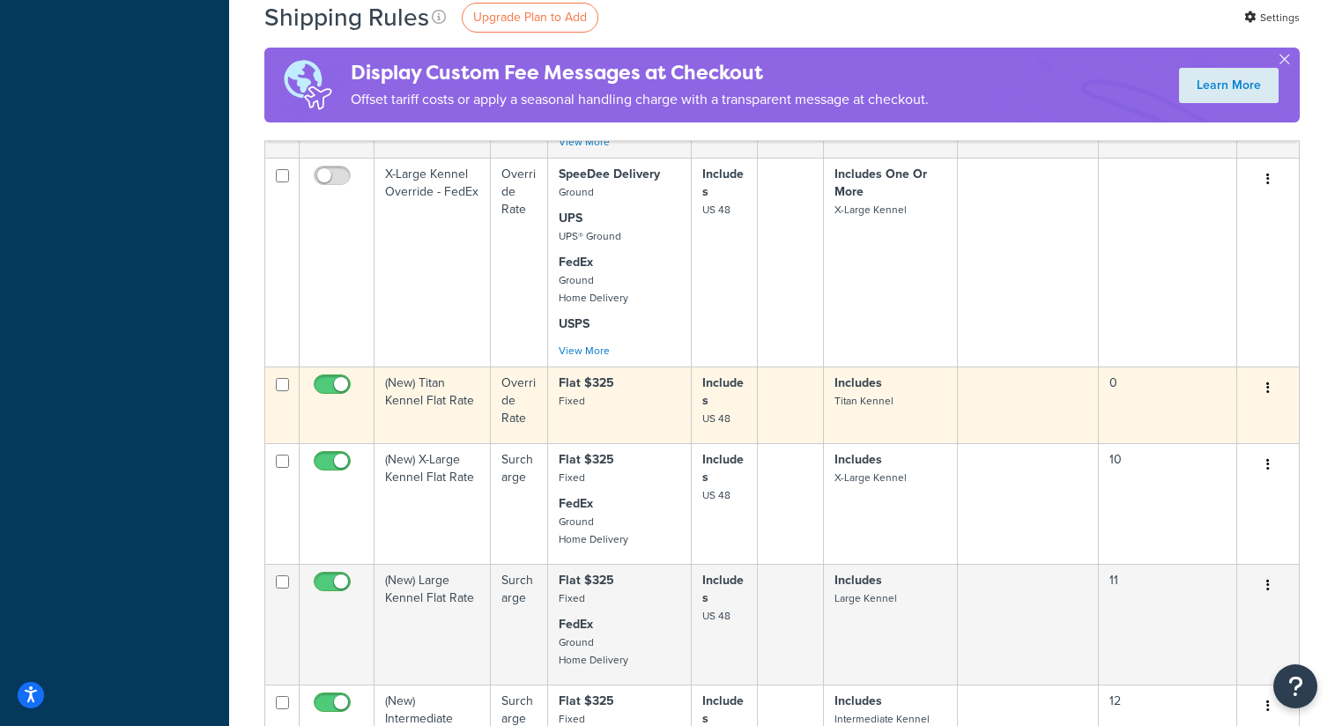
click at [1271, 403] on button "button" at bounding box center [1268, 388] width 25 height 28
click at [1213, 440] on link "Edit" at bounding box center [1209, 422] width 139 height 36
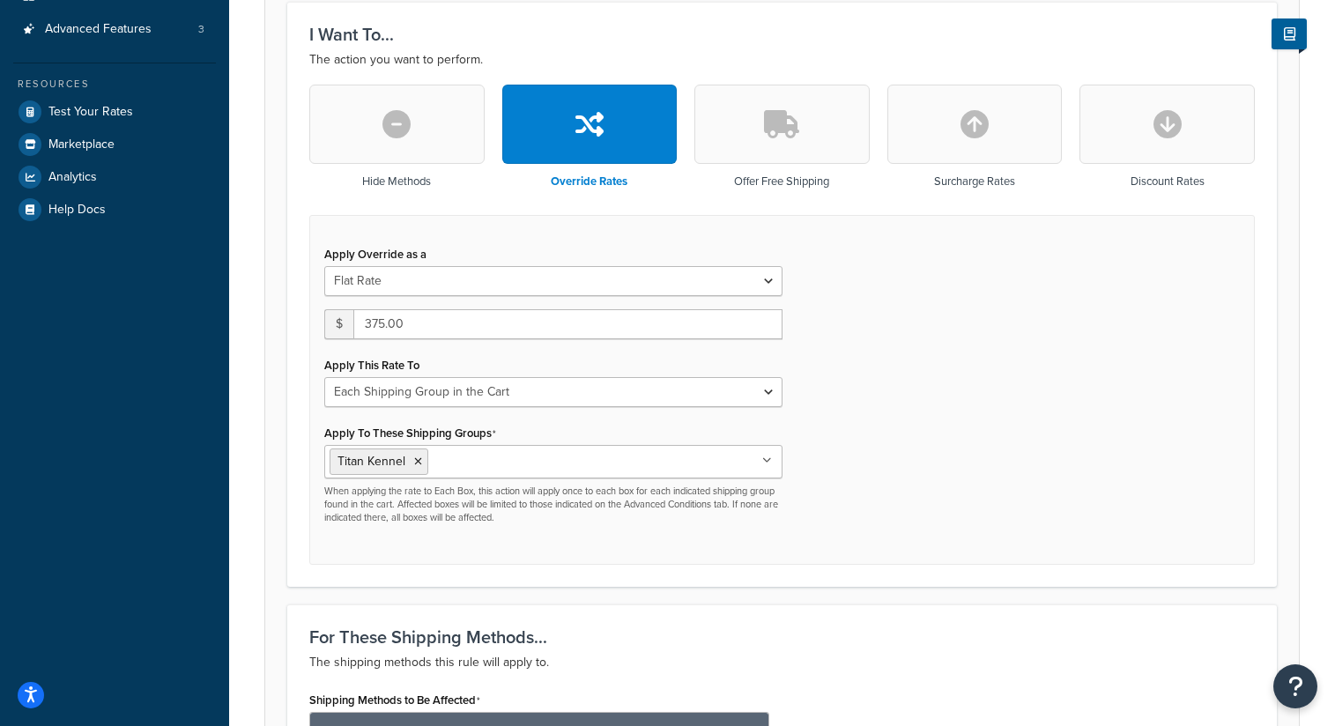
scroll to position [494, 0]
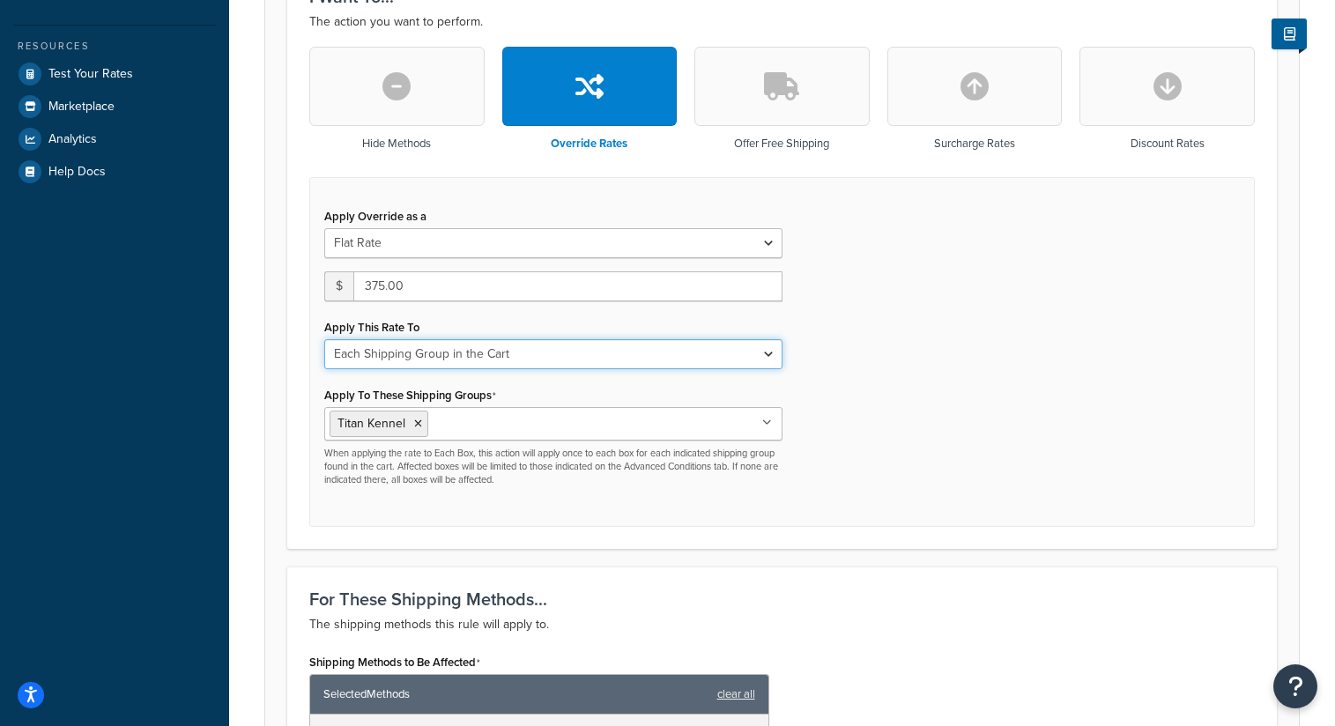
click at [549, 362] on select "Each Shipment in the Cart Each Shipping Group in the Cart Each Item within a Sh…" at bounding box center [553, 354] width 458 height 30
click at [550, 356] on select "Each Shipment in the Cart Each Shipping Group in the Cart Each Item within a Sh…" at bounding box center [553, 354] width 458 height 30
select select "ITEM"
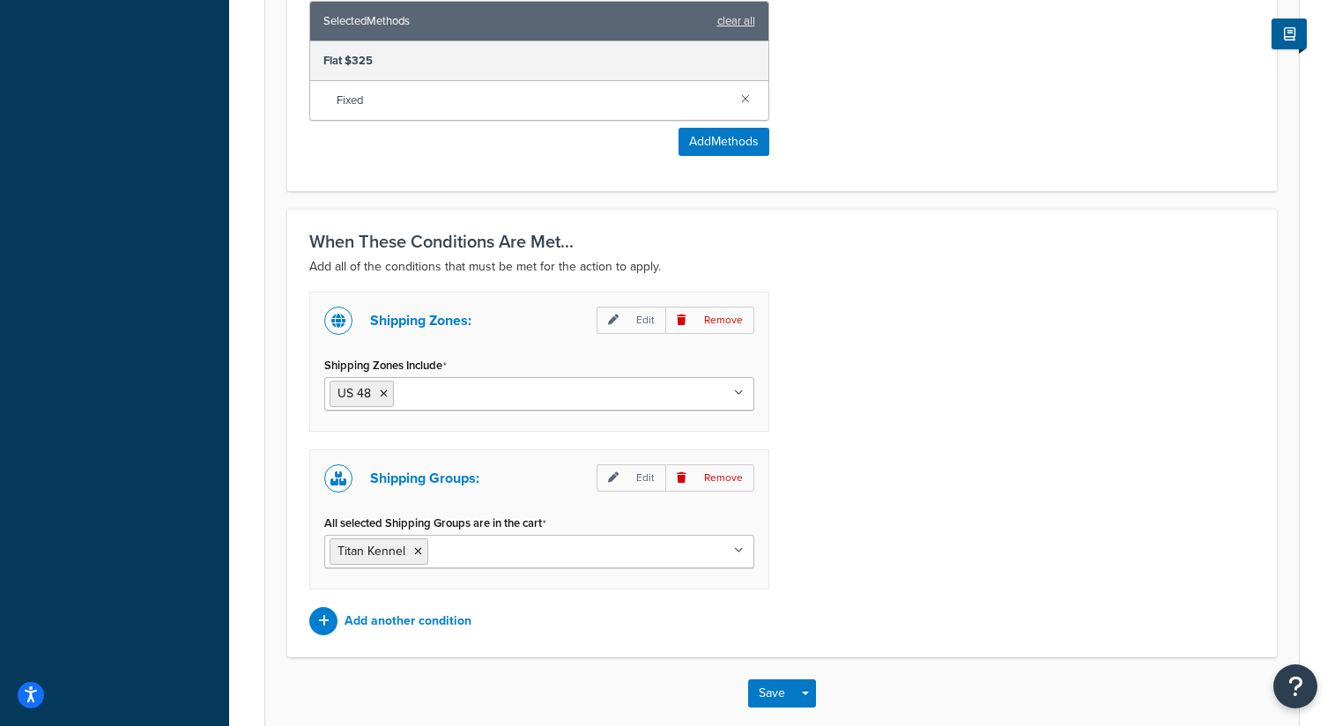
scroll to position [1261, 0]
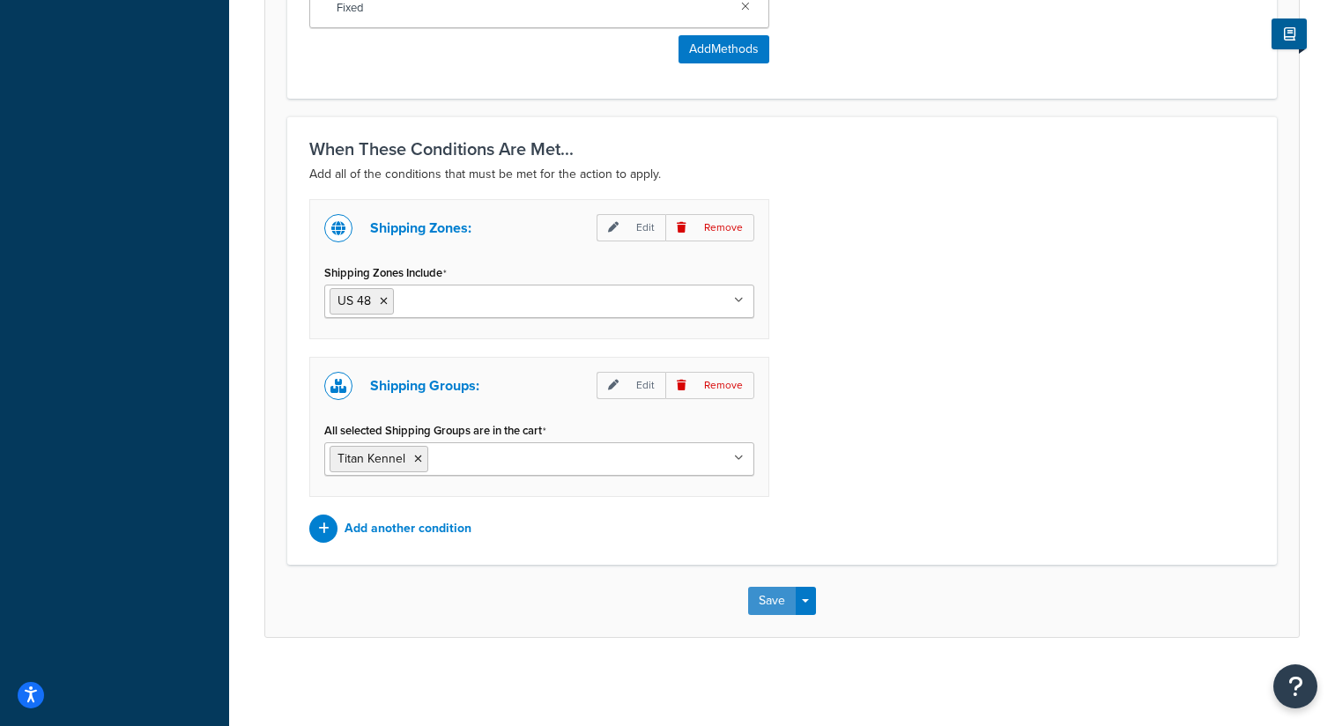
click at [768, 598] on button "Save" at bounding box center [772, 601] width 48 height 28
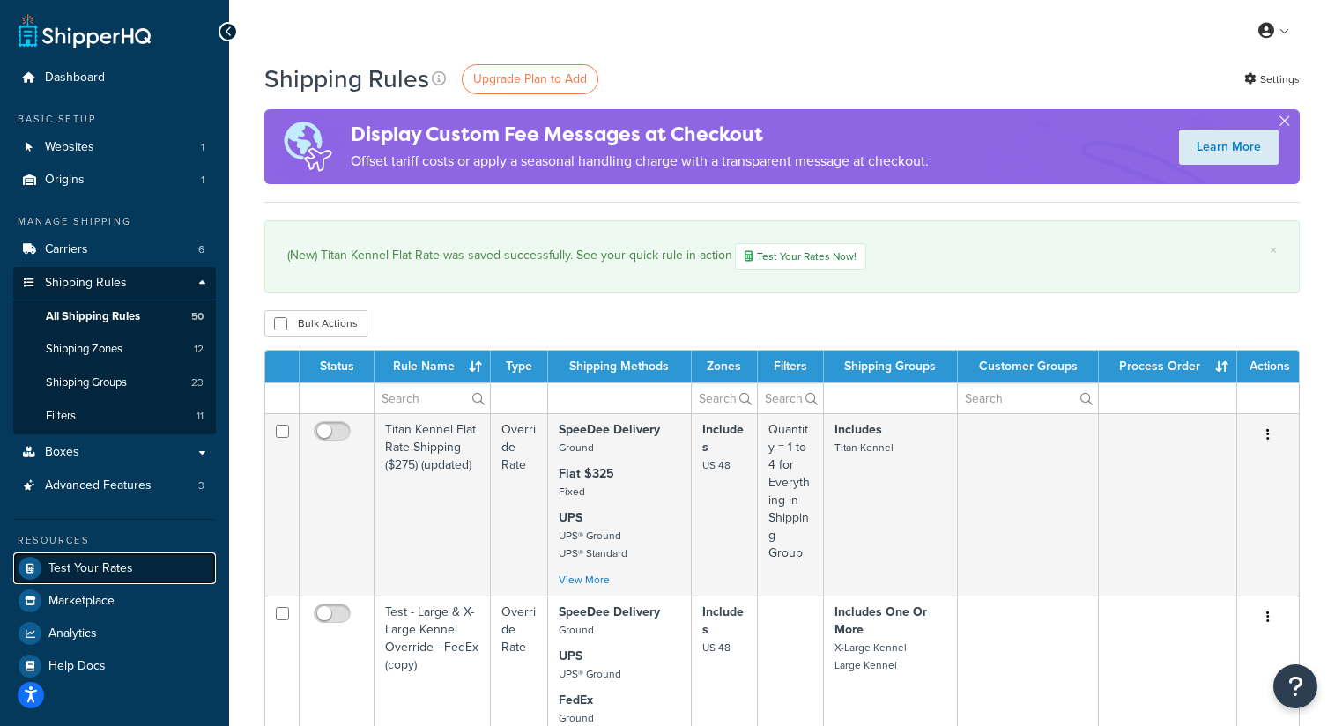
click at [113, 563] on span "Test Your Rates" at bounding box center [90, 568] width 85 height 15
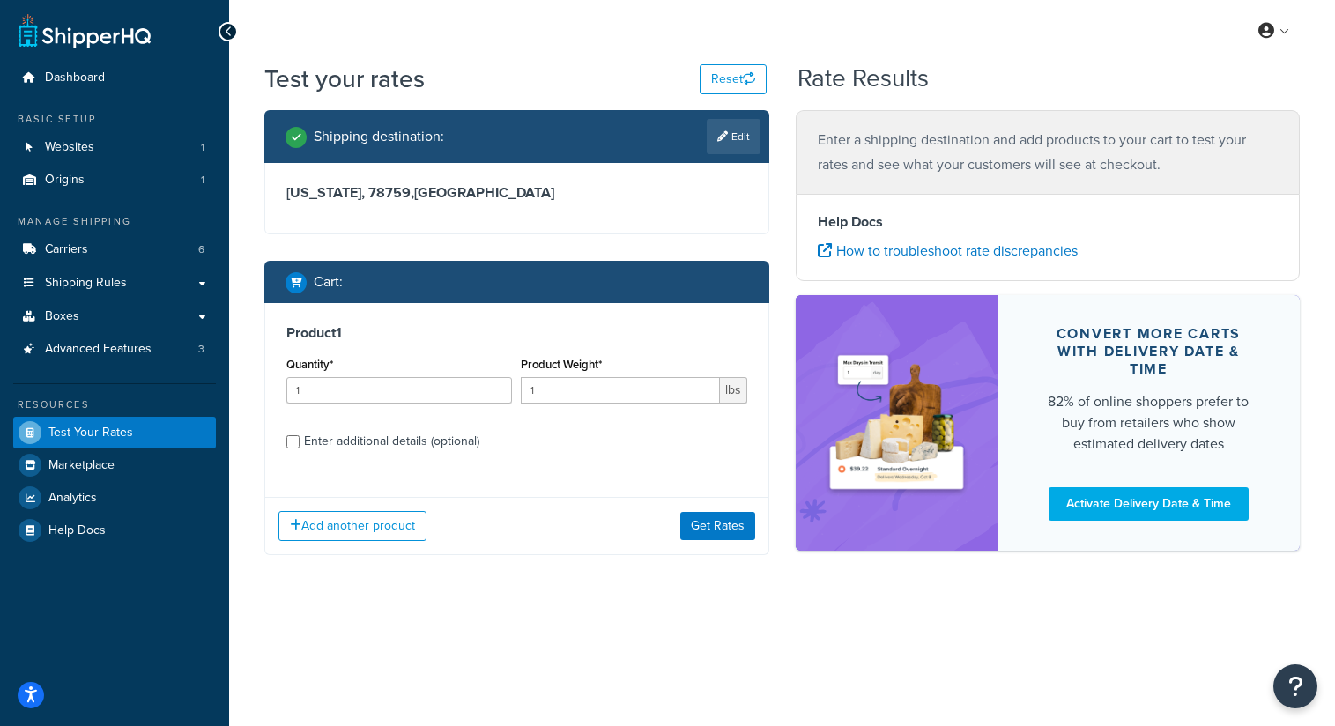
click at [386, 436] on div "Enter additional details (optional)" at bounding box center [391, 441] width 175 height 25
click at [300, 436] on input "Enter additional details (optional)" at bounding box center [292, 441] width 13 height 13
checkbox input "true"
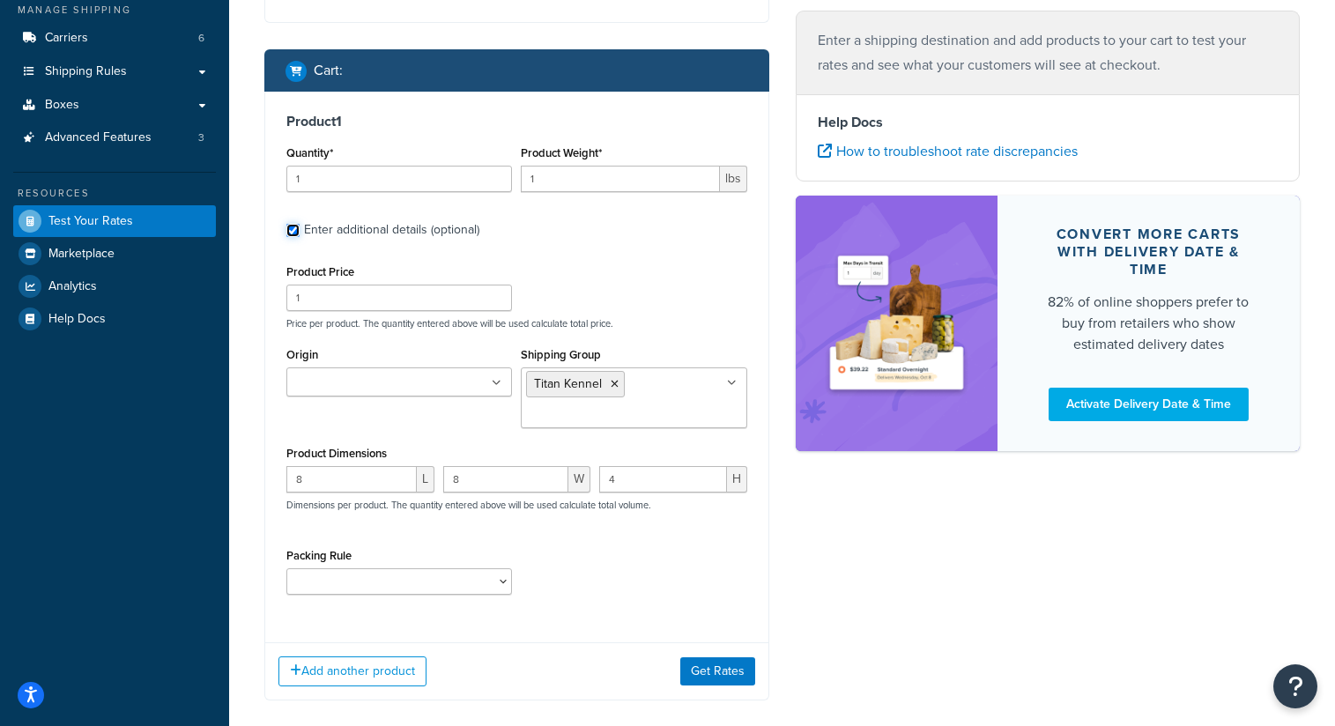
scroll to position [234, 0]
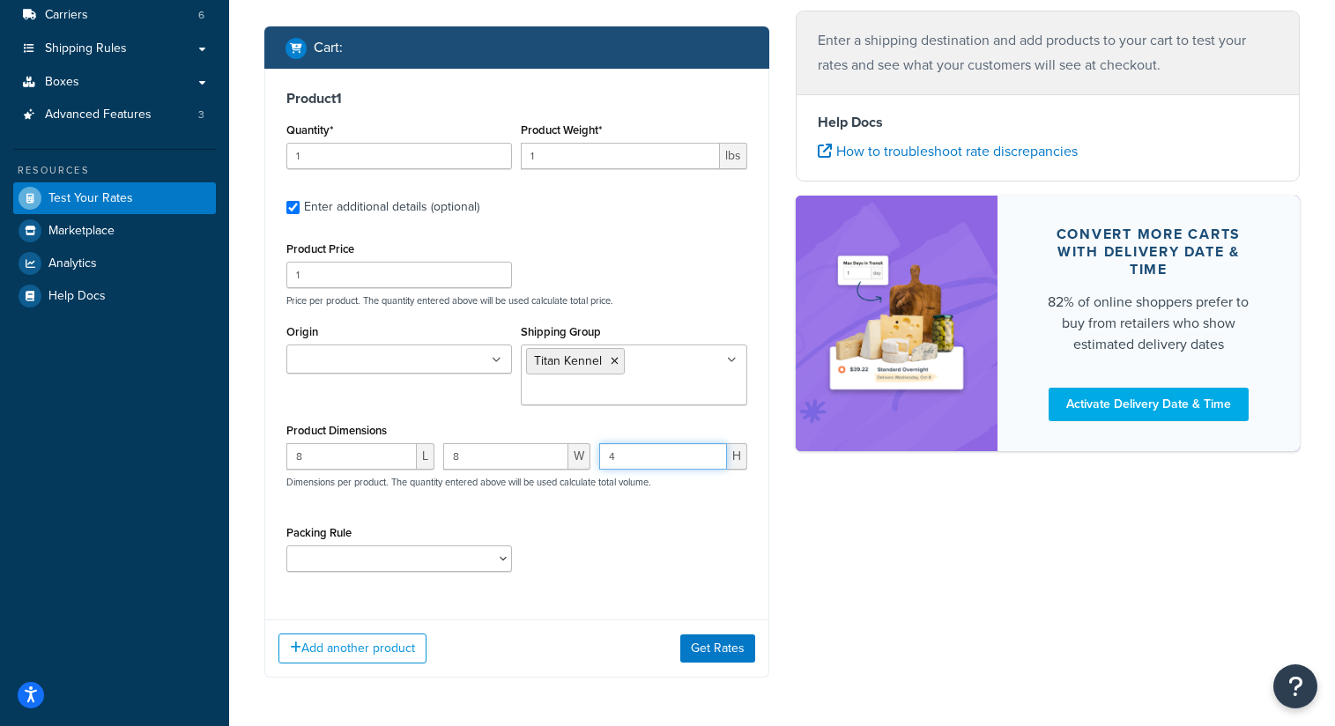
click at [646, 460] on input "4" at bounding box center [663, 456] width 128 height 26
click at [535, 455] on input "8" at bounding box center [506, 456] width 126 height 26
click at [374, 457] on input "8" at bounding box center [351, 456] width 130 height 26
click at [711, 651] on button "Get Rates" at bounding box center [717, 648] width 75 height 28
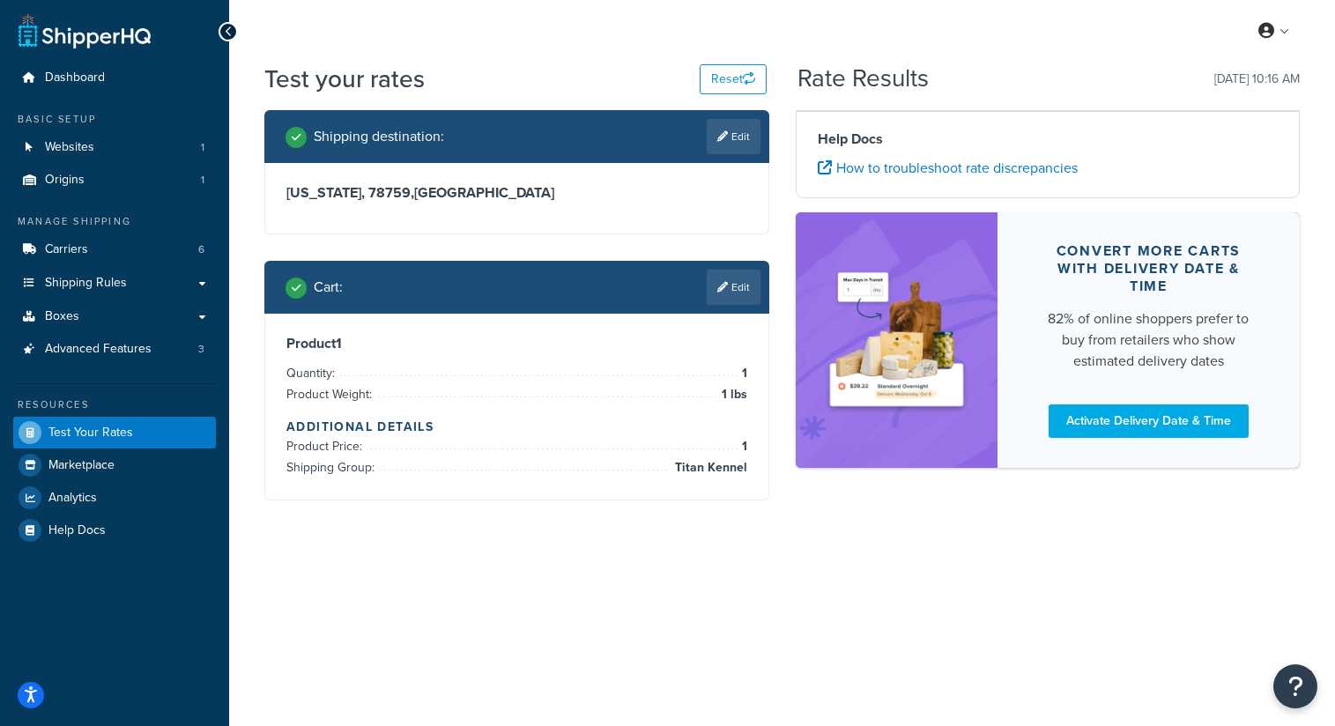
scroll to position [0, 0]
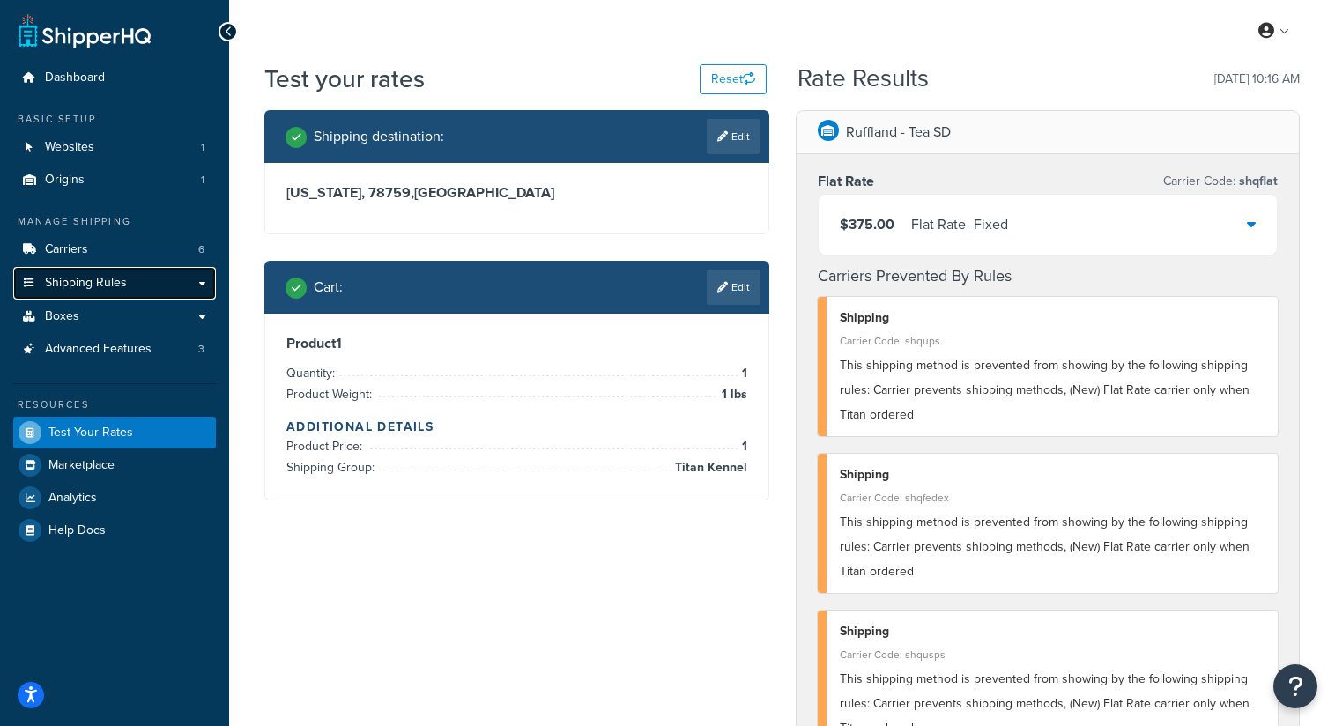
click at [96, 279] on span "Shipping Rules" at bounding box center [86, 283] width 82 height 15
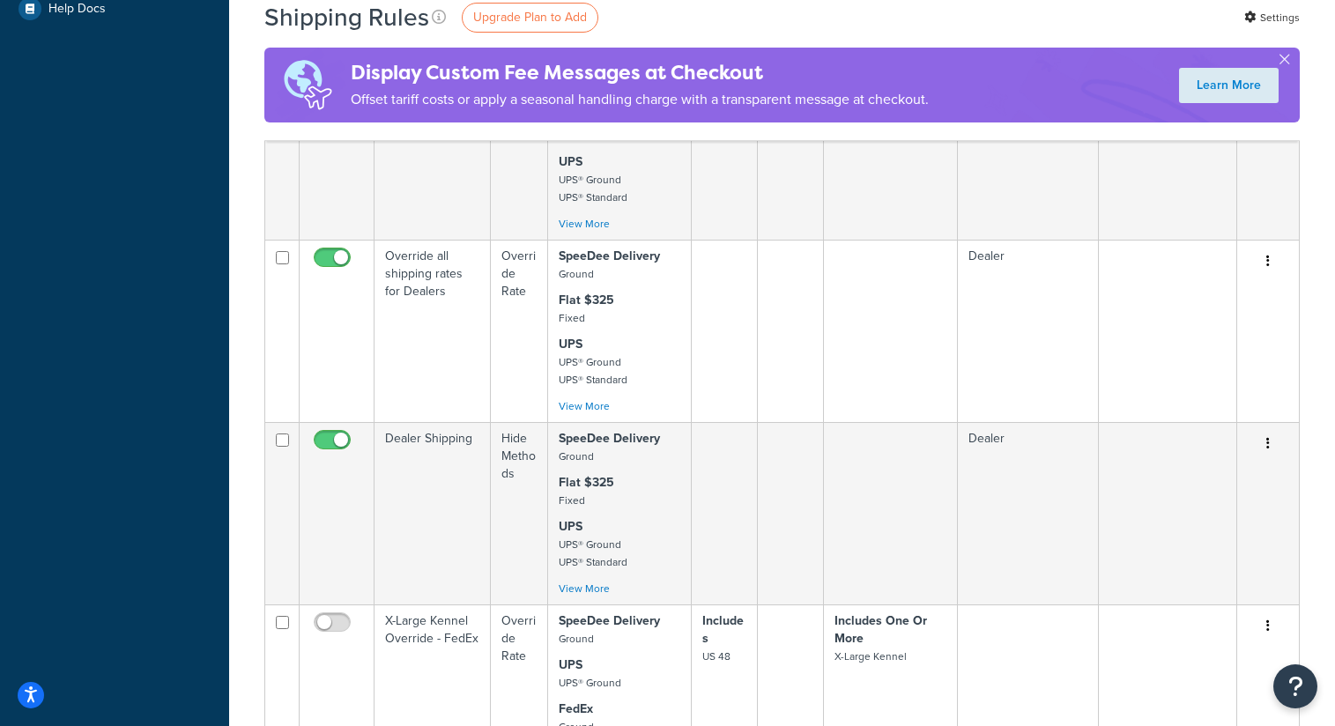
scroll to position [664, 0]
